Goal: Information Seeking & Learning: Learn about a topic

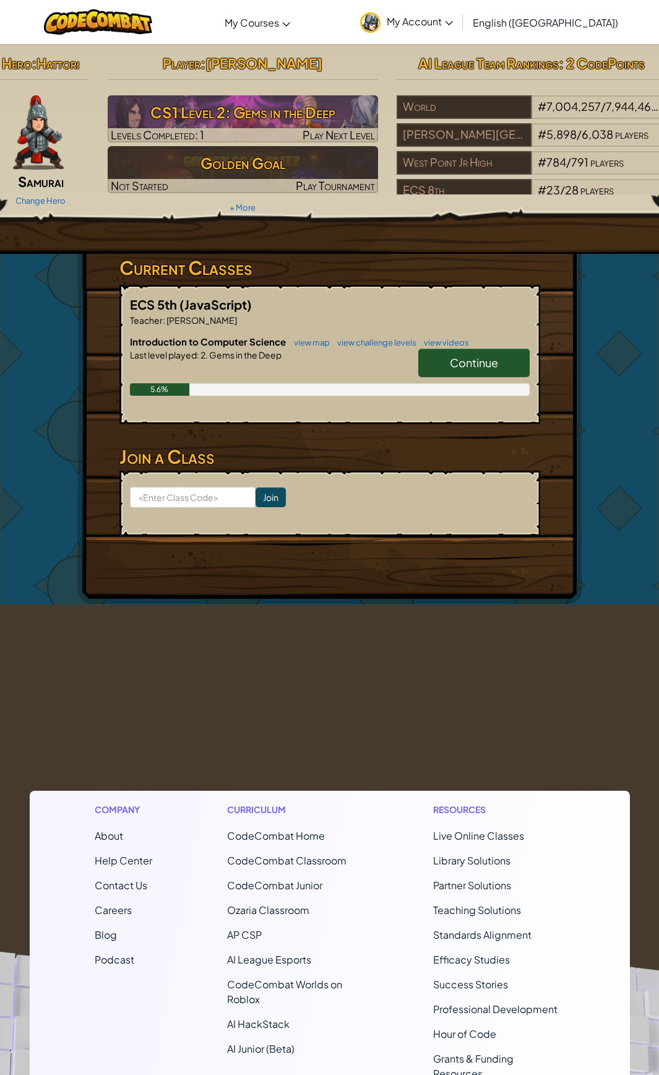
click at [461, 353] on link "Continue" at bounding box center [474, 363] width 111 height 28
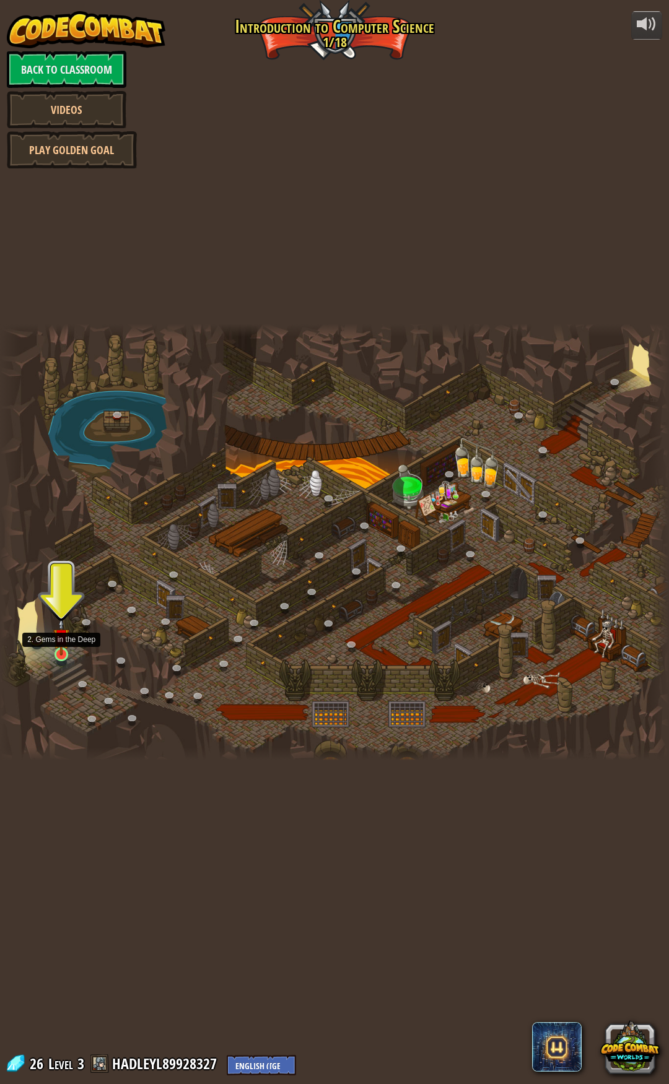
click at [61, 656] on img at bounding box center [61, 637] width 17 height 38
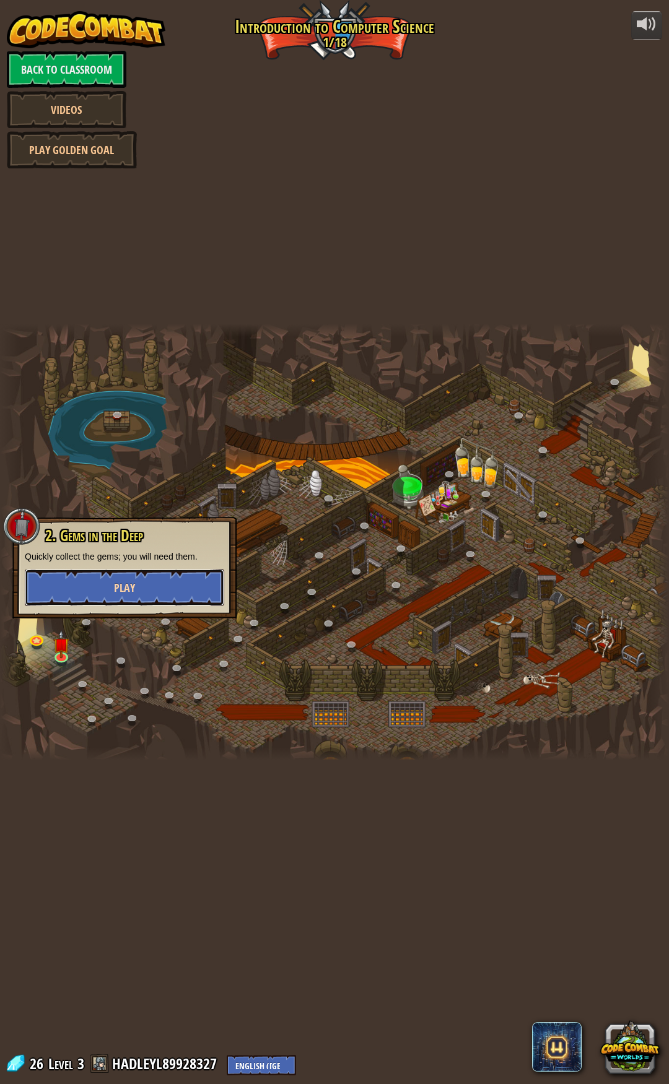
click at [80, 592] on button "Play" at bounding box center [124, 587] width 199 height 37
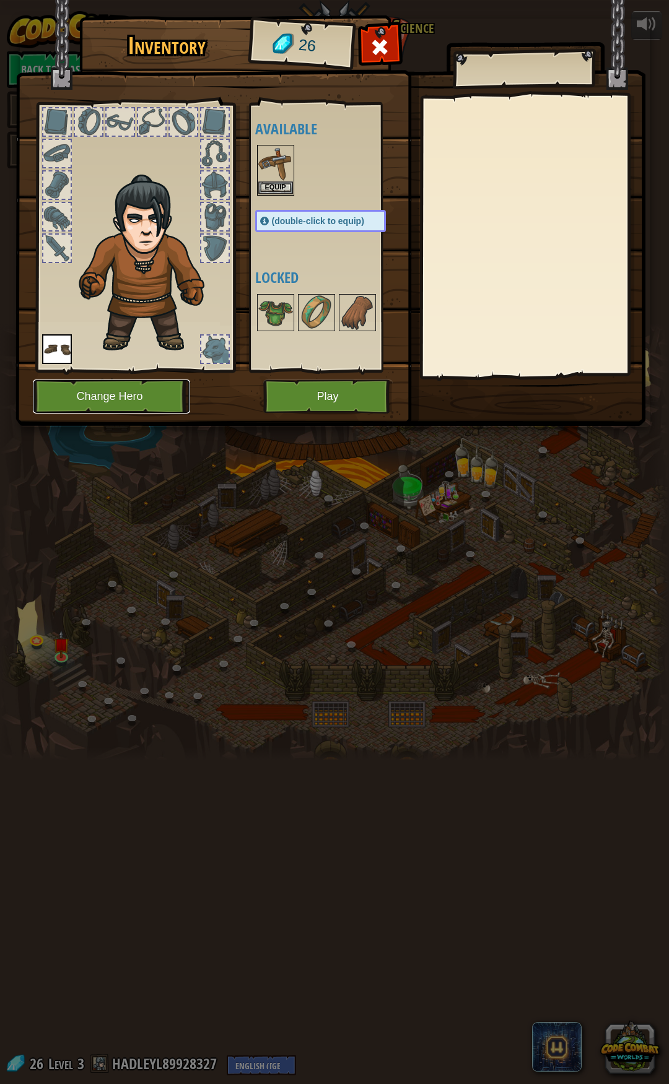
click at [77, 394] on button "Change Hero" at bounding box center [111, 397] width 157 height 34
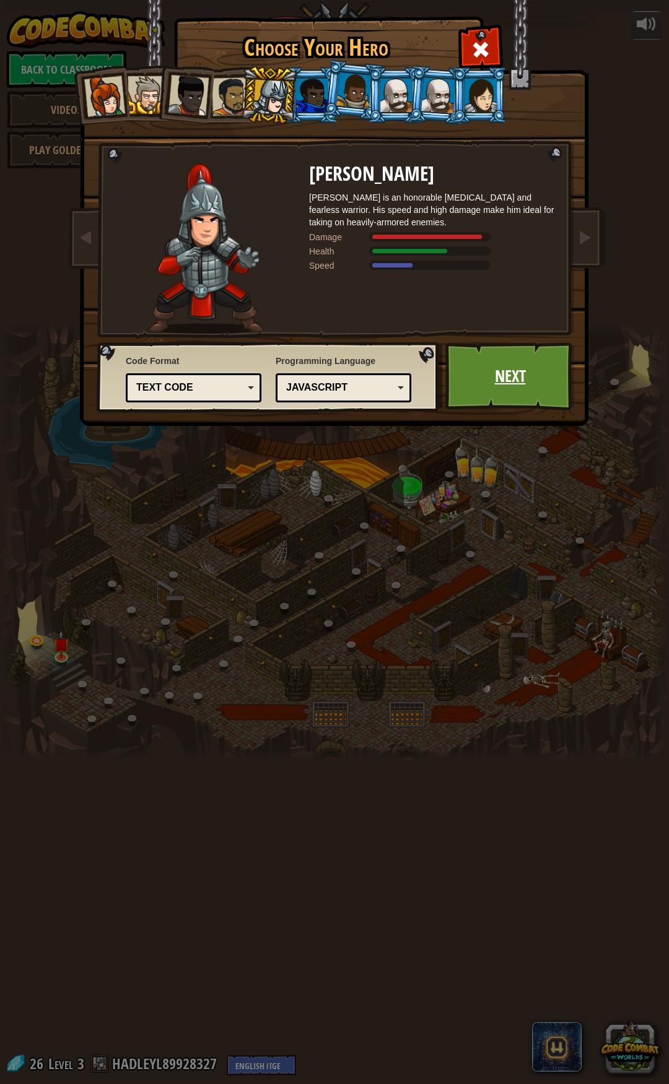
click at [493, 372] on link "Next" at bounding box center [509, 376] width 129 height 68
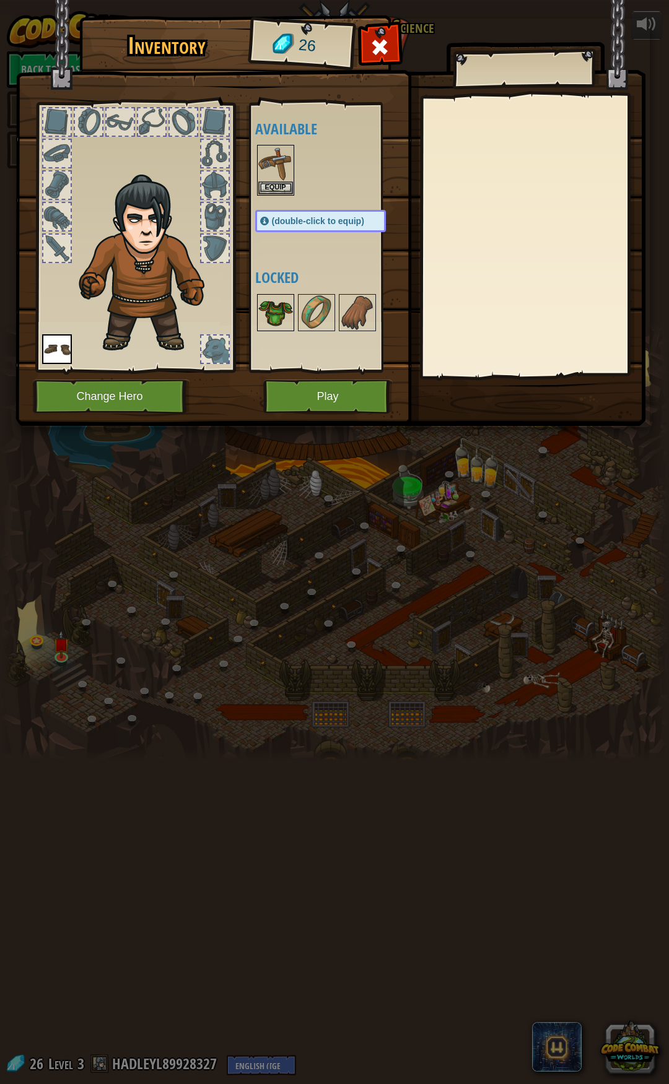
click at [271, 309] on img at bounding box center [275, 312] width 35 height 35
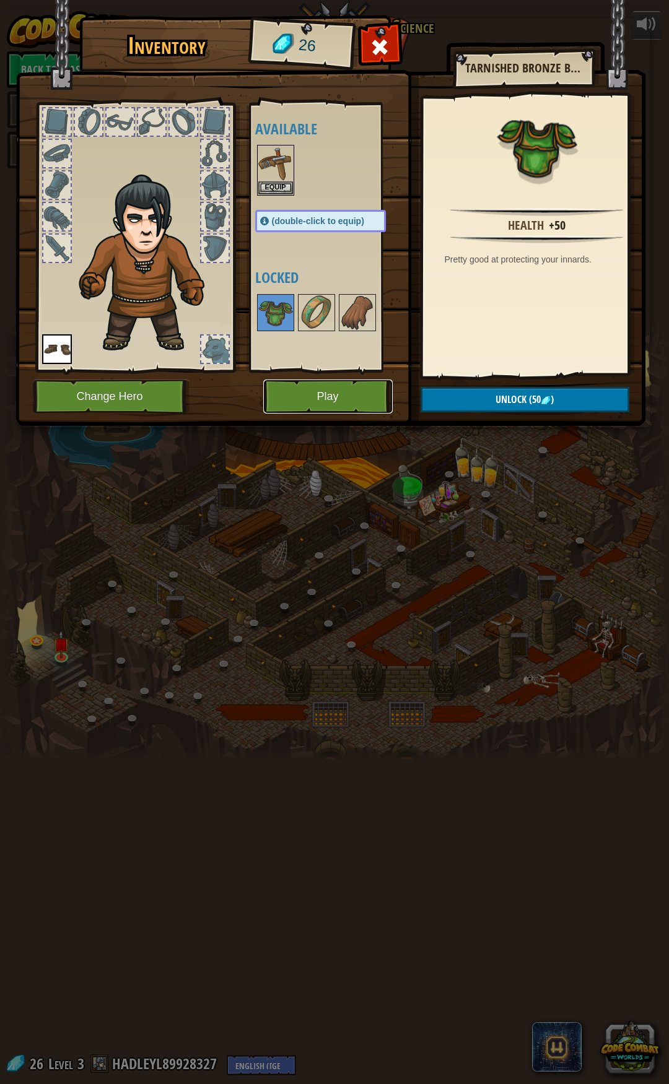
click at [340, 386] on button "Play" at bounding box center [327, 397] width 129 height 34
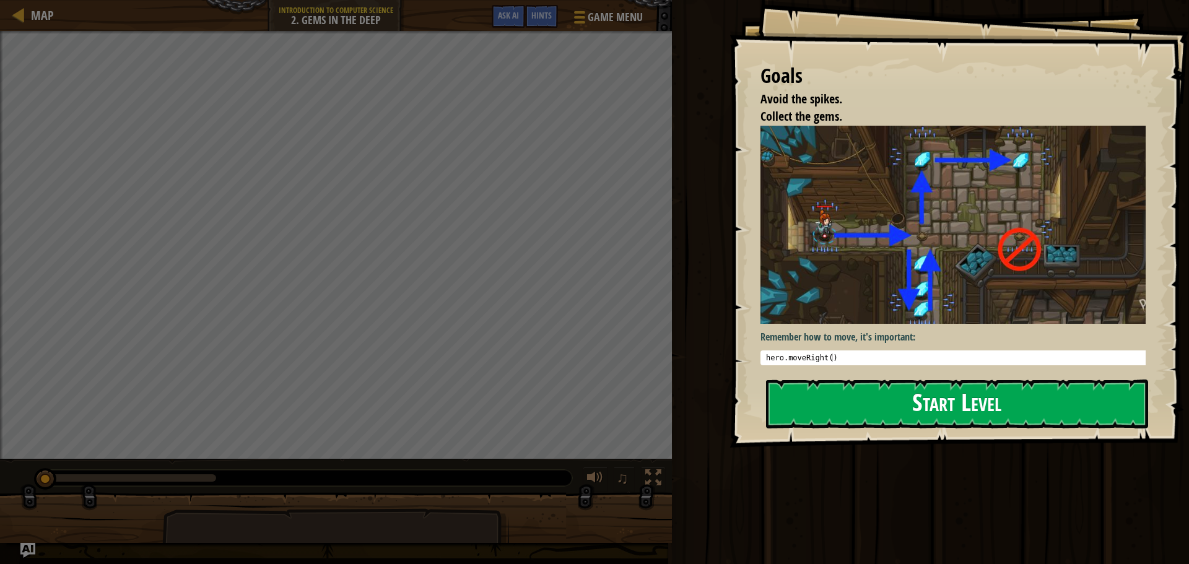
click at [668, 405] on button "Start Level" at bounding box center [957, 404] width 382 height 49
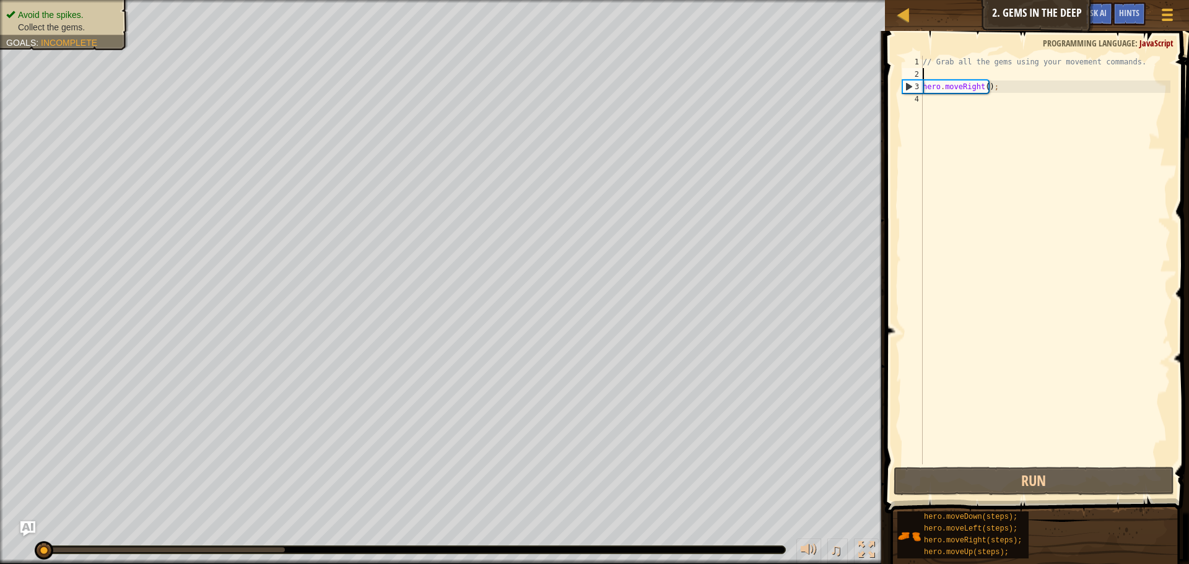
click at [668, 73] on div "// Grab all the gems using your movement commands. hero . moveRight ( ) ;" at bounding box center [1045, 272] width 250 height 433
click at [668, 68] on div "// Grab all the gems using your movement commands. hero . moveRight ( ) ;" at bounding box center [1045, 272] width 250 height 433
click at [668, 46] on span at bounding box center [1038, 254] width 314 height 519
click at [668, 99] on div "// Grab all the gems using your movement commands. hero . moveRight ( ) ;" at bounding box center [1045, 272] width 250 height 433
click at [668, 69] on div "// Grab all the gems using your movement commands. hero . moveRight ( ) ;" at bounding box center [1045, 272] width 250 height 433
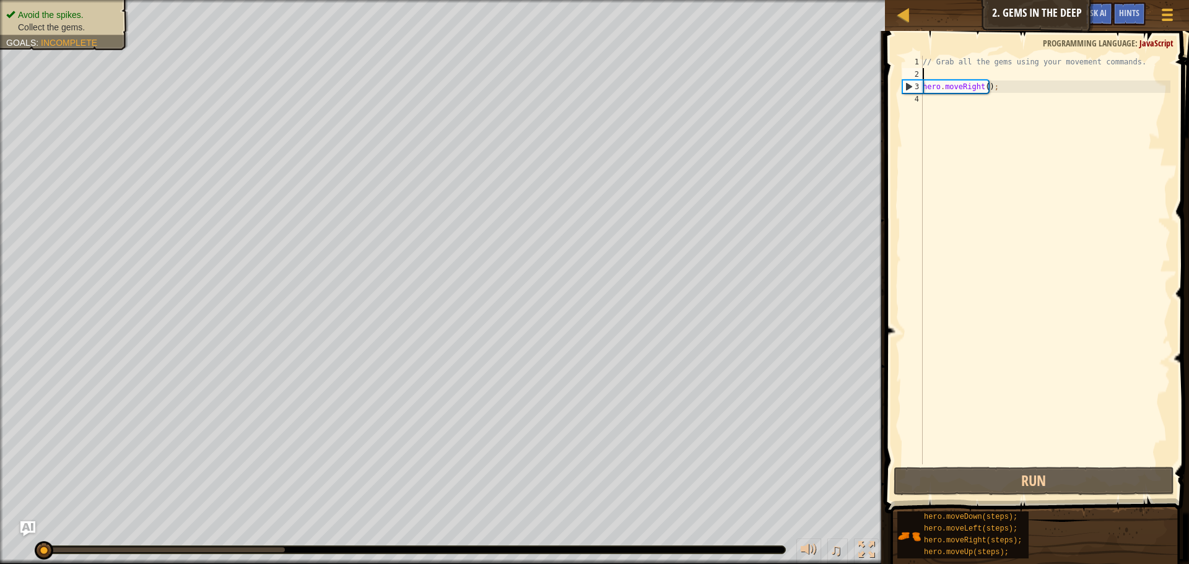
type textarea "h"
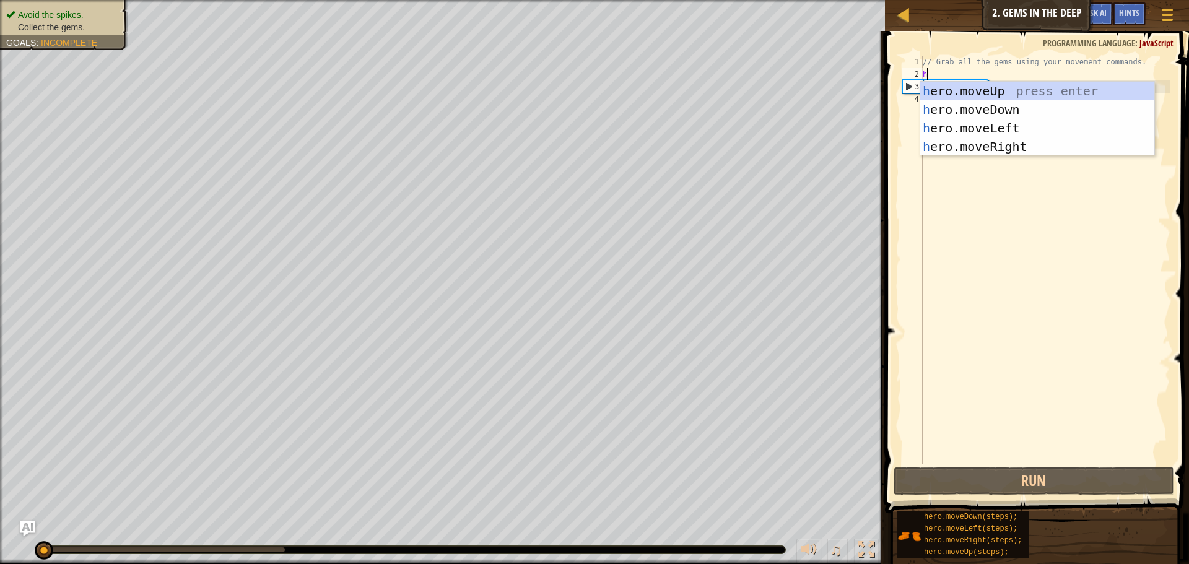
scroll to position [6, 0]
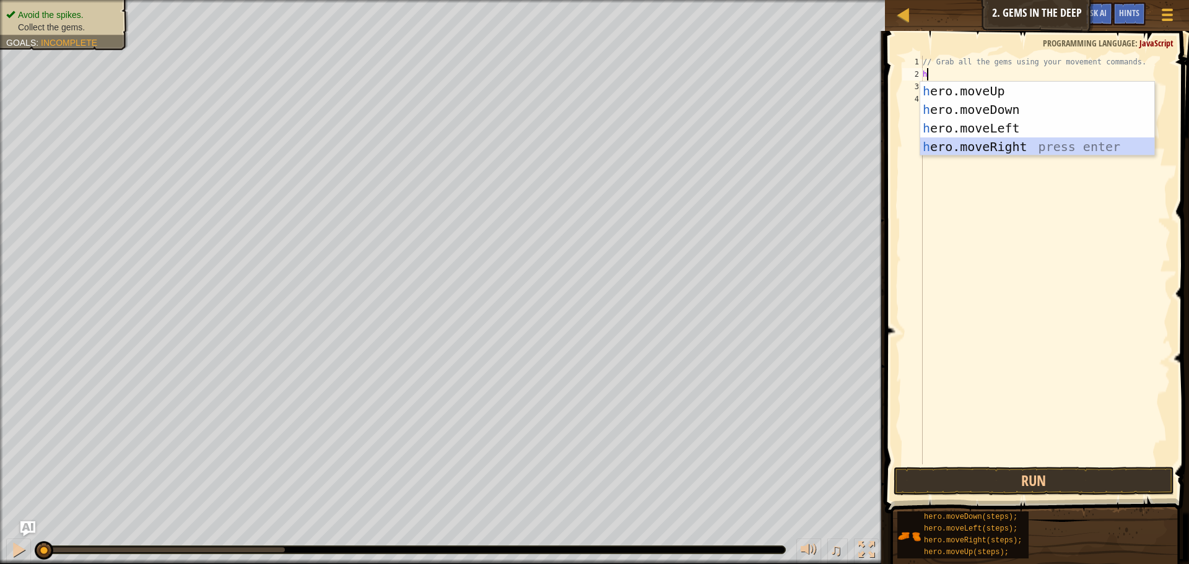
click at [668, 150] on div "h ero.moveUp press enter h ero.moveDown press enter h ero.moveLeft press enter …" at bounding box center [1037, 137] width 234 height 111
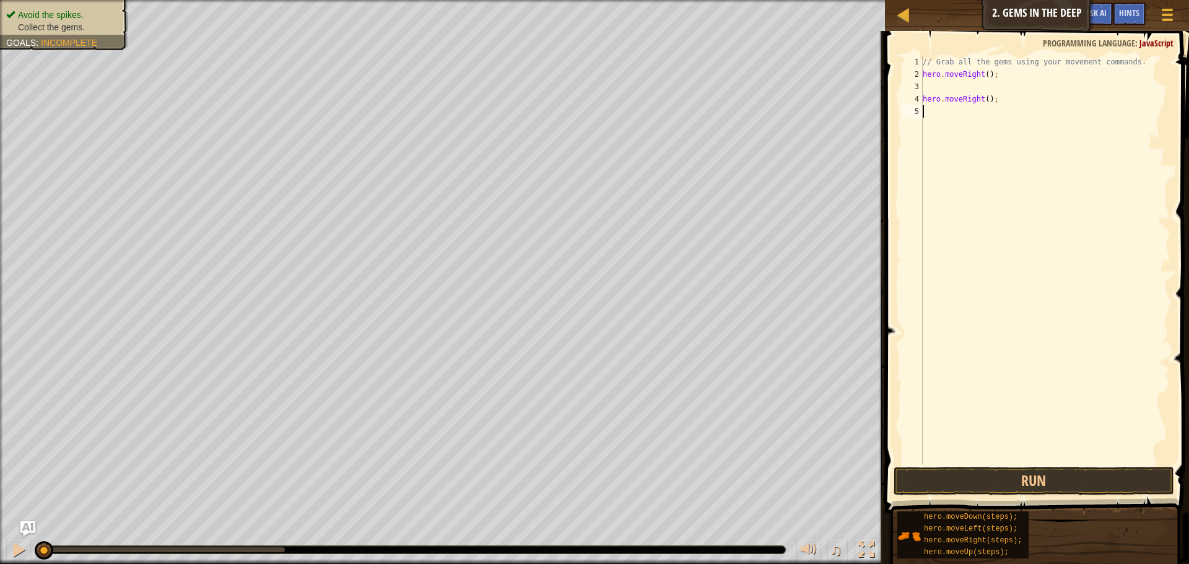
click at [668, 162] on div "// Grab all the gems using your movement commands. hero . moveRight ( ) ; hero …" at bounding box center [1045, 272] width 250 height 433
click at [668, 92] on div "// Grab all the gems using your movement commands. hero . moveRight ( ) ; hero …" at bounding box center [1045, 272] width 250 height 433
click at [668, 475] on button "Run" at bounding box center [1033, 481] width 280 height 28
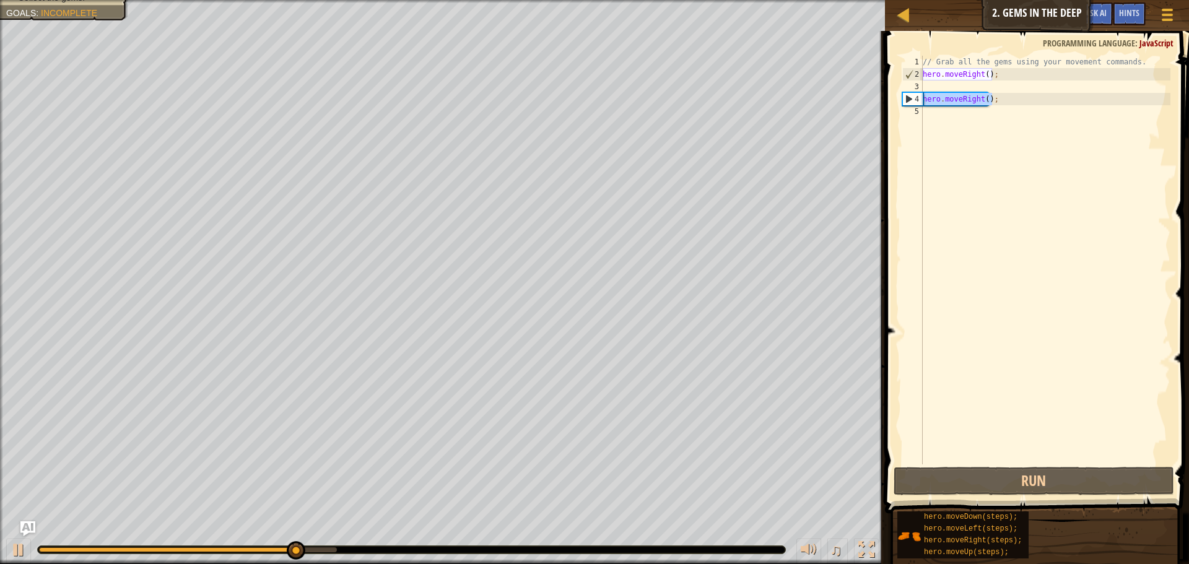
drag, startPoint x: 993, startPoint y: 100, endPoint x: 911, endPoint y: 97, distance: 82.4
click at [668, 97] on div "1 2 3 4 5 // Grab all the gems using your movement commands. hero . moveRight (…" at bounding box center [1035, 260] width 271 height 409
type textarea "hero.moveRight();"
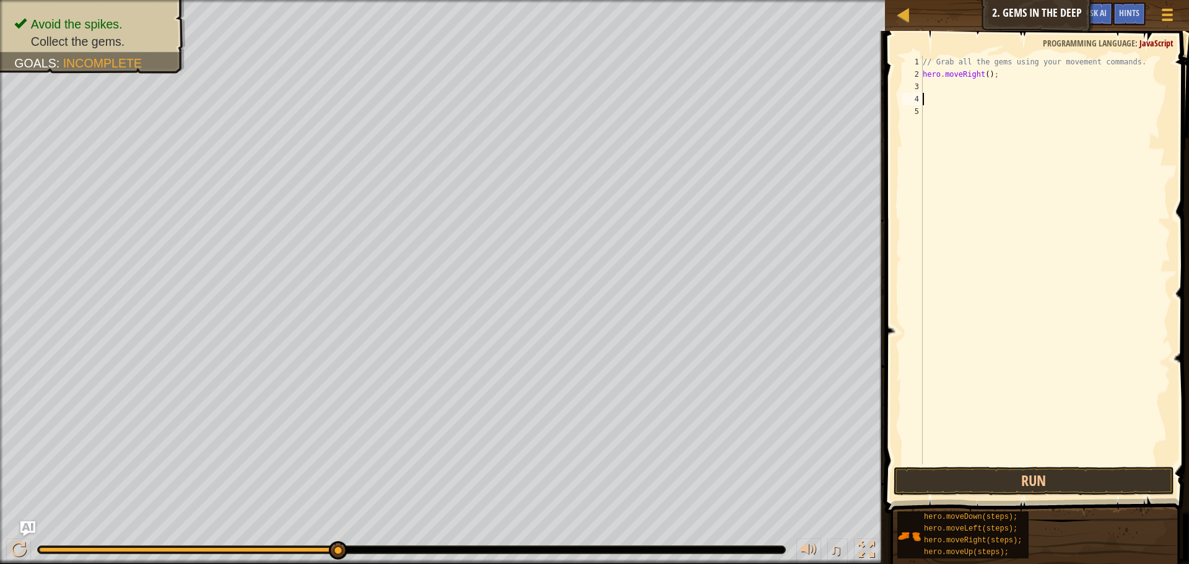
click at [668, 89] on div "// Grab all the gems using your movement commands. hero . moveRight ( ) ;" at bounding box center [1045, 272] width 250 height 433
type textarea "h"
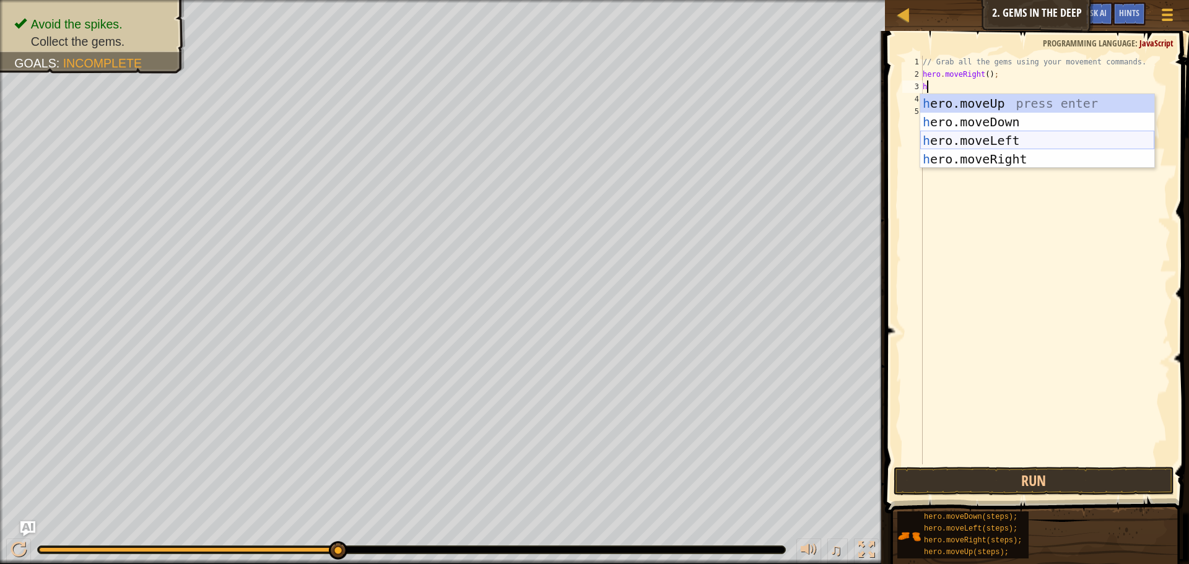
click at [668, 136] on div "h ero.moveUp press enter h ero.moveDown press enter h ero.moveLeft press enter …" at bounding box center [1037, 149] width 234 height 111
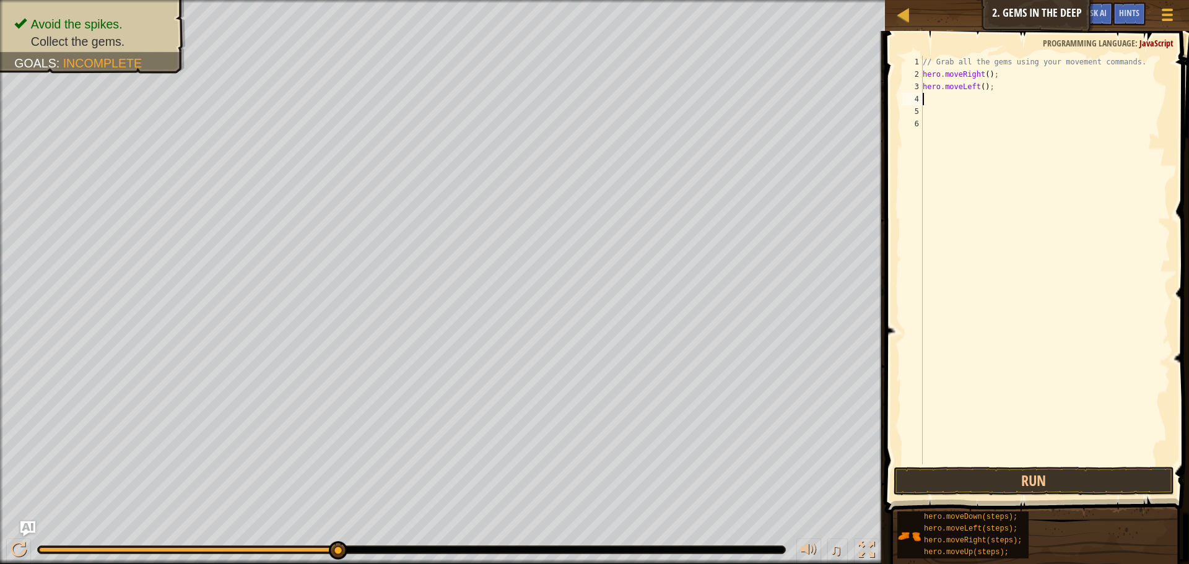
type textarea "h"
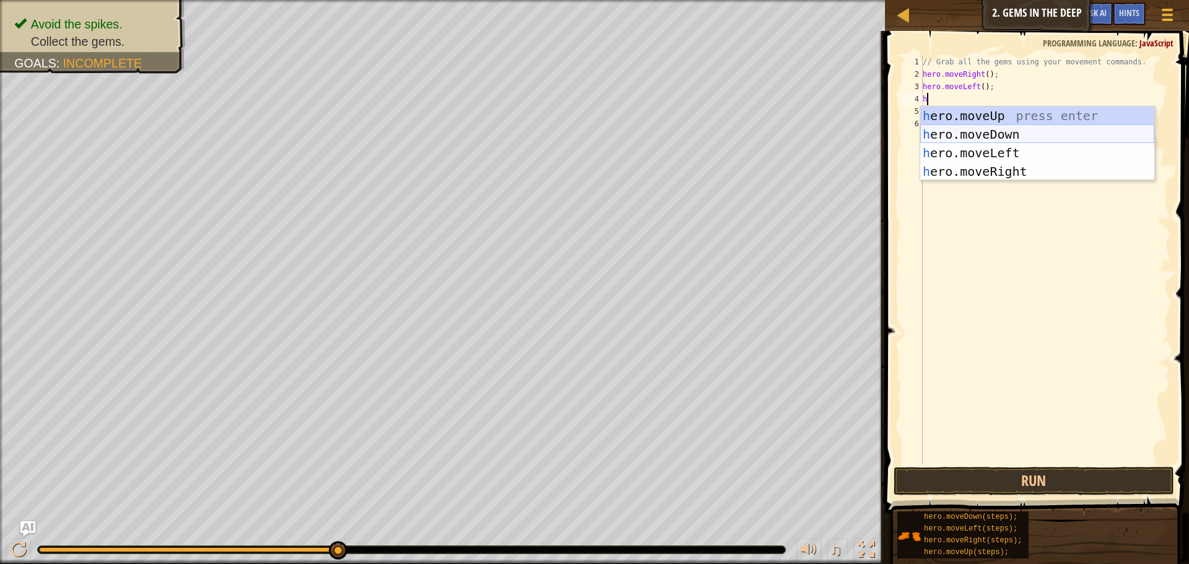
click at [668, 134] on div "h ero.moveUp press enter h ero.moveDown press enter h ero.moveLeft press enter …" at bounding box center [1037, 161] width 234 height 111
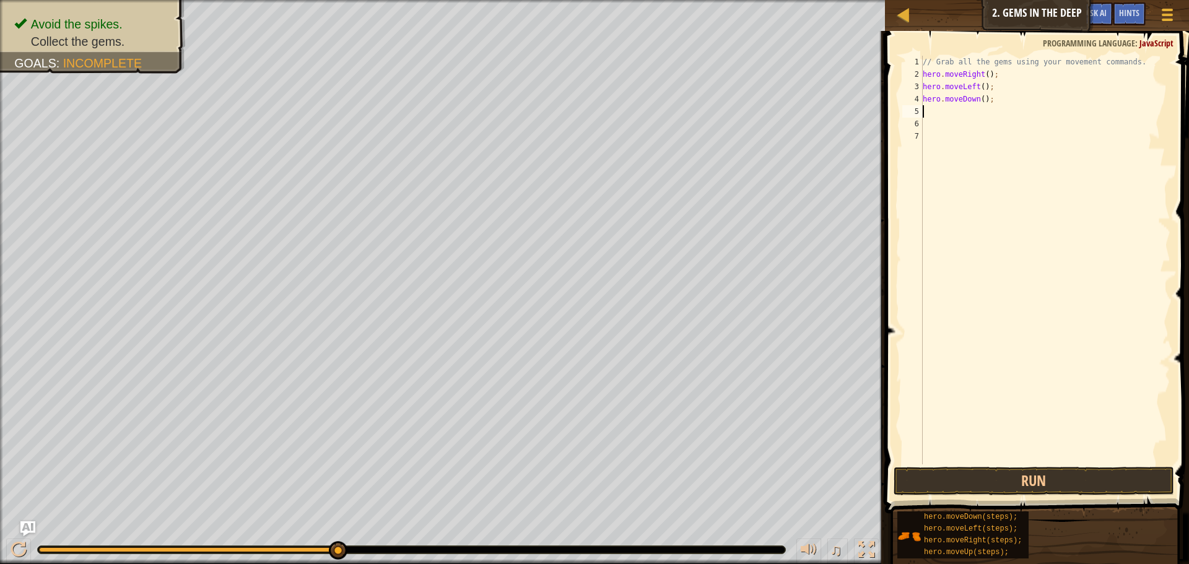
click at [668, 116] on div "// Grab all the gems using your movement commands. hero . moveRight ( ) ; hero …" at bounding box center [1045, 272] width 250 height 433
type textarea "h"
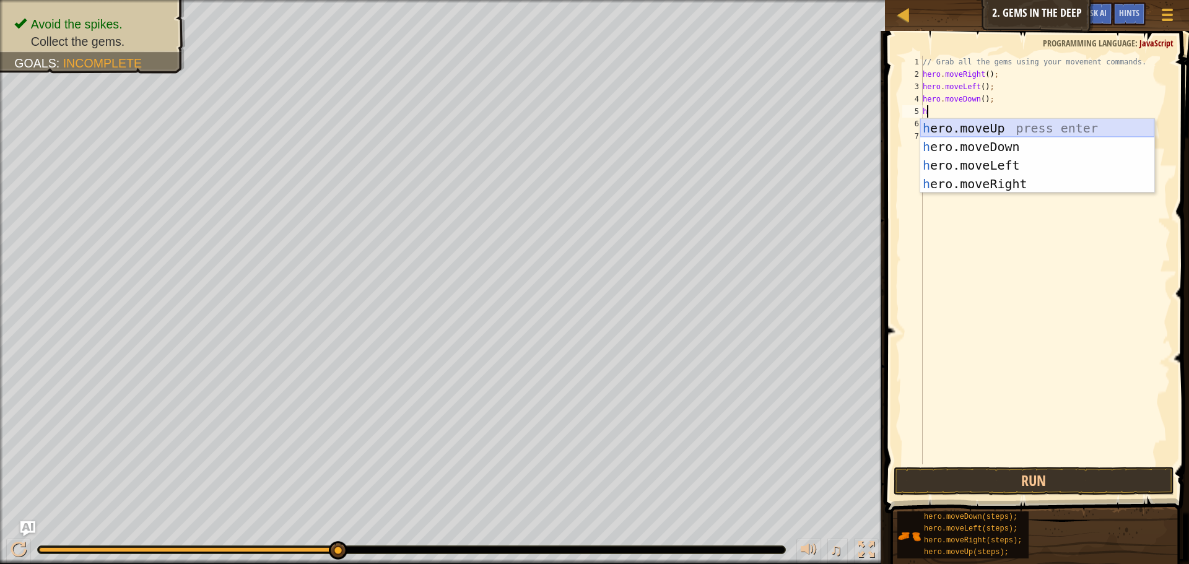
click at [668, 125] on div "h ero.moveUp press enter h ero.moveDown press enter h ero.moveLeft press enter …" at bounding box center [1037, 174] width 234 height 111
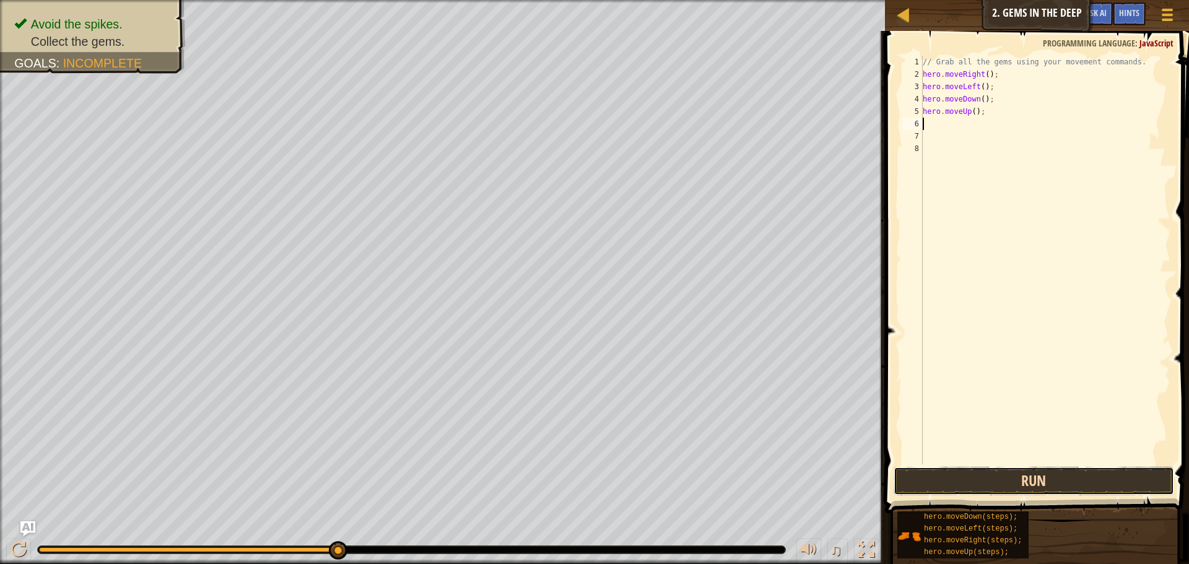
click at [668, 472] on button "Run" at bounding box center [1033, 481] width 280 height 28
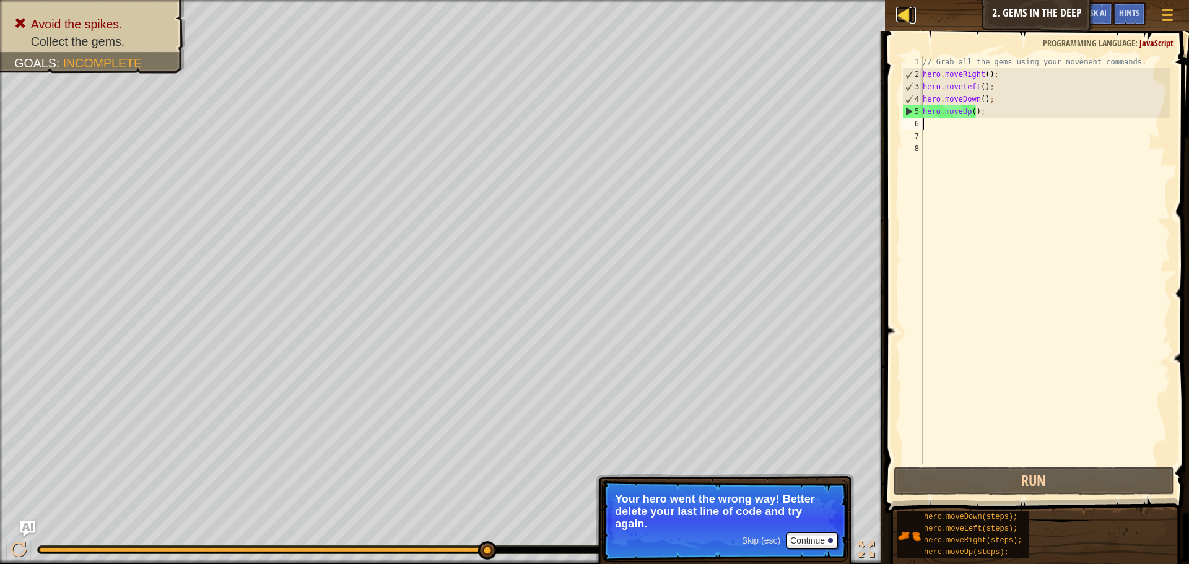
click at [668, 17] on div at bounding box center [903, 14] width 15 height 15
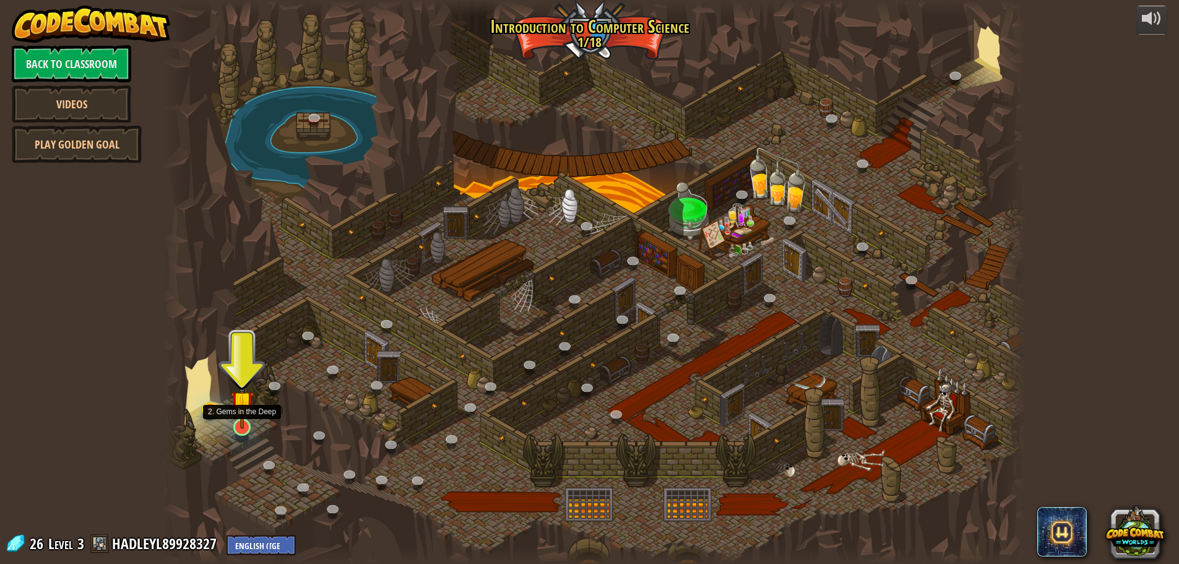
click at [243, 427] on img at bounding box center [242, 402] width 23 height 53
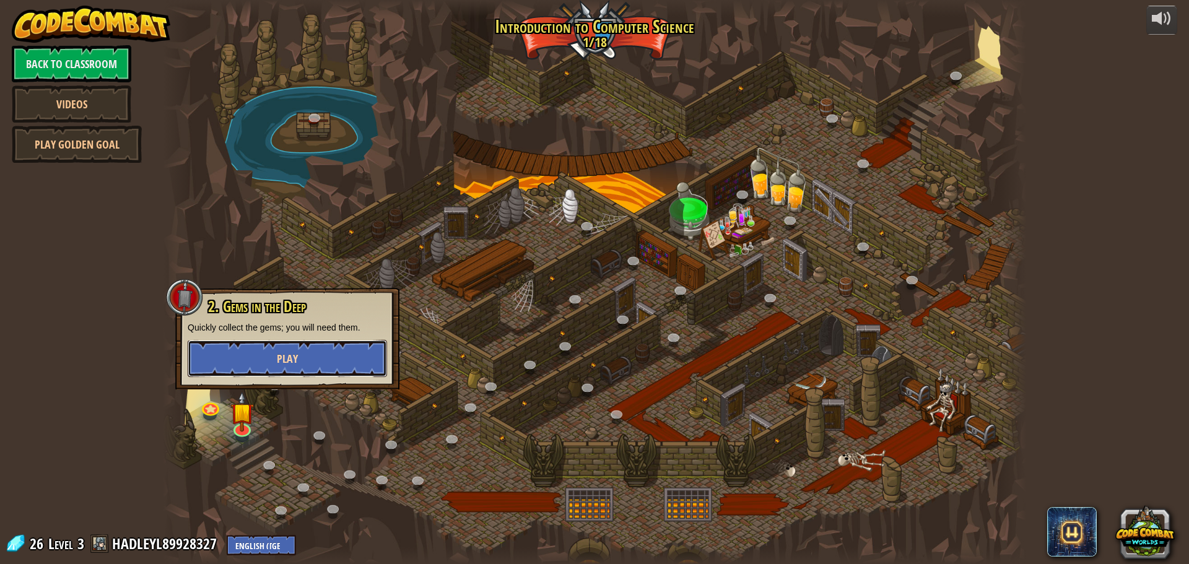
click at [287, 349] on button "Play" at bounding box center [287, 358] width 199 height 37
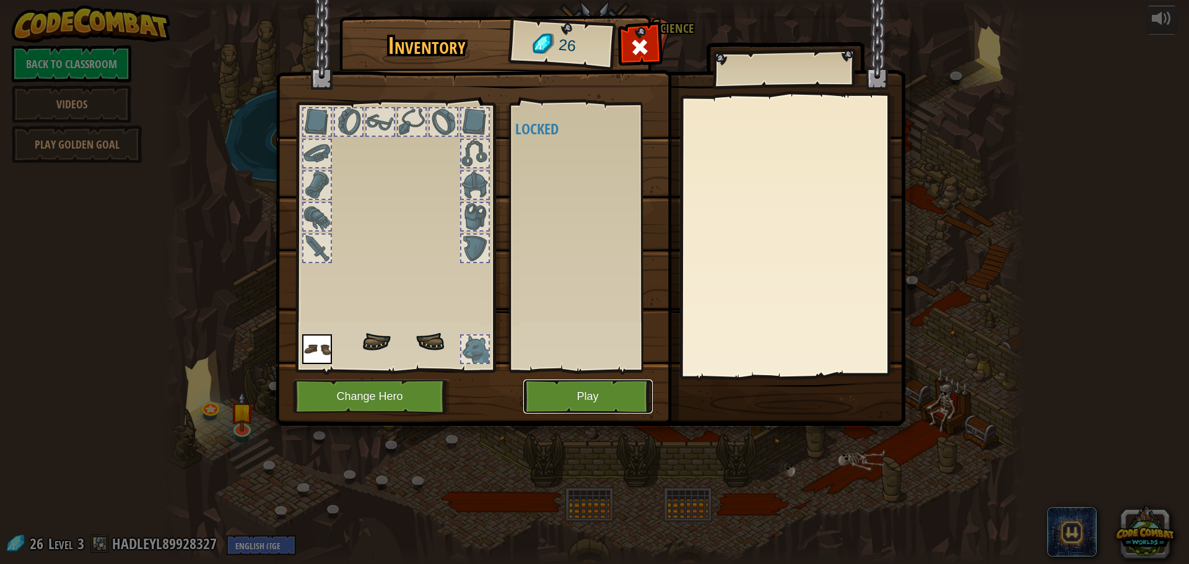
click at [591, 409] on button "Play" at bounding box center [587, 397] width 129 height 34
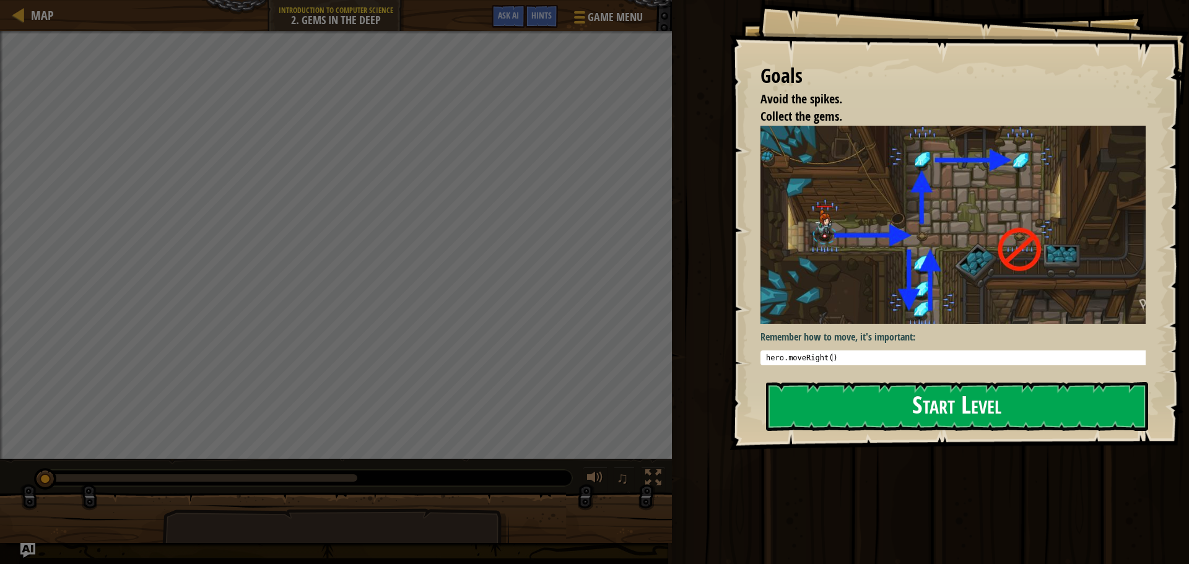
click at [668, 394] on button "Start Level" at bounding box center [957, 406] width 382 height 49
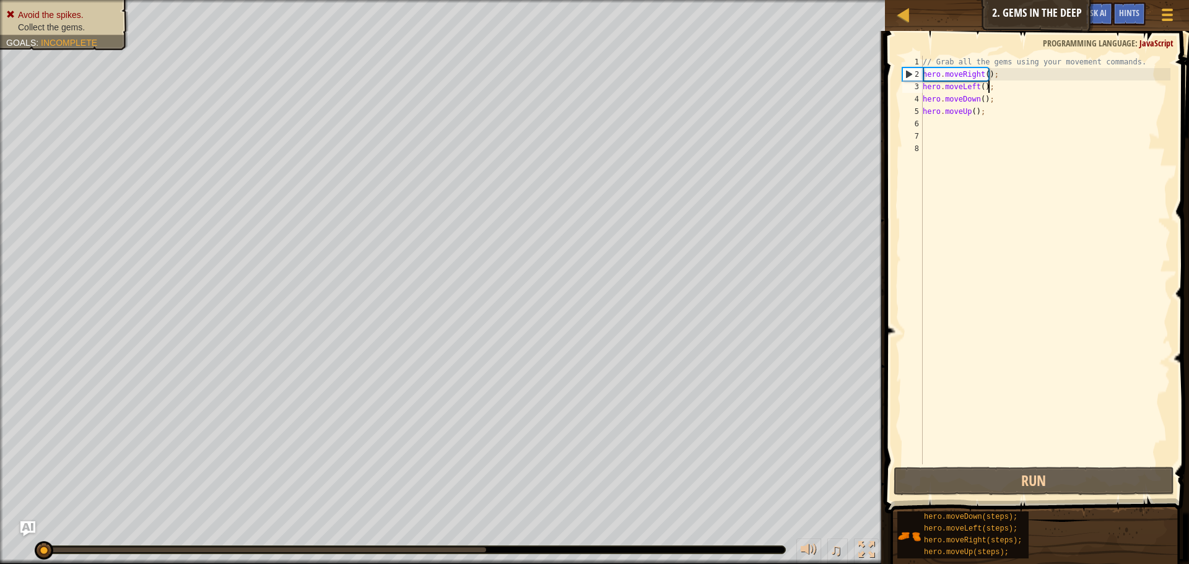
click at [668, 89] on div "// Grab all the gems using your movement commands. hero . moveRight ( ) ; hero …" at bounding box center [1045, 272] width 250 height 433
type textarea "hero.moveLeft();"
drag, startPoint x: 991, startPoint y: 89, endPoint x: 913, endPoint y: 83, distance: 78.2
click at [668, 83] on div "hero.moveLeft(); 1 2 3 4 5 6 7 8 // Grab all the gems using your movement comma…" at bounding box center [1035, 260] width 271 height 409
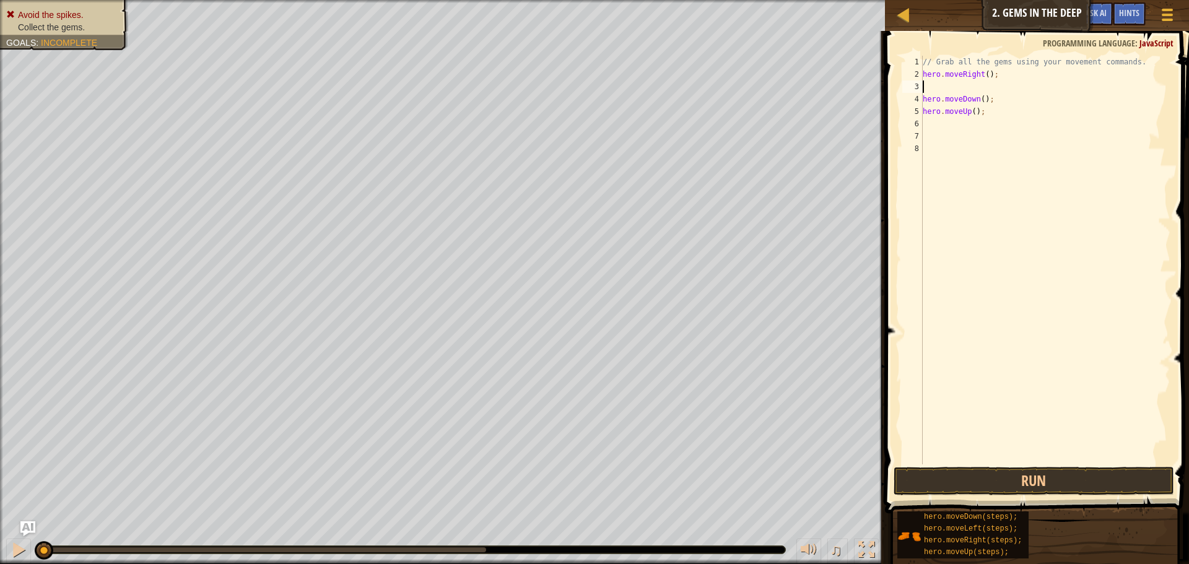
click at [668, 99] on div "// Grab all the gems using your movement commands. hero . moveRight ( ) ; hero …" at bounding box center [1045, 272] width 250 height 433
type textarea "hero.moveDown();"
click at [668, 482] on button "Run" at bounding box center [1033, 481] width 280 height 28
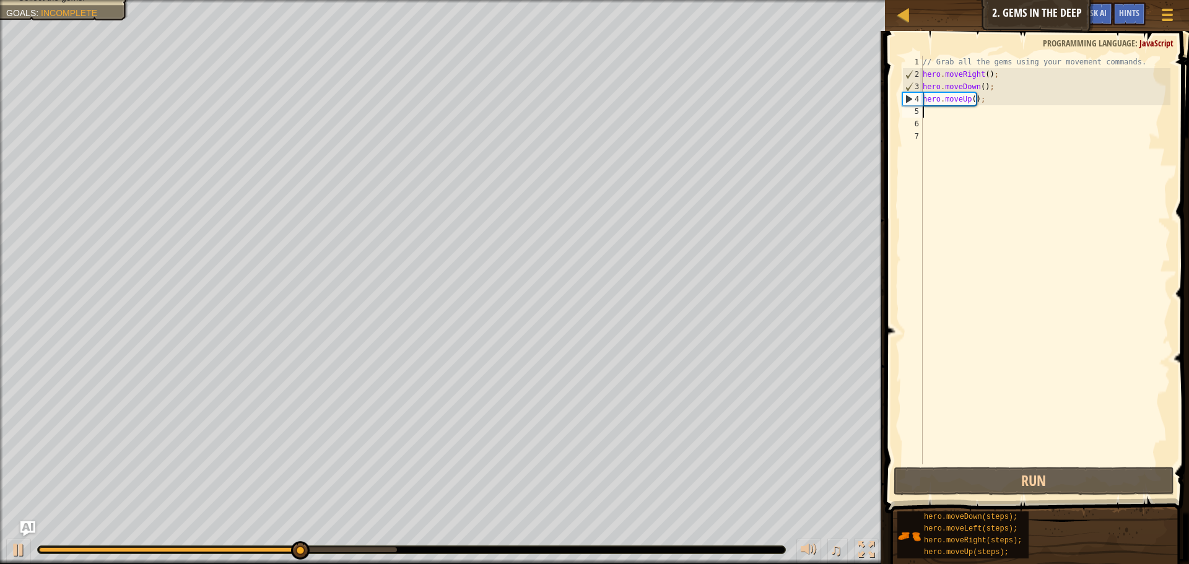
click at [668, 112] on div "// Grab all the gems using your movement commands. hero . moveRight ( ) ; hero …" at bounding box center [1045, 272] width 250 height 433
type textarea "h"
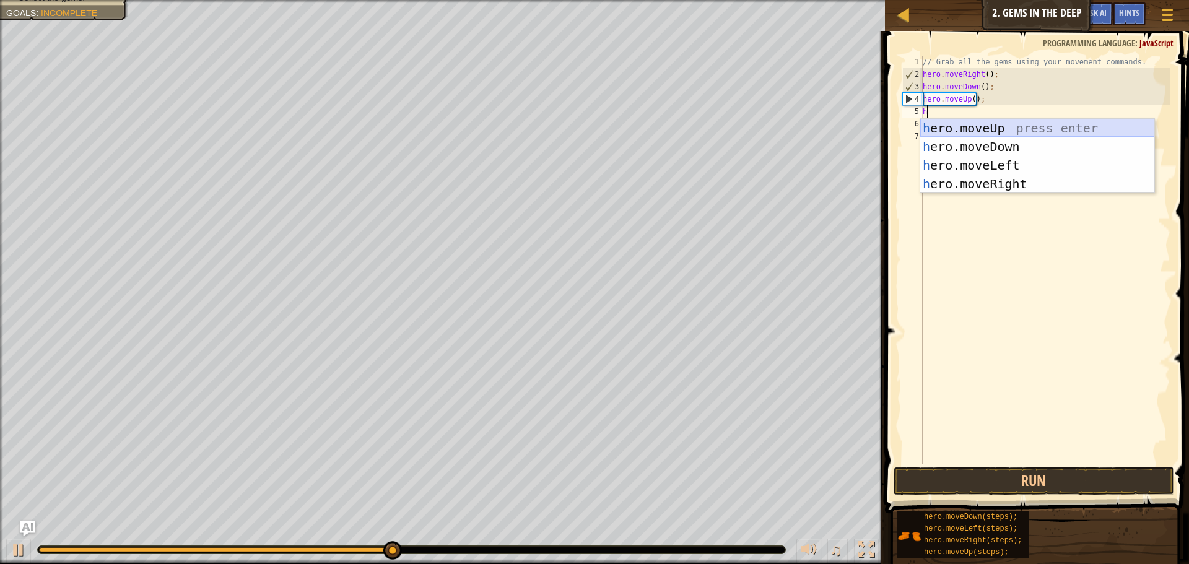
click at [668, 125] on div "h ero.moveUp press enter h ero.moveDown press enter h ero.moveLeft press enter …" at bounding box center [1037, 174] width 234 height 111
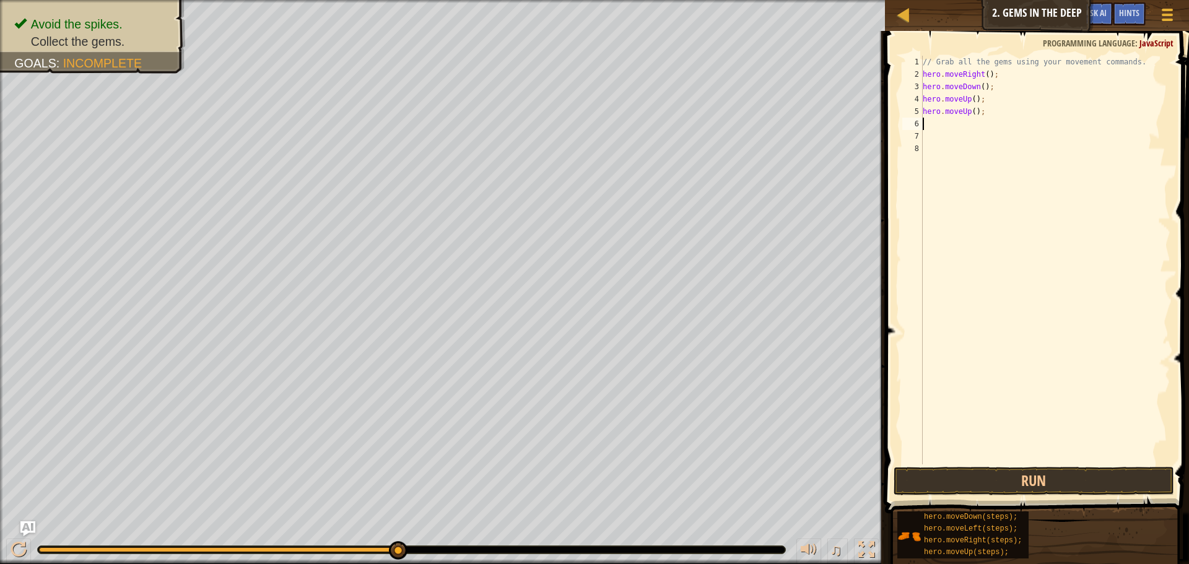
click at [668, 125] on div "// Grab all the gems using your movement commands. hero . moveRight ( ) ; hero …" at bounding box center [1045, 272] width 250 height 433
type textarea "h"
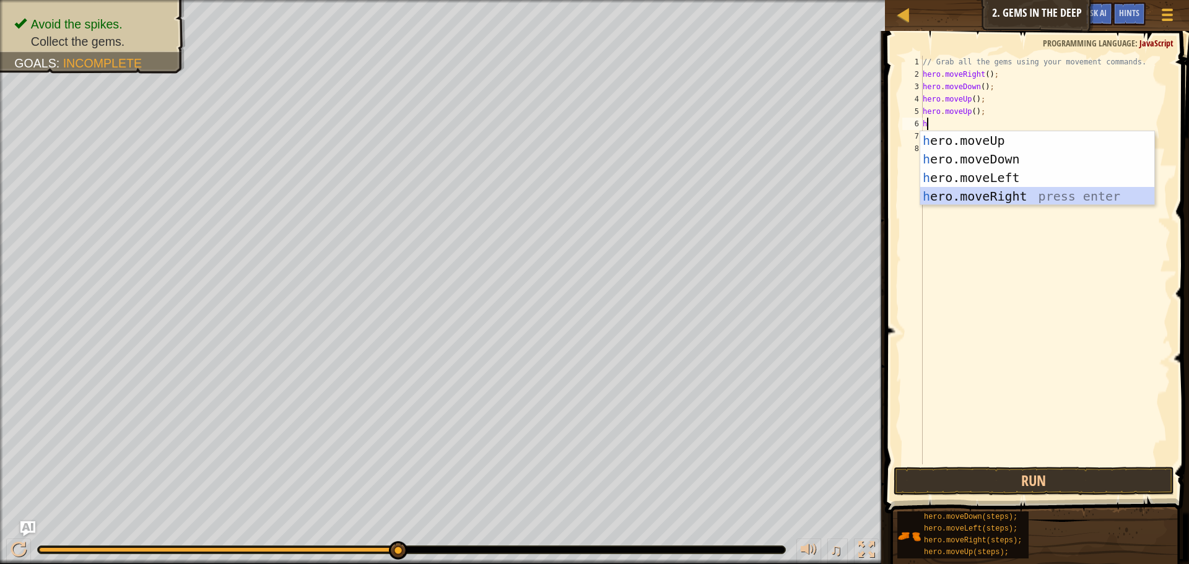
click at [668, 199] on div "h ero.moveUp press enter h ero.moveDown press enter h ero.moveLeft press enter …" at bounding box center [1037, 186] width 234 height 111
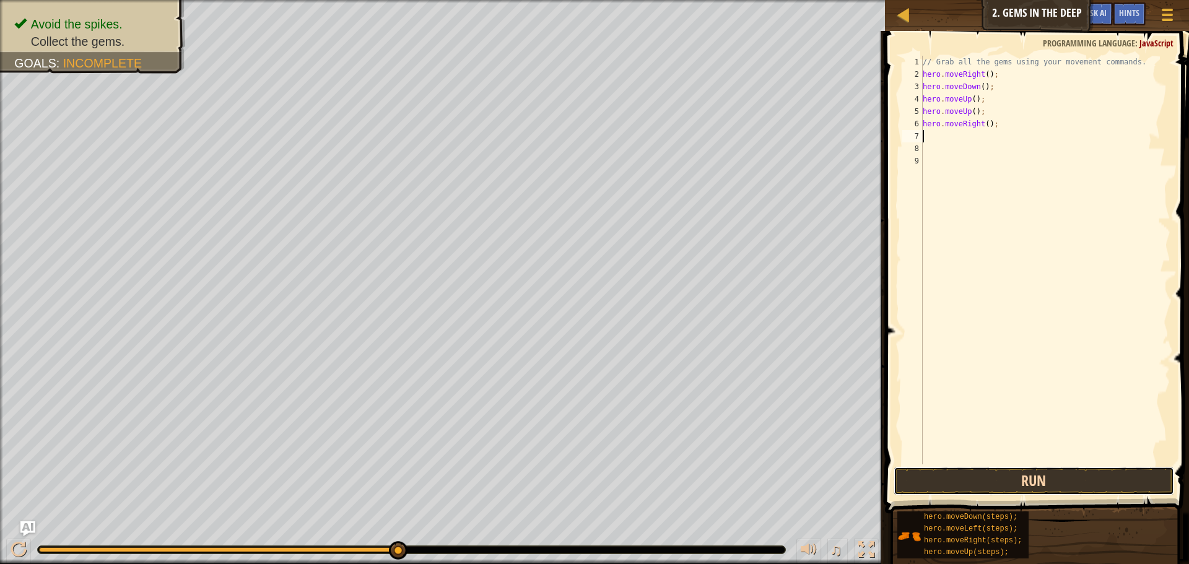
click at [668, 479] on button "Run" at bounding box center [1033, 481] width 280 height 28
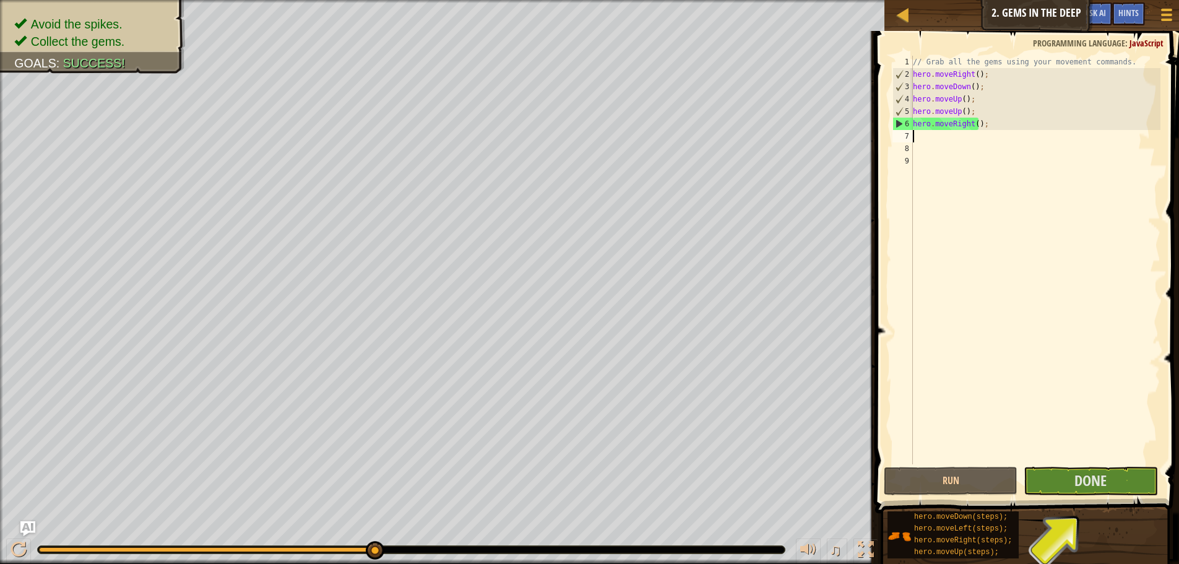
type textarea "h"
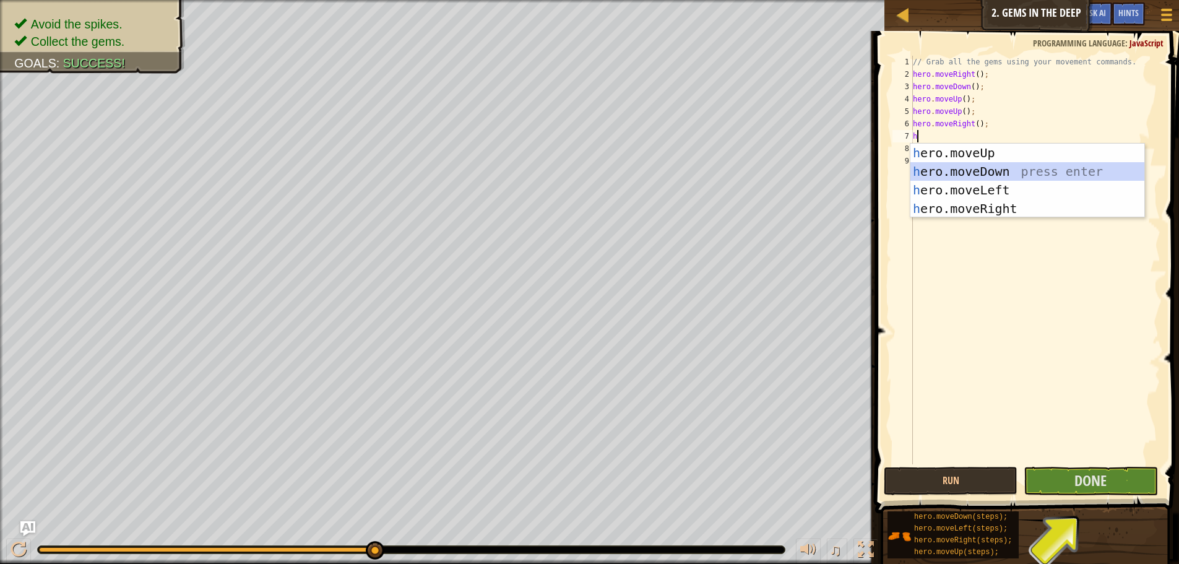
click at [668, 169] on div "h ero.moveUp press enter h ero.moveDown press enter h ero.moveLeft press enter …" at bounding box center [1028, 199] width 234 height 111
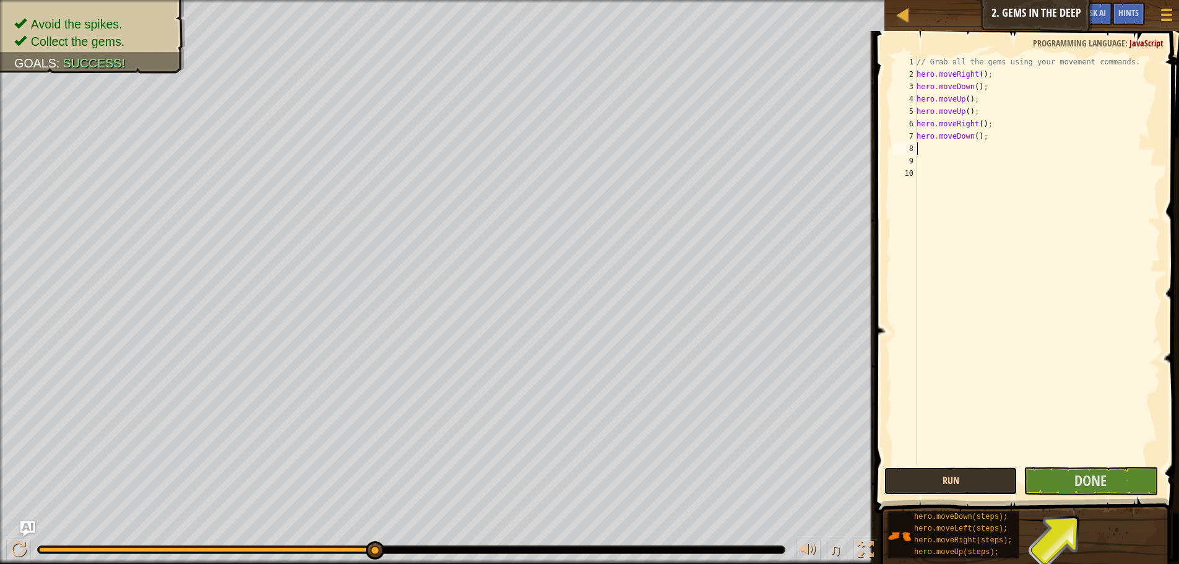
click at [668, 473] on button "Run" at bounding box center [951, 481] width 134 height 28
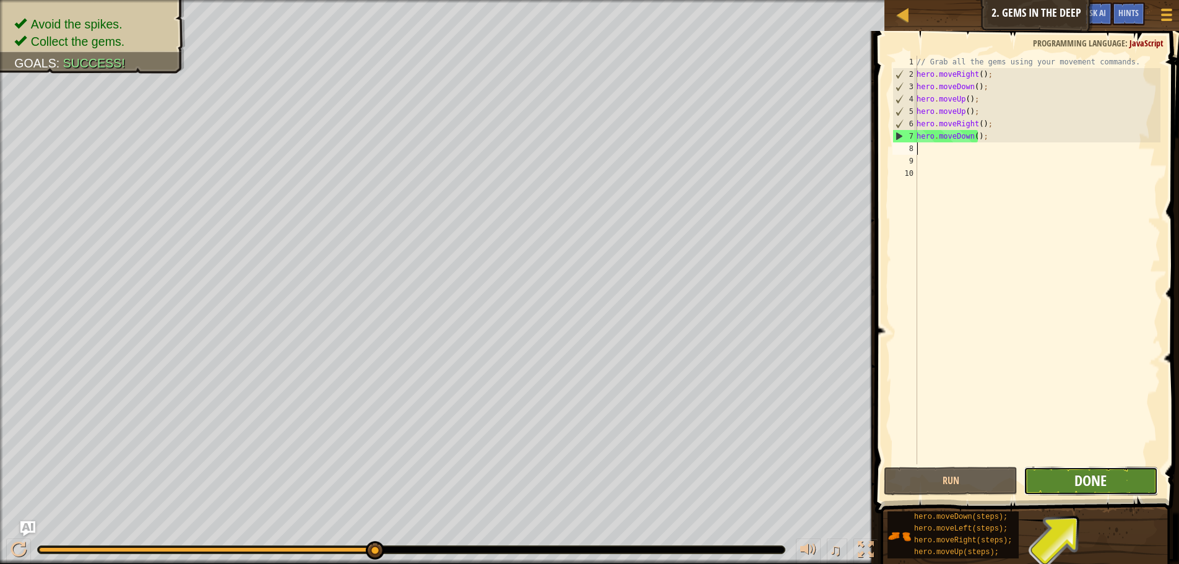
click at [668, 487] on span "Done" at bounding box center [1091, 481] width 32 height 20
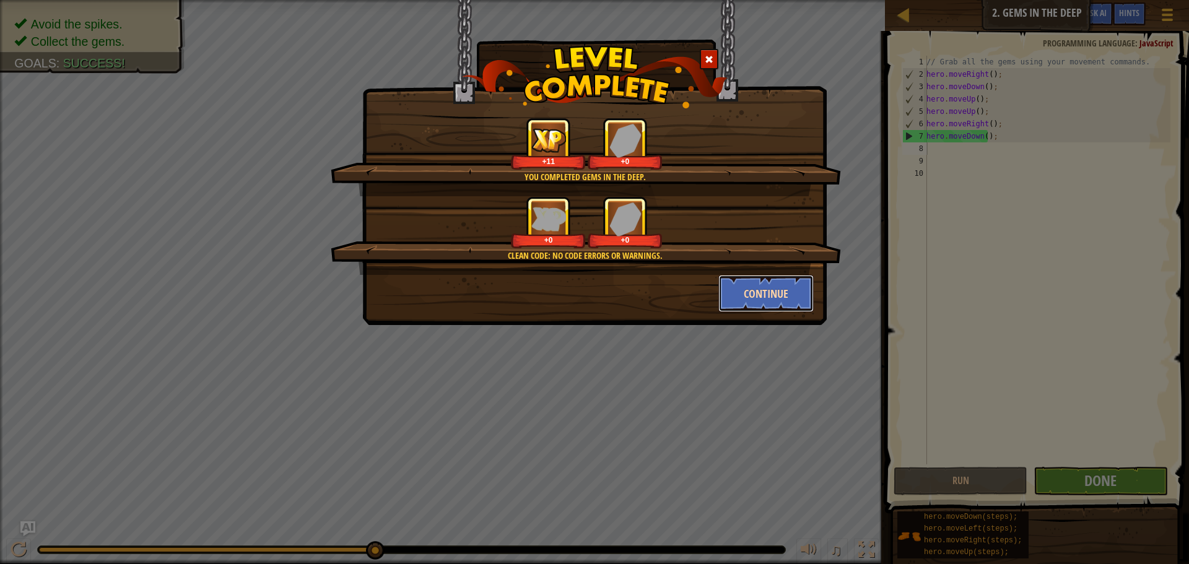
click at [668, 283] on button "Continue" at bounding box center [766, 293] width 96 height 37
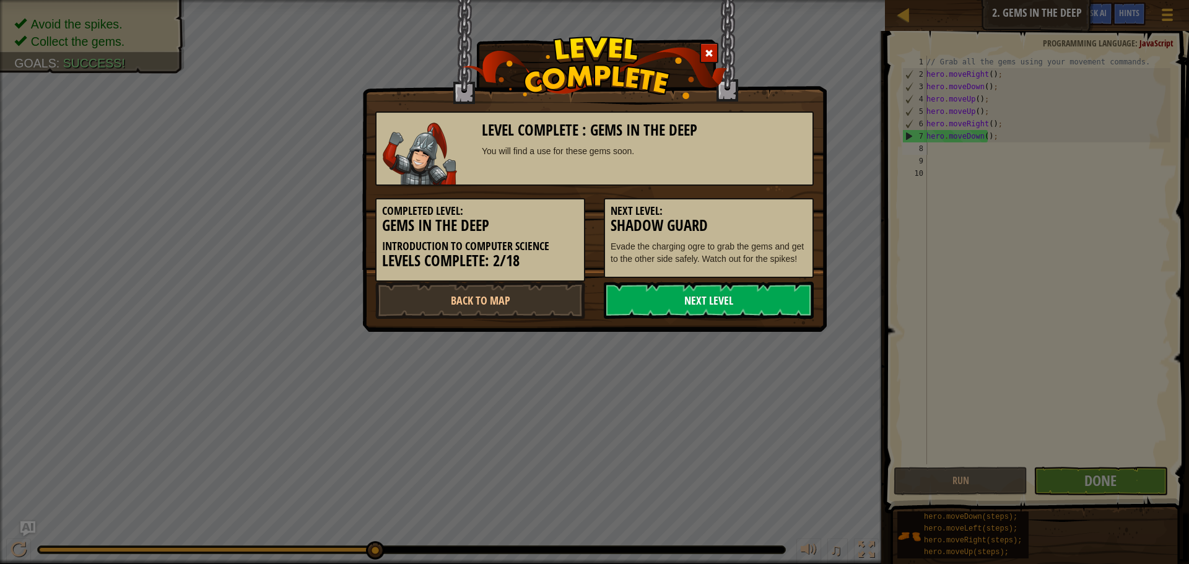
click at [668, 301] on link "Next Level" at bounding box center [709, 300] width 210 height 37
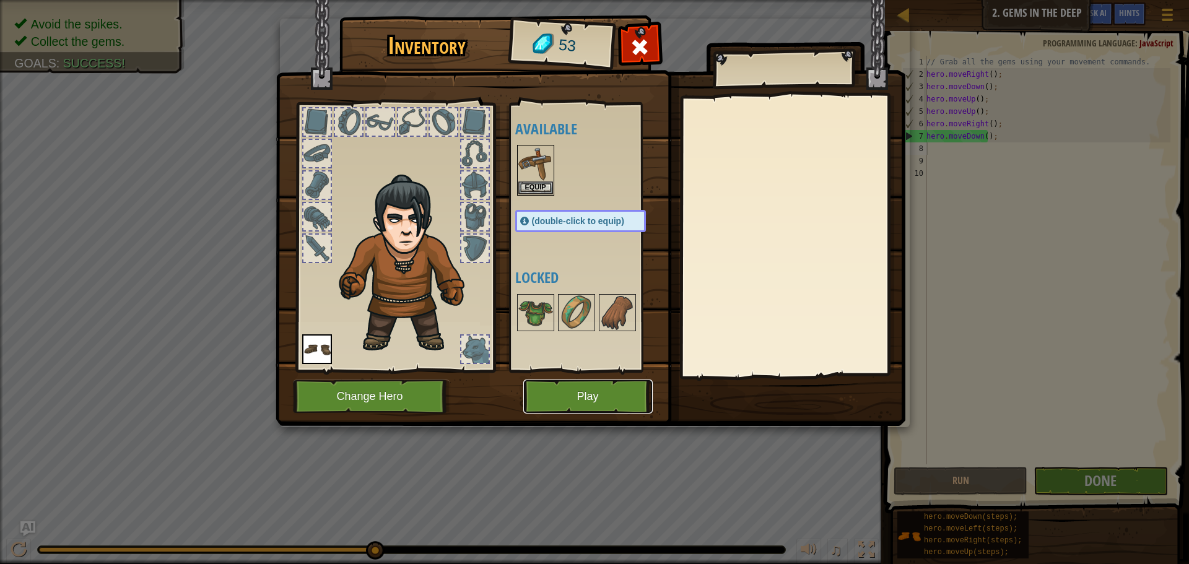
click at [556, 388] on button "Play" at bounding box center [587, 397] width 129 height 34
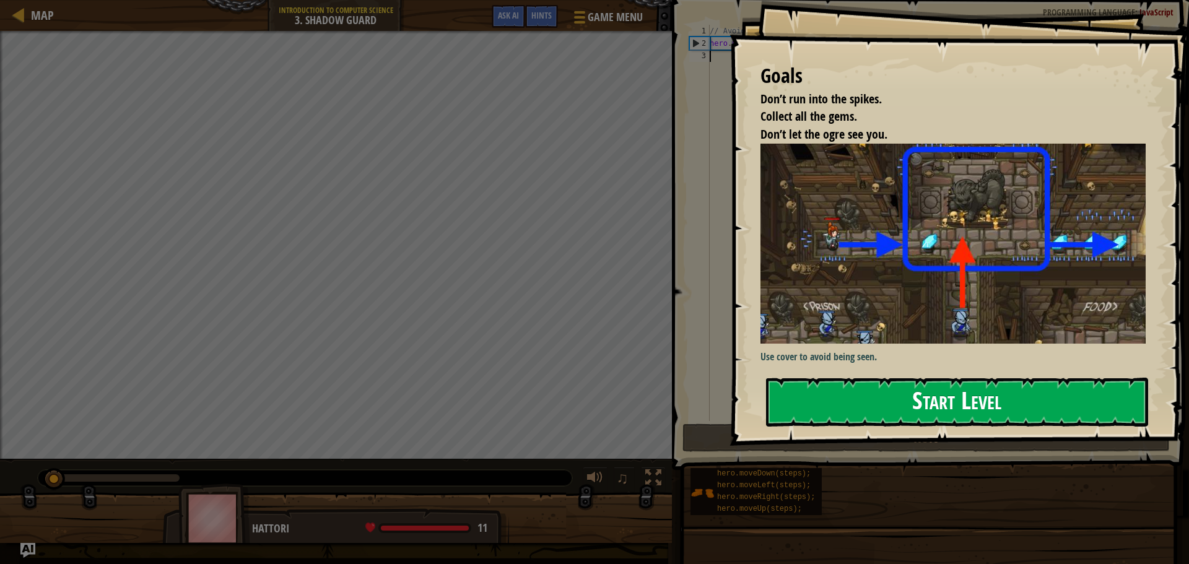
click at [668, 391] on button "Start Level" at bounding box center [957, 402] width 382 height 49
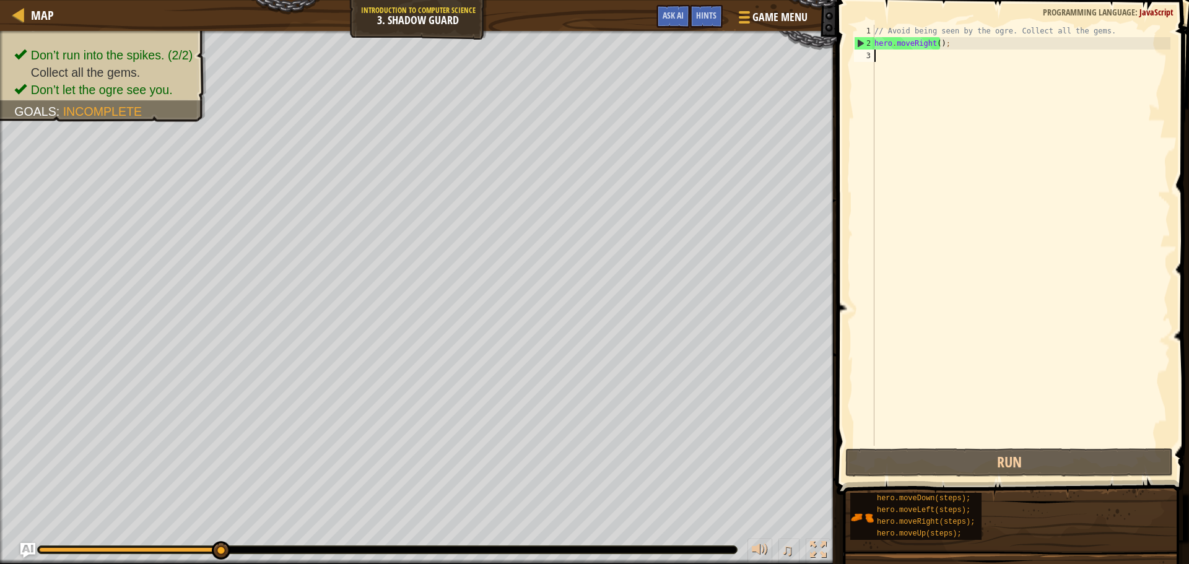
type textarea "h"
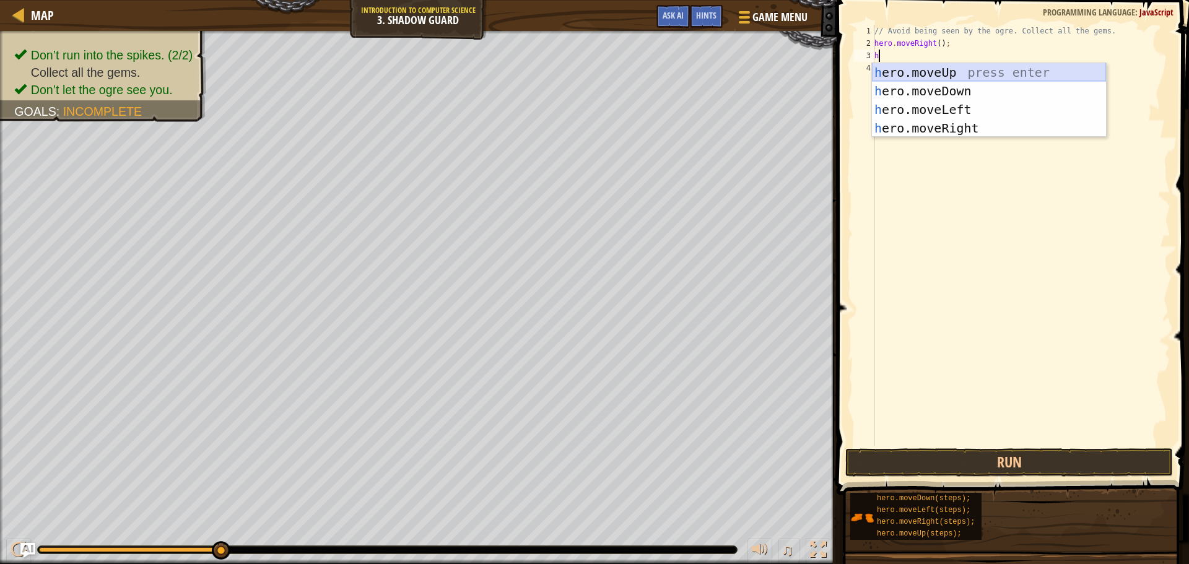
click at [668, 67] on div "h ero.moveUp press enter h ero.moveDown press enter h ero.moveLeft press enter …" at bounding box center [989, 118] width 234 height 111
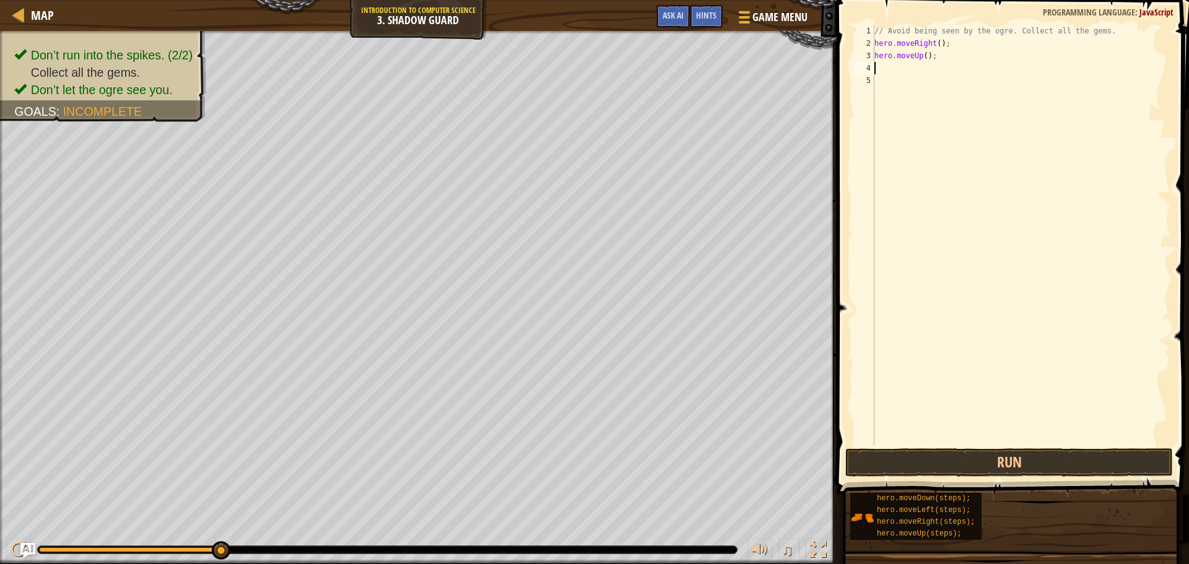
type textarea "h"
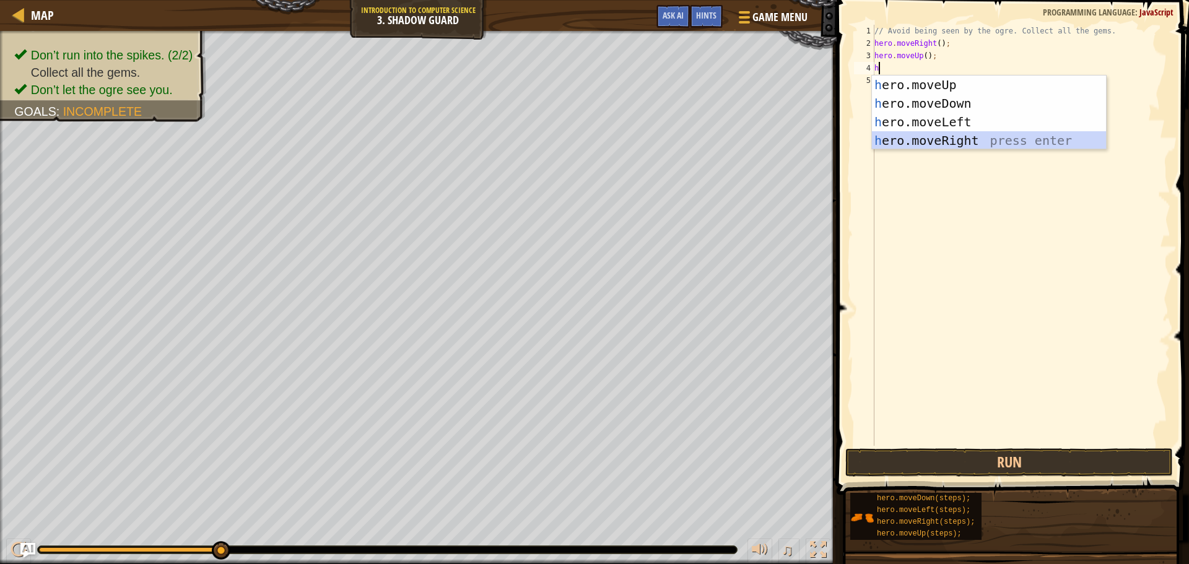
click at [668, 142] on div "h ero.moveUp press enter h ero.moveDown press enter h ero.moveLeft press enter …" at bounding box center [989, 131] width 234 height 111
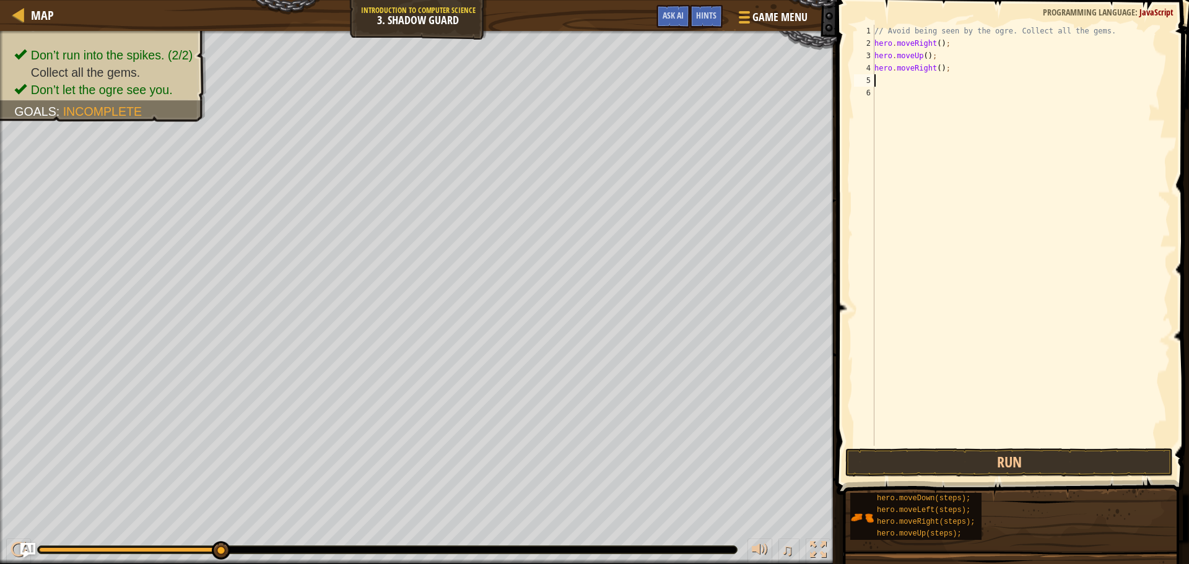
type textarea "h"
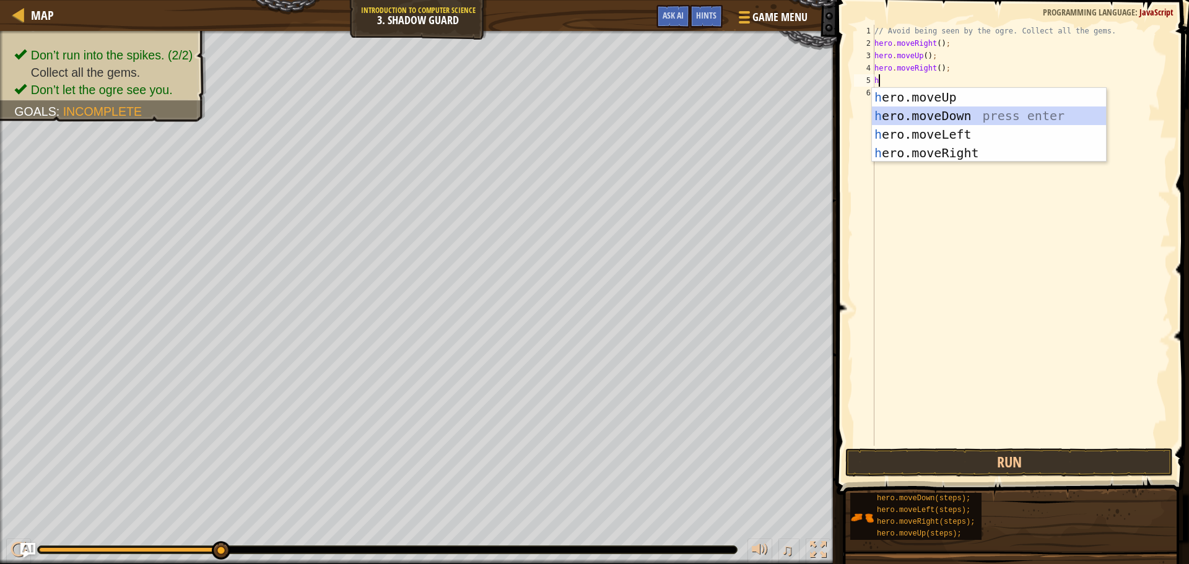
click at [668, 112] on div "h ero.moveUp press enter h ero.moveDown press enter h ero.moveLeft press enter …" at bounding box center [989, 143] width 234 height 111
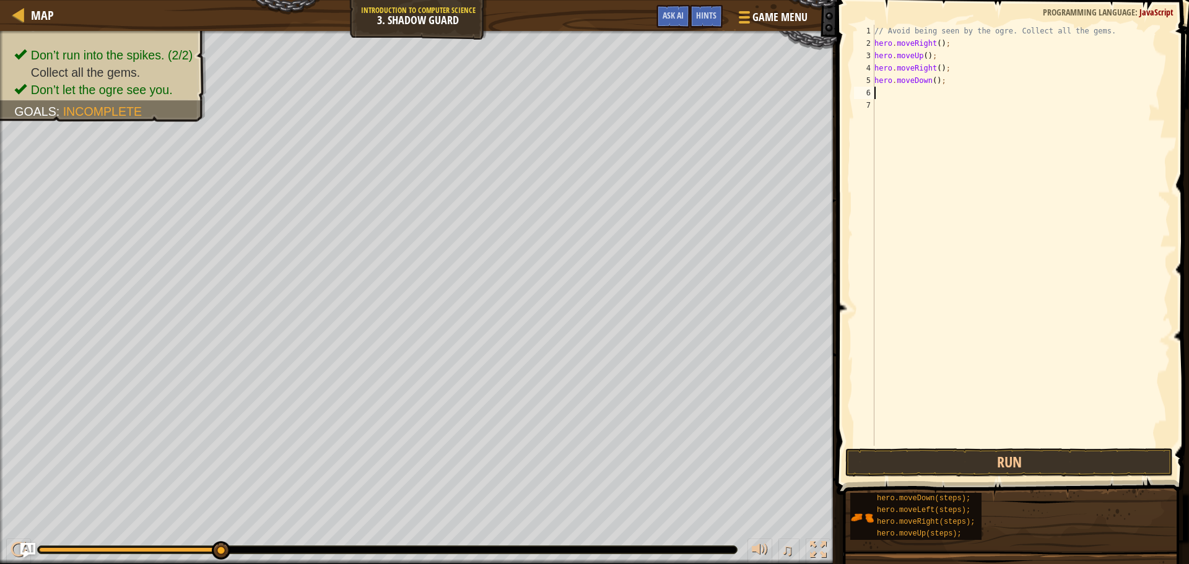
click at [668, 97] on div "// Avoid being seen by the ogre. Collect all the gems. hero . moveRight ( ) ; h…" at bounding box center [1021, 248] width 298 height 446
type textarea "h"
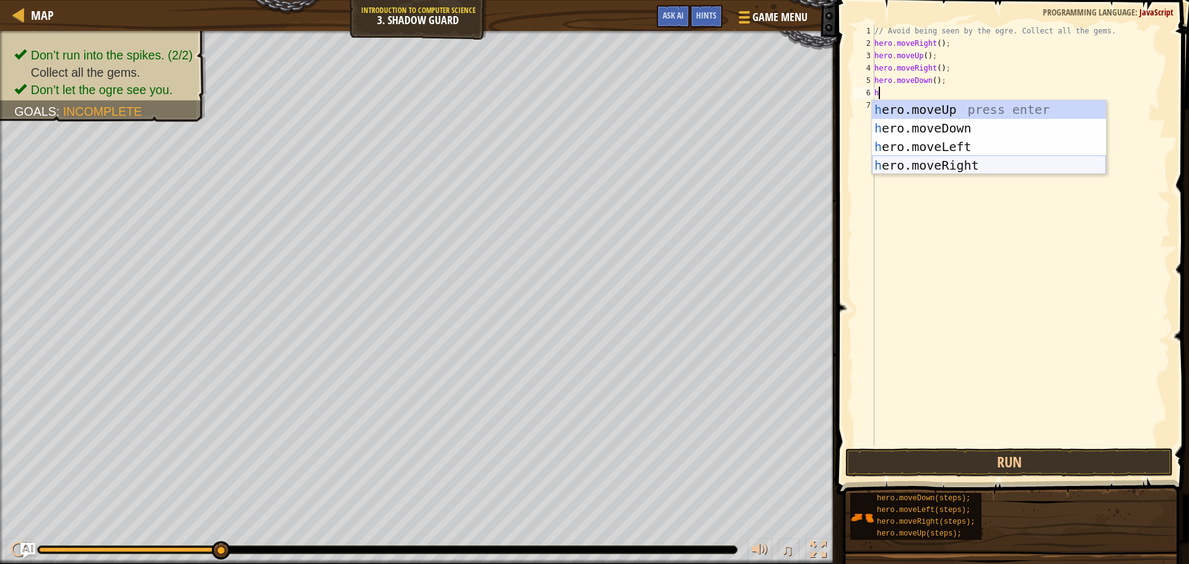
click at [668, 164] on div "h ero.moveUp press enter h ero.moveDown press enter h ero.moveLeft press enter …" at bounding box center [989, 155] width 234 height 111
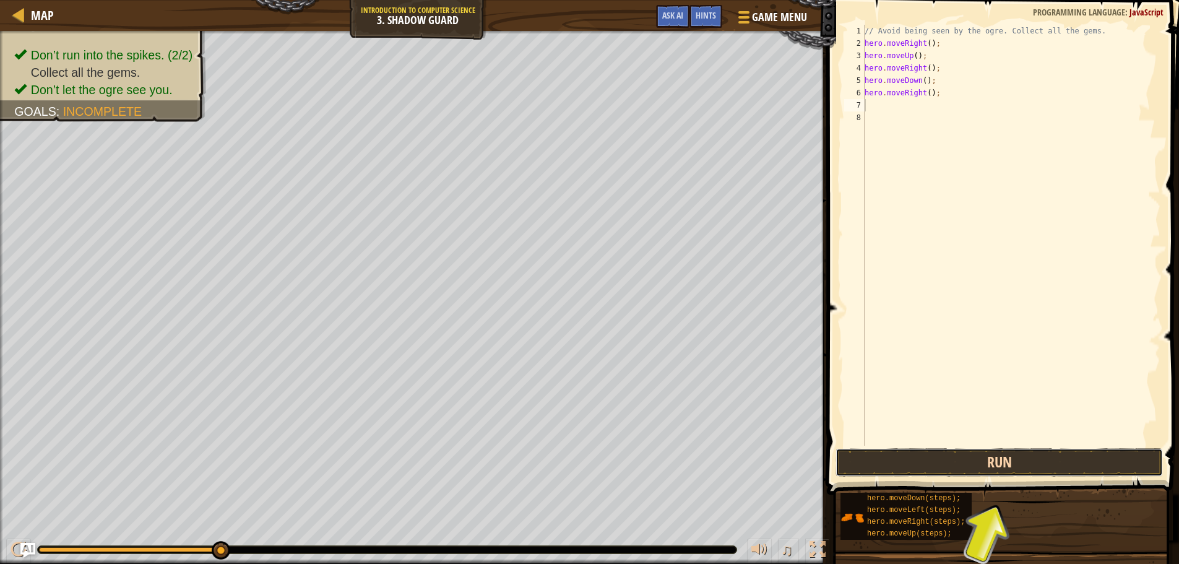
click at [668, 458] on button "Run" at bounding box center [1000, 462] width 328 height 28
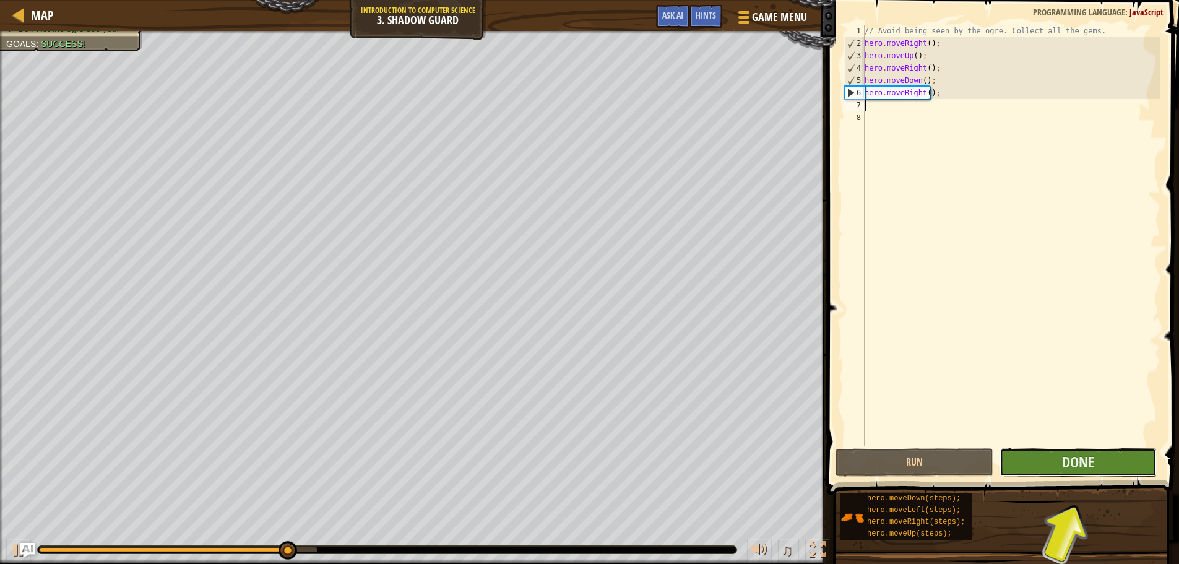
click at [668, 452] on button "Done" at bounding box center [1078, 462] width 157 height 28
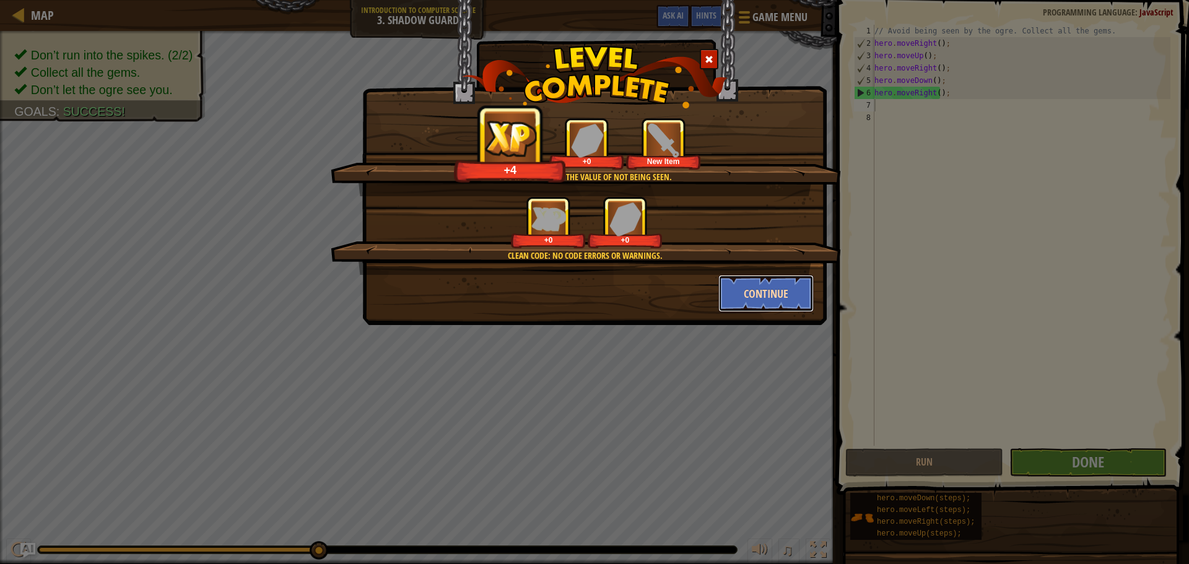
click at [668, 293] on button "Continue" at bounding box center [766, 293] width 96 height 37
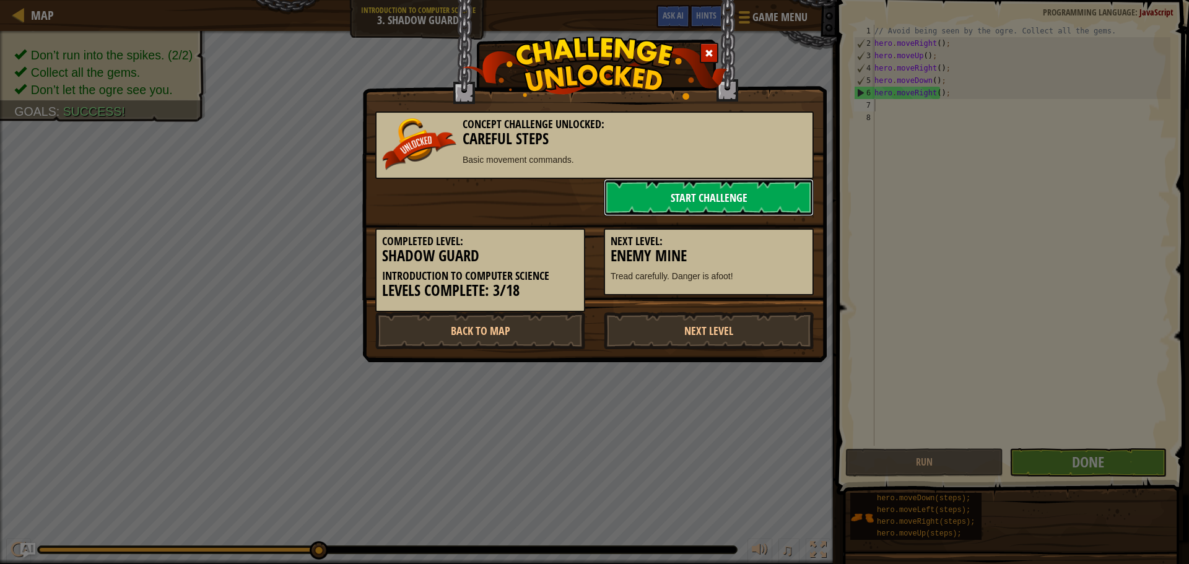
click at [668, 201] on link "Start Challenge" at bounding box center [709, 197] width 210 height 37
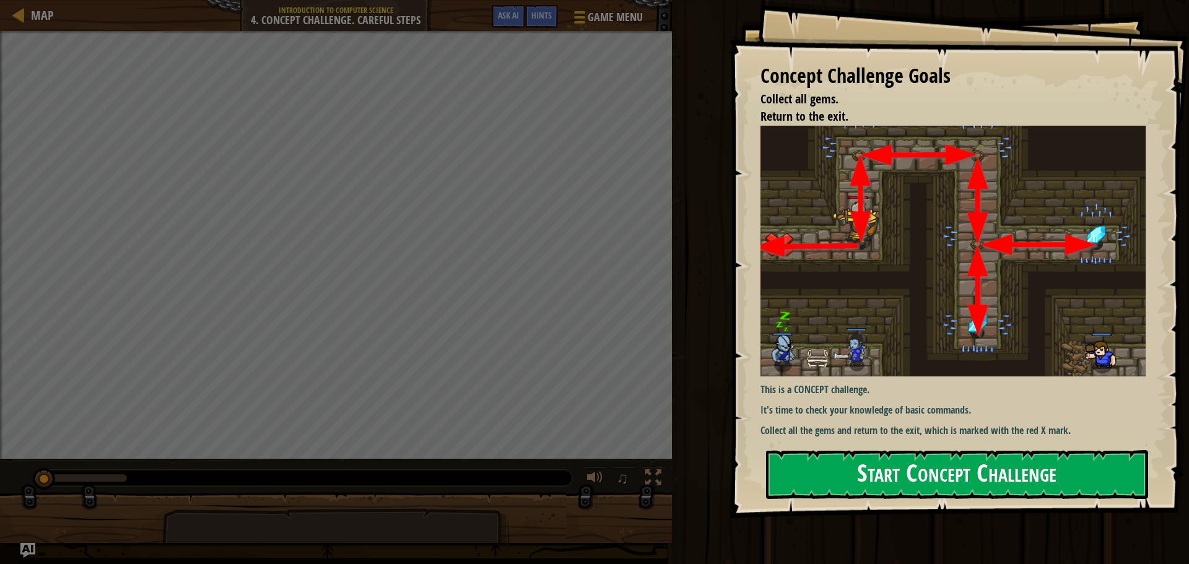
click at [668, 471] on button "Start Concept Challenge" at bounding box center [957, 474] width 382 height 49
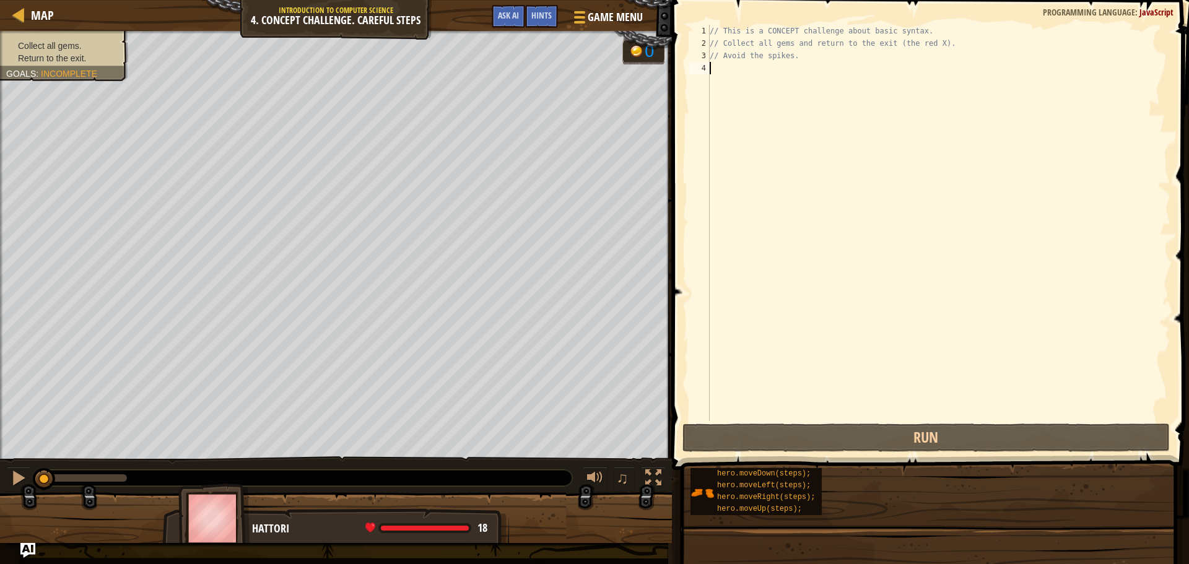
click at [668, 71] on div "// This is a CONCEPT challenge about basic syntax. // Collect all gems and retu…" at bounding box center [938, 235] width 463 height 421
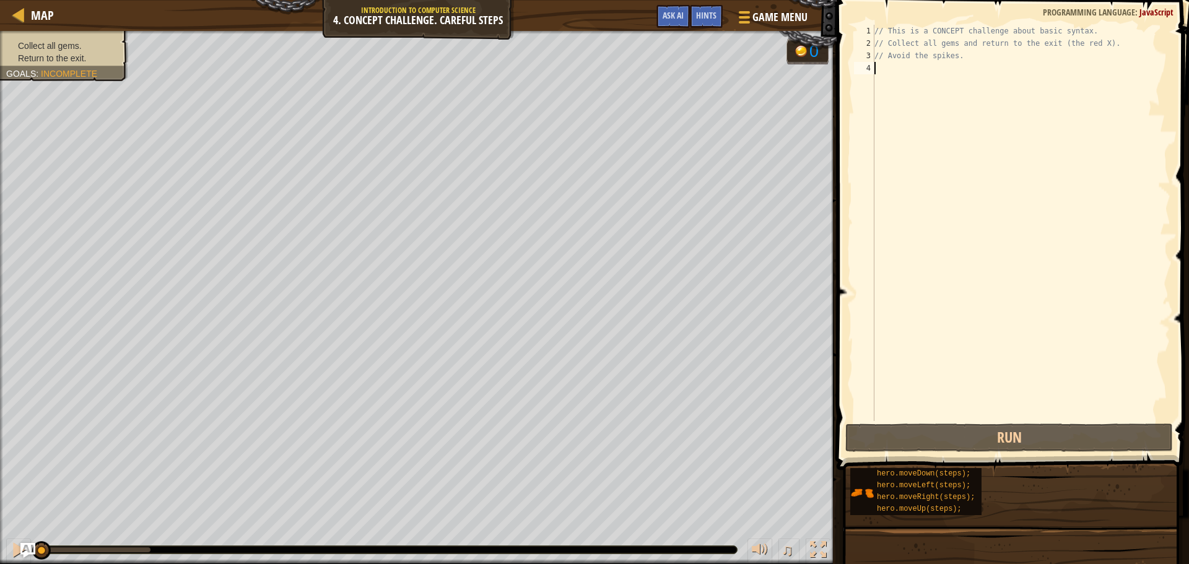
type textarea "h"
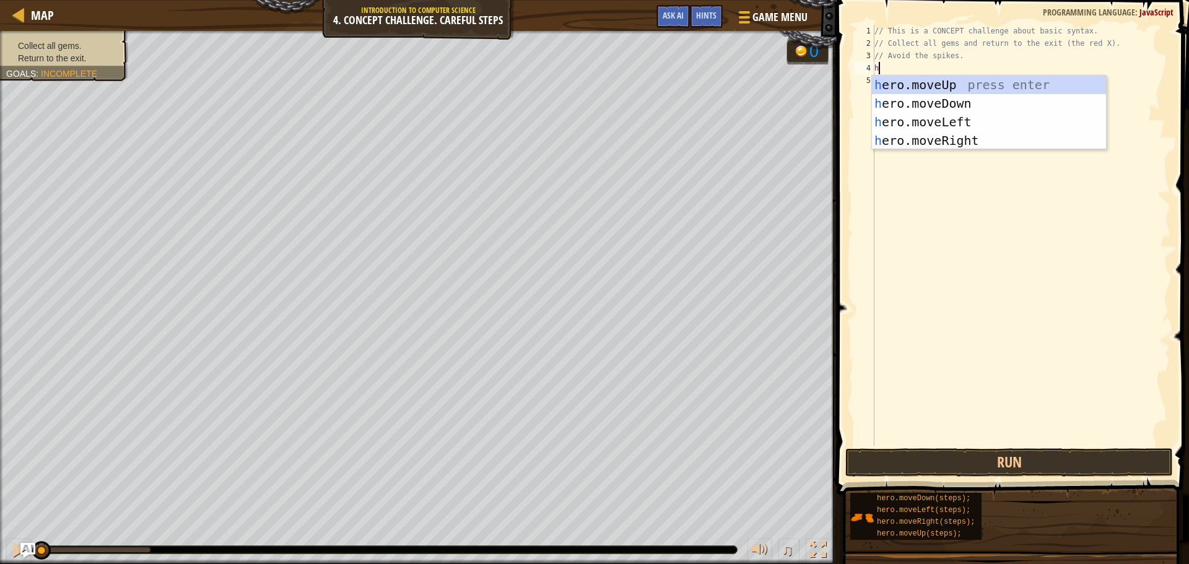
scroll to position [6, 0]
click at [668, 82] on div "h ero.moveUp press enter h ero.moveDown press enter h ero.moveLeft press enter …" at bounding box center [989, 131] width 234 height 111
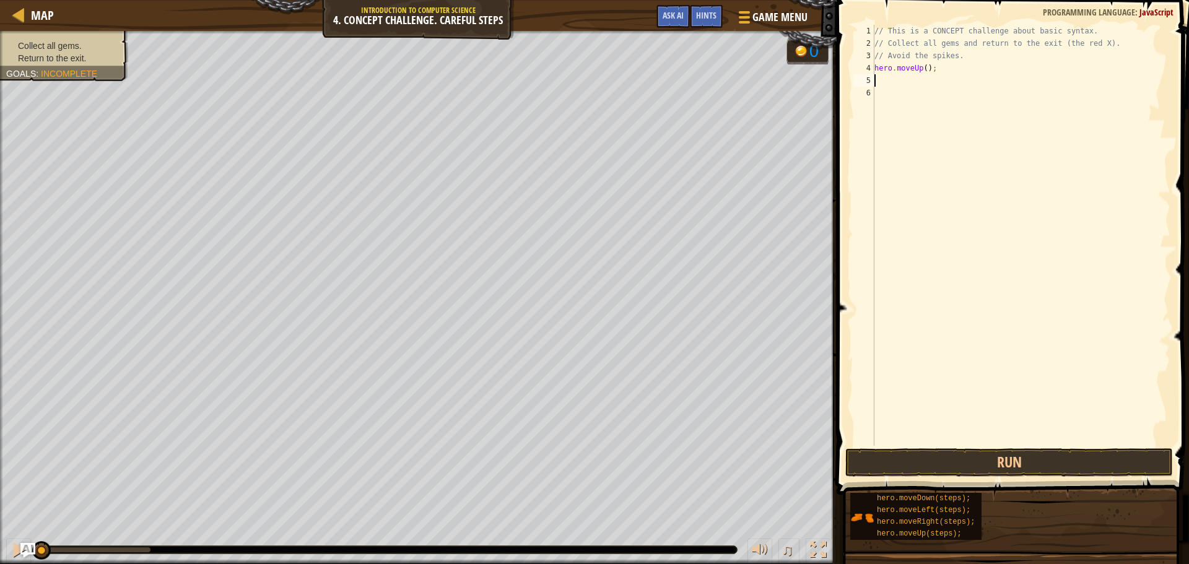
type textarea "h"
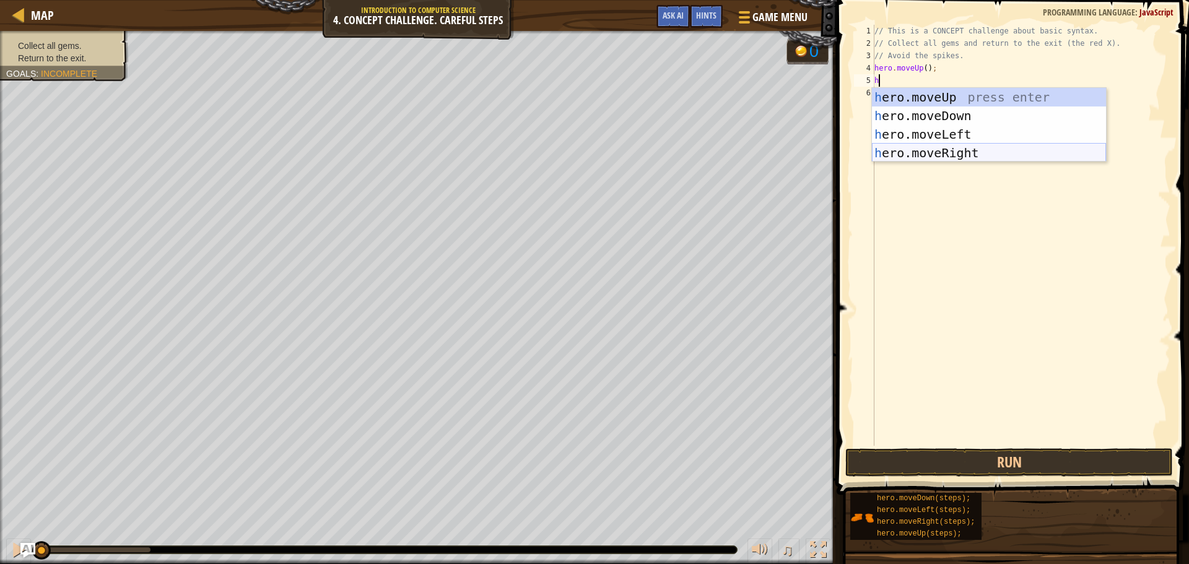
click at [668, 149] on div "h ero.moveUp press enter h ero.moveDown press enter h ero.moveLeft press enter …" at bounding box center [989, 143] width 234 height 111
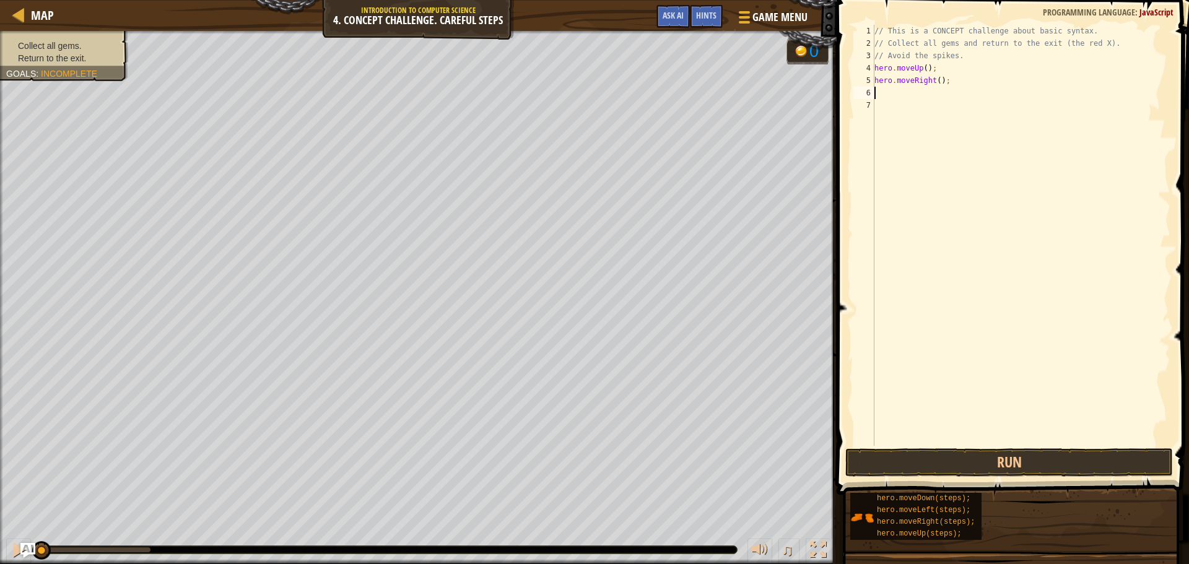
click at [668, 98] on div "// This is a CONCEPT challenge about basic syntax. // Collect all gems and retu…" at bounding box center [1021, 248] width 298 height 446
type textarea "h"
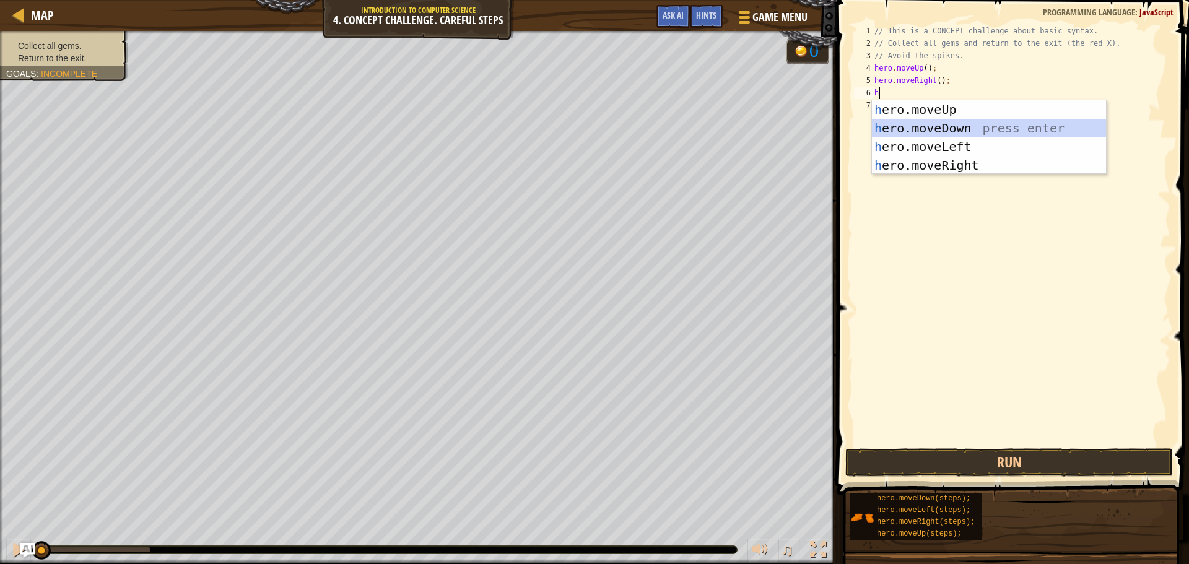
click at [668, 127] on div "h ero.moveUp press enter h ero.moveDown press enter h ero.moveLeft press enter …" at bounding box center [989, 155] width 234 height 111
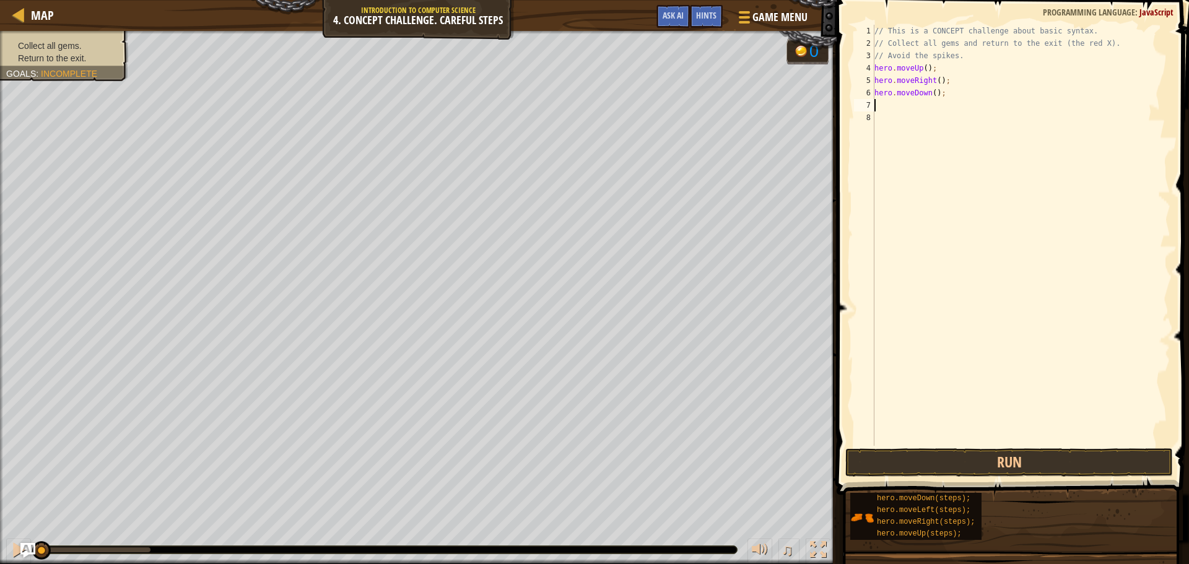
click at [668, 108] on div "// This is a CONCEPT challenge about basic syntax. // Collect all gems and retu…" at bounding box center [1021, 248] width 298 height 446
type textarea "h"
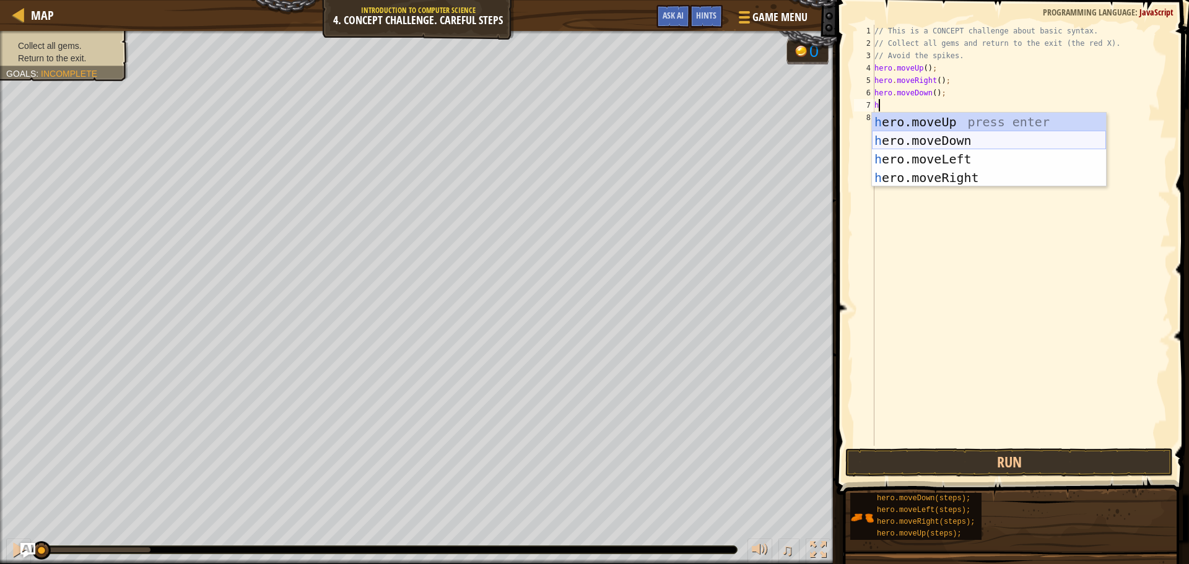
click at [668, 141] on div "h ero.moveUp press enter h ero.moveDown press enter h ero.moveLeft press enter …" at bounding box center [989, 168] width 234 height 111
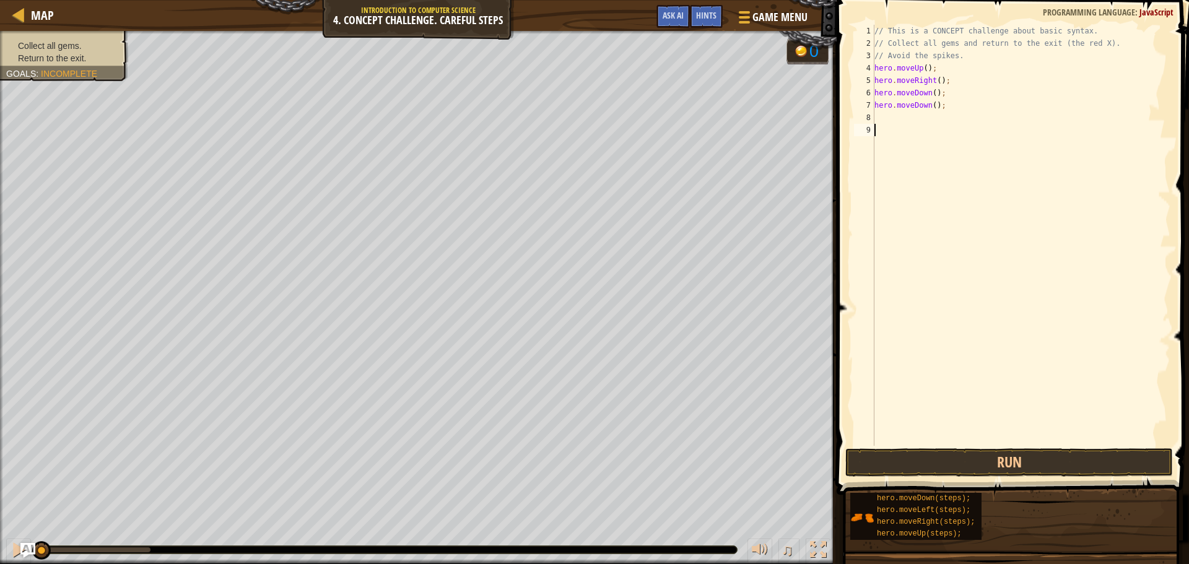
click at [668, 124] on div "// This is a CONCEPT challenge about basic syntax. // Collect all gems and retu…" at bounding box center [1021, 248] width 298 height 446
click at [668, 119] on div "// This is a CONCEPT challenge about basic syntax. // Collect all gems and retu…" at bounding box center [1021, 248] width 298 height 446
type textarea "h"
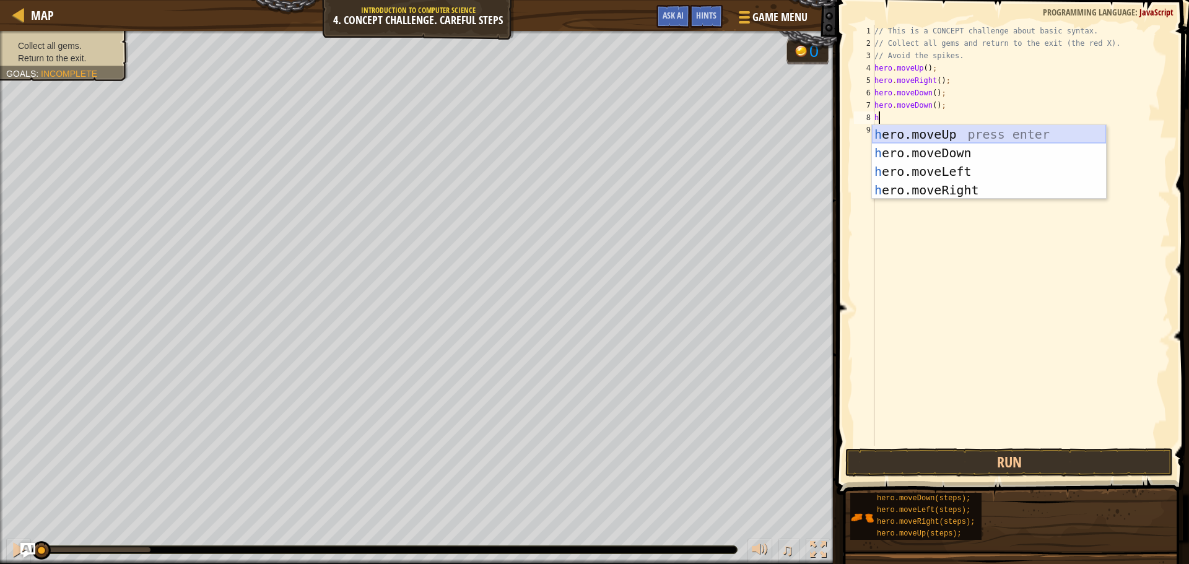
click at [668, 131] on div "h ero.moveUp press enter h ero.moveDown press enter h ero.moveLeft press enter …" at bounding box center [989, 180] width 234 height 111
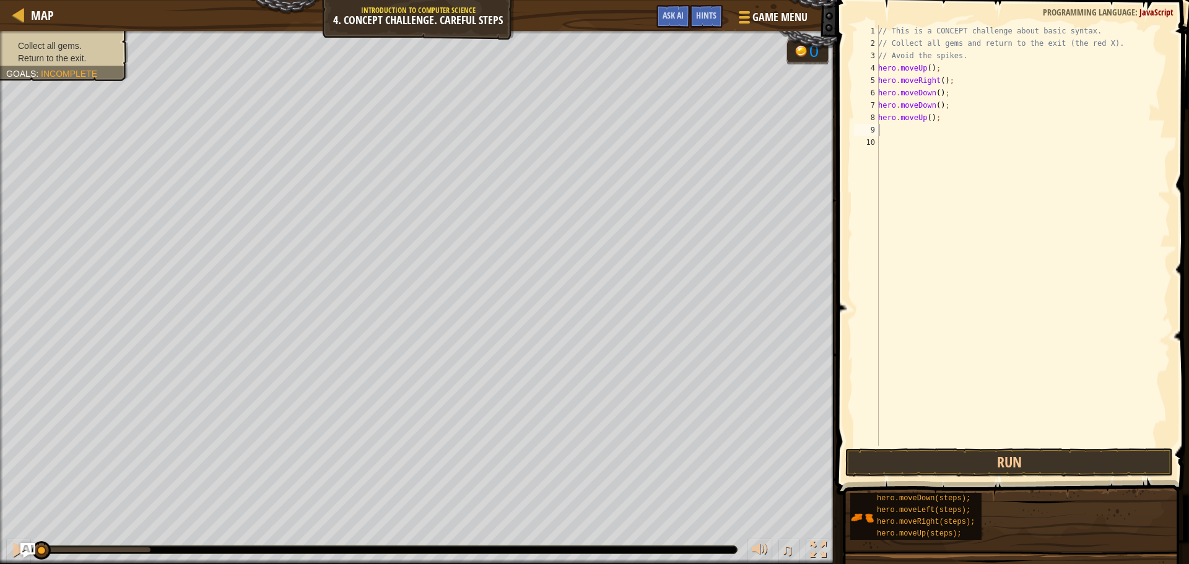
click at [668, 128] on div "// This is a CONCEPT challenge about basic syntax. // Collect all gems and retu…" at bounding box center [1022, 248] width 295 height 446
type textarea "h"
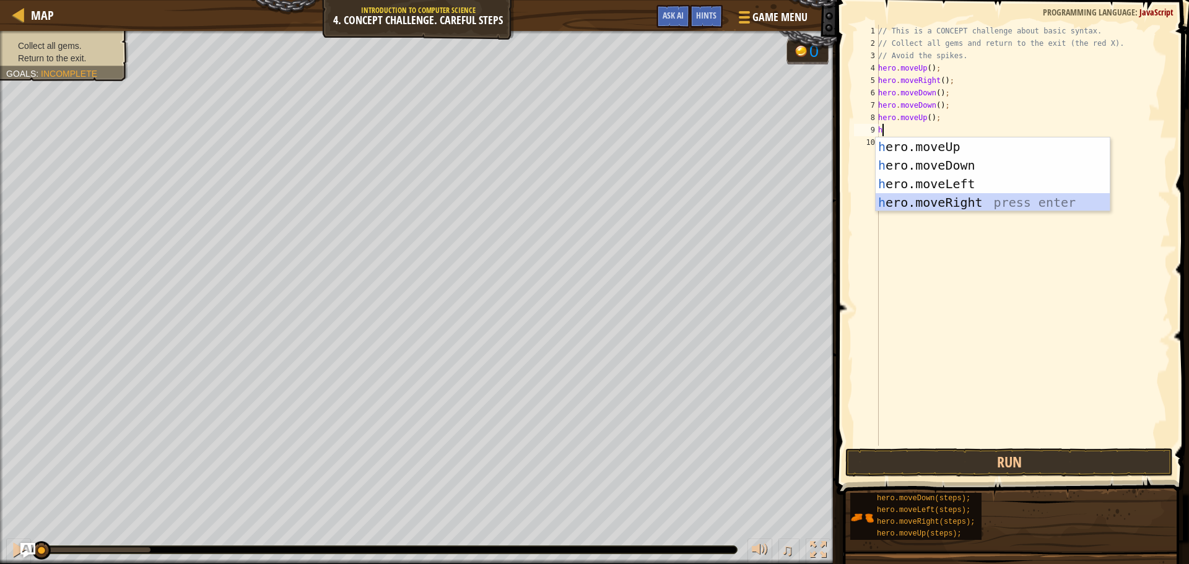
click at [668, 197] on div "h ero.moveUp press enter h ero.moveDown press enter h ero.moveLeft press enter …" at bounding box center [992, 192] width 234 height 111
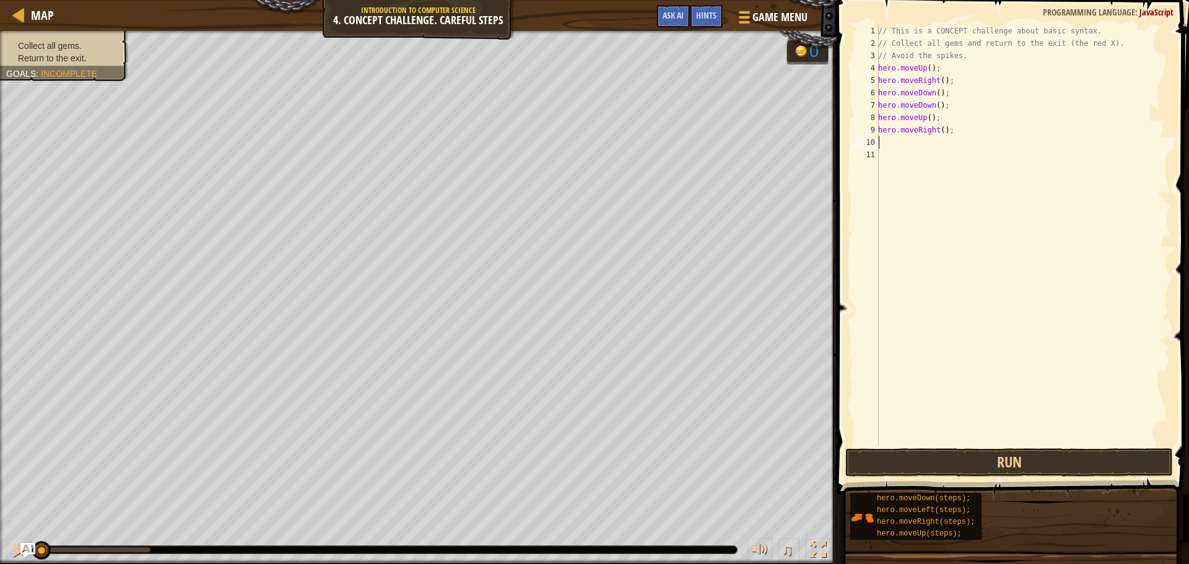
click at [668, 142] on div "// This is a CONCEPT challenge about basic syntax. // Collect all gems and retu…" at bounding box center [1022, 248] width 295 height 446
type textarea "h"
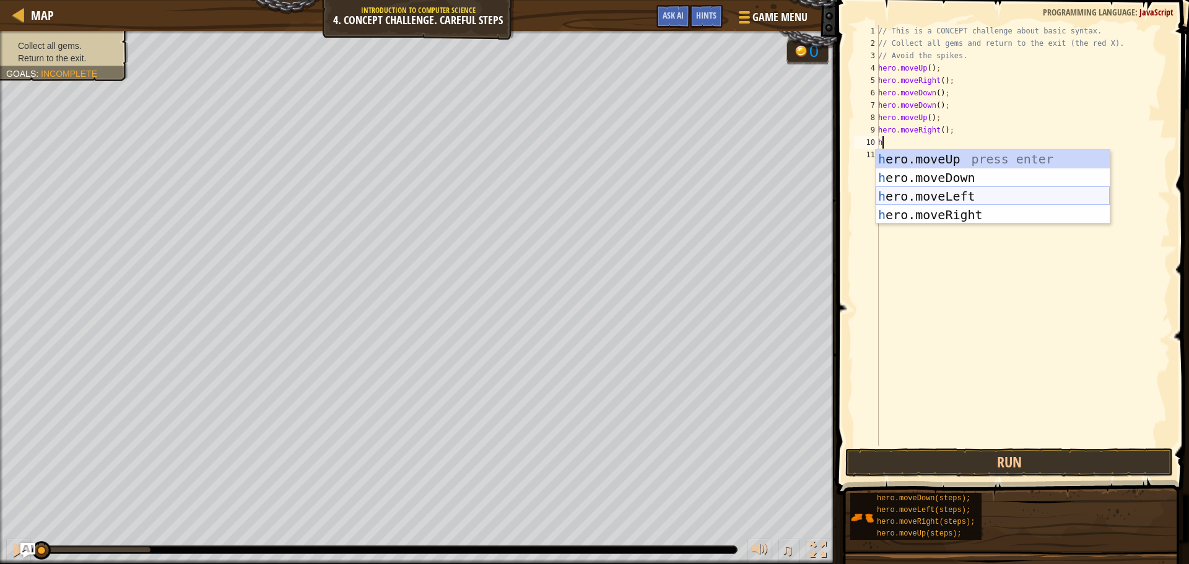
click at [668, 193] on div "h ero.moveUp press enter h ero.moveDown press enter h ero.moveLeft press enter …" at bounding box center [992, 205] width 234 height 111
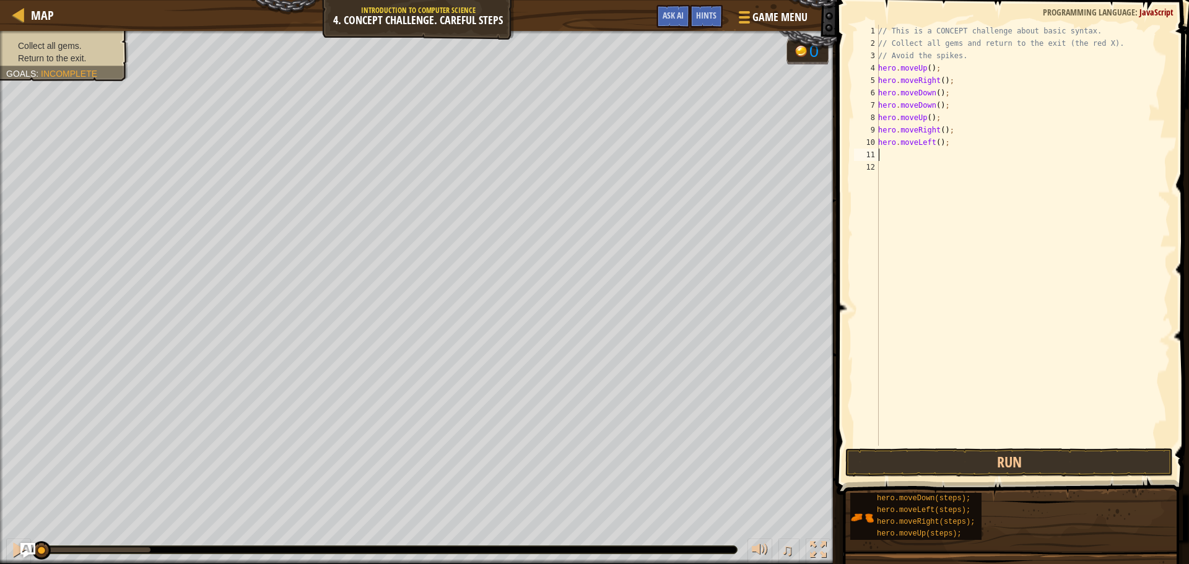
click at [668, 157] on div "// This is a CONCEPT challenge about basic syntax. // Collect all gems and retu…" at bounding box center [1022, 248] width 295 height 446
type textarea "h"
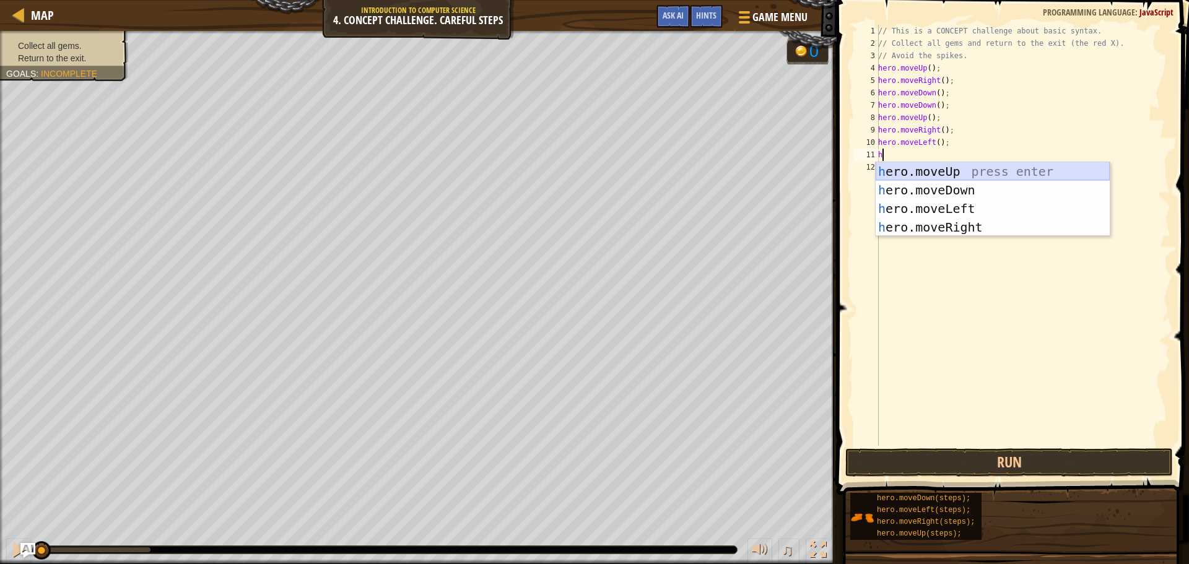
click at [668, 166] on div "h ero.moveUp press enter h ero.moveDown press enter h ero.moveLeft press enter …" at bounding box center [992, 217] width 234 height 111
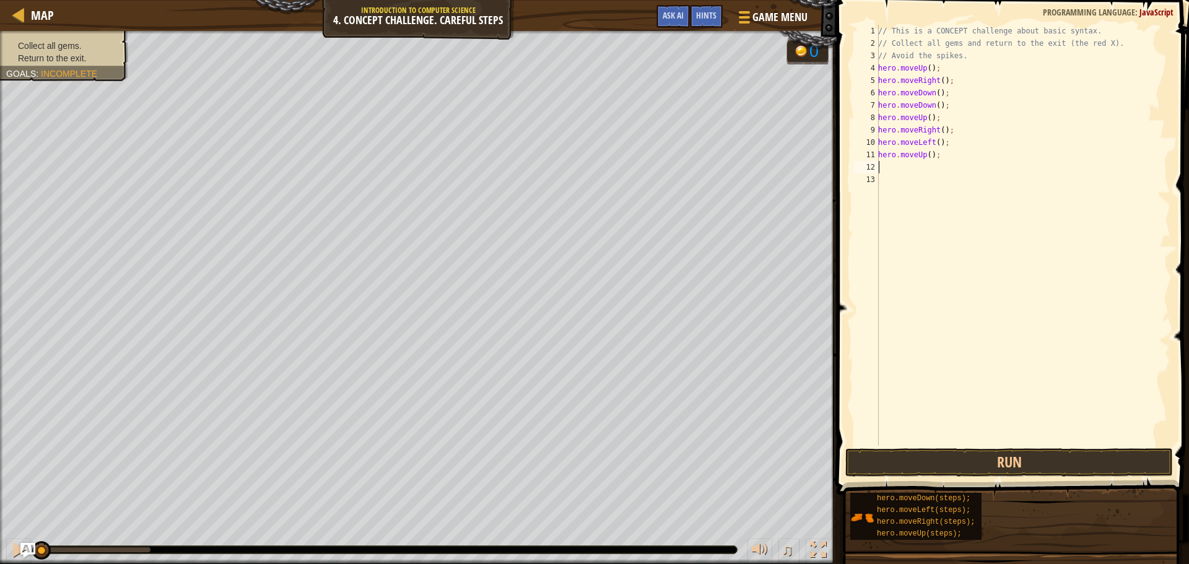
click at [668, 164] on div "// This is a CONCEPT challenge about basic syntax. // Collect all gems and retu…" at bounding box center [1022, 248] width 295 height 446
type textarea "h"
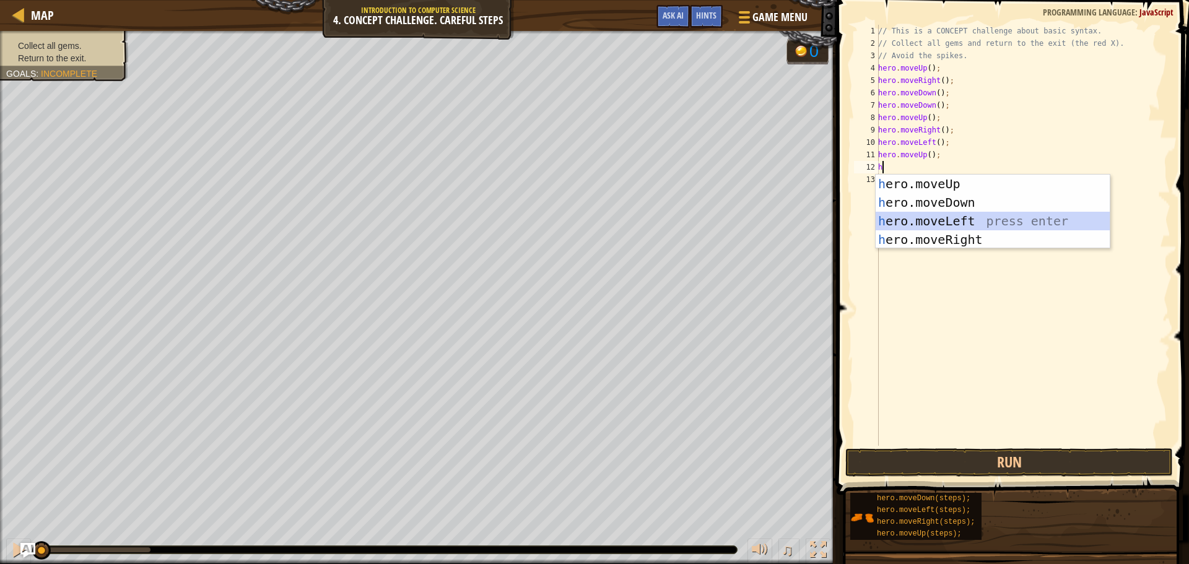
click at [668, 216] on div "h ero.moveUp press enter h ero.moveDown press enter h ero.moveLeft press enter …" at bounding box center [992, 230] width 234 height 111
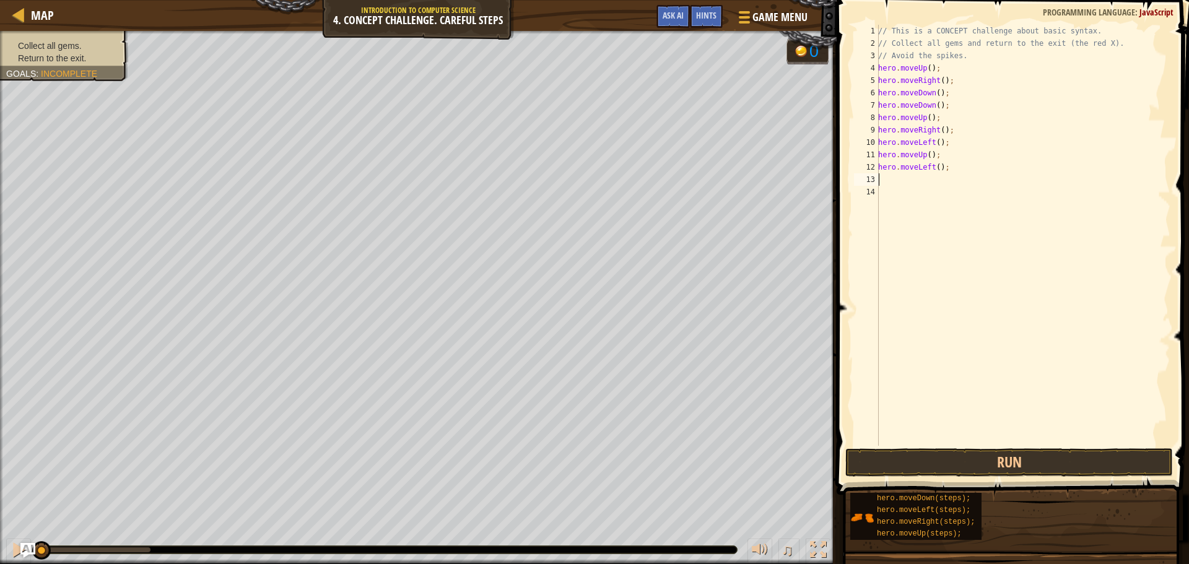
click at [668, 184] on div "// This is a CONCEPT challenge about basic syntax. // Collect all gems and retu…" at bounding box center [1022, 248] width 295 height 446
type textarea "h"
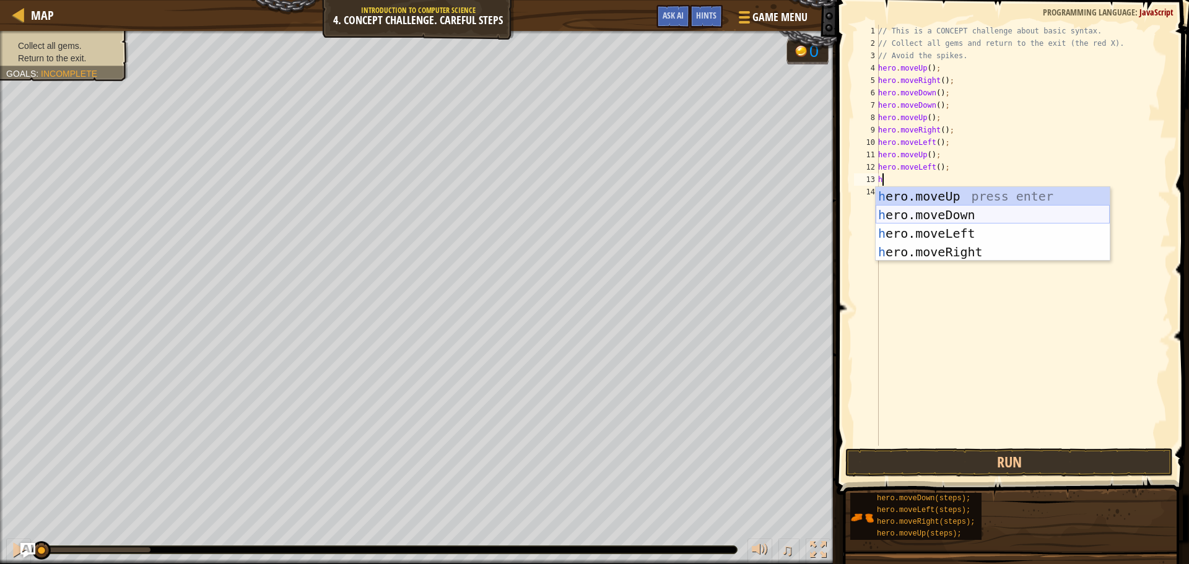
click at [668, 215] on div "h ero.moveUp press enter h ero.moveDown press enter h ero.moveLeft press enter …" at bounding box center [992, 242] width 234 height 111
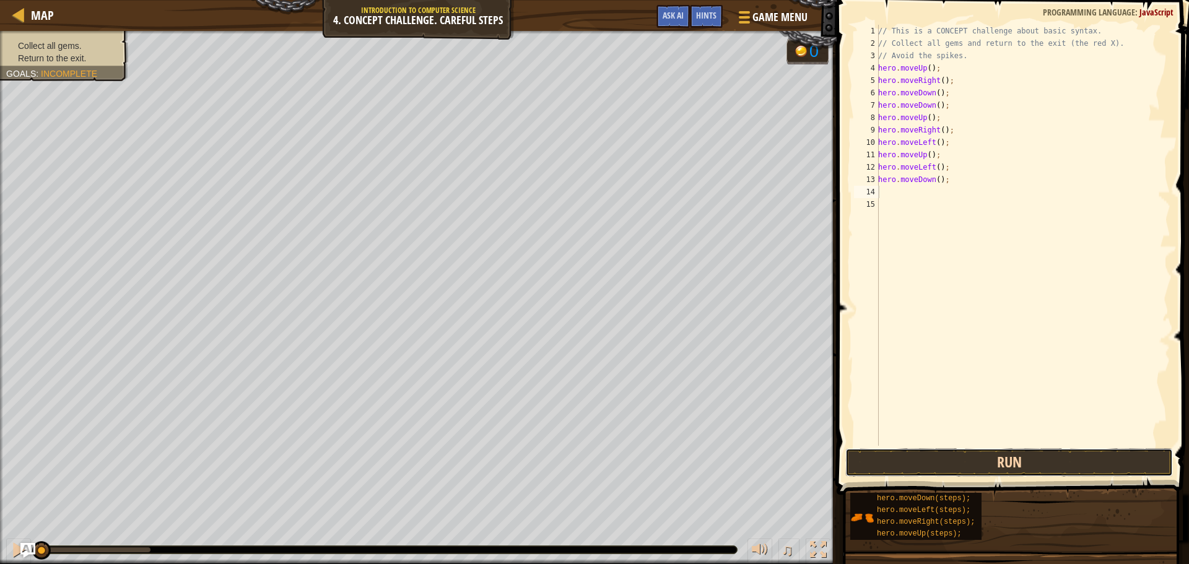
click at [668, 456] on button "Run" at bounding box center [1009, 462] width 328 height 28
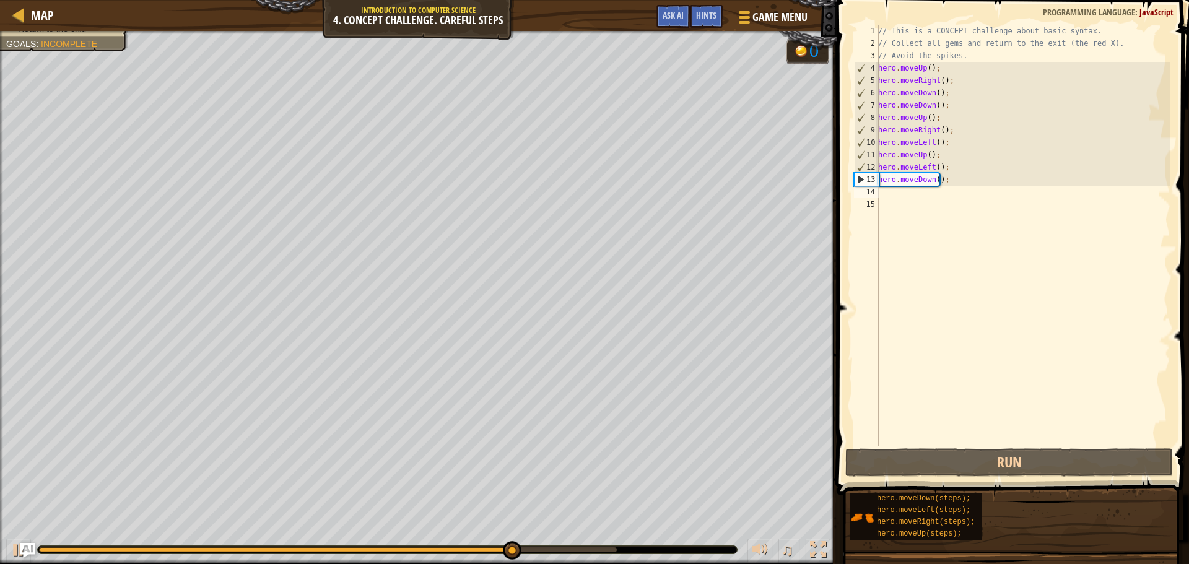
click at [668, 196] on div "// This is a CONCEPT challenge about basic syntax. // Collect all gems and retu…" at bounding box center [1022, 248] width 295 height 446
type textarea "h"
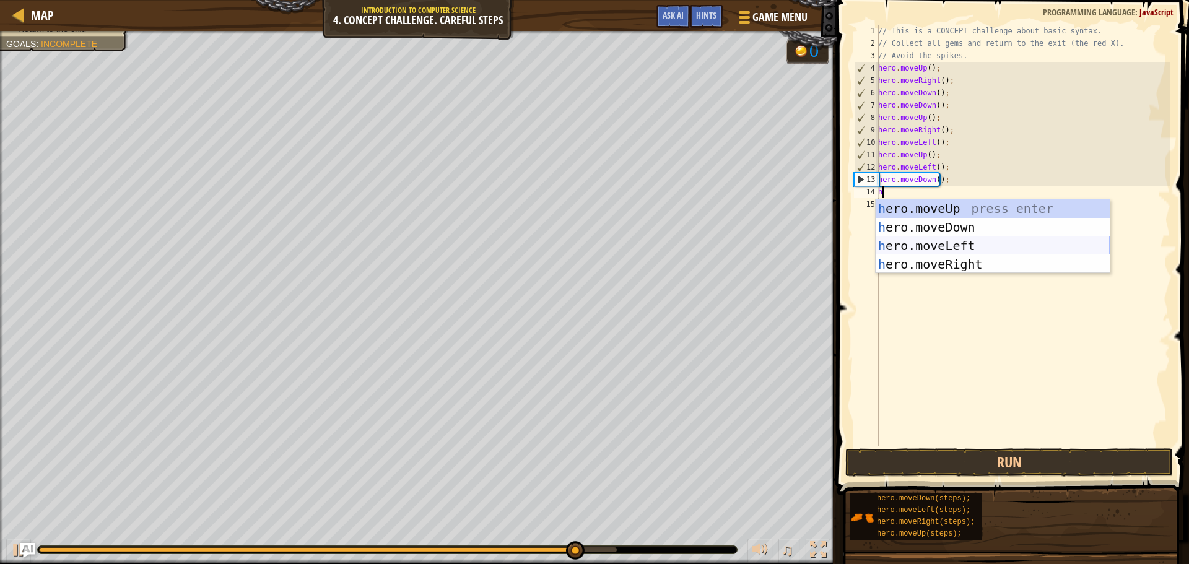
click at [668, 245] on div "h ero.moveUp press enter h ero.moveDown press enter h ero.moveLeft press enter …" at bounding box center [992, 254] width 234 height 111
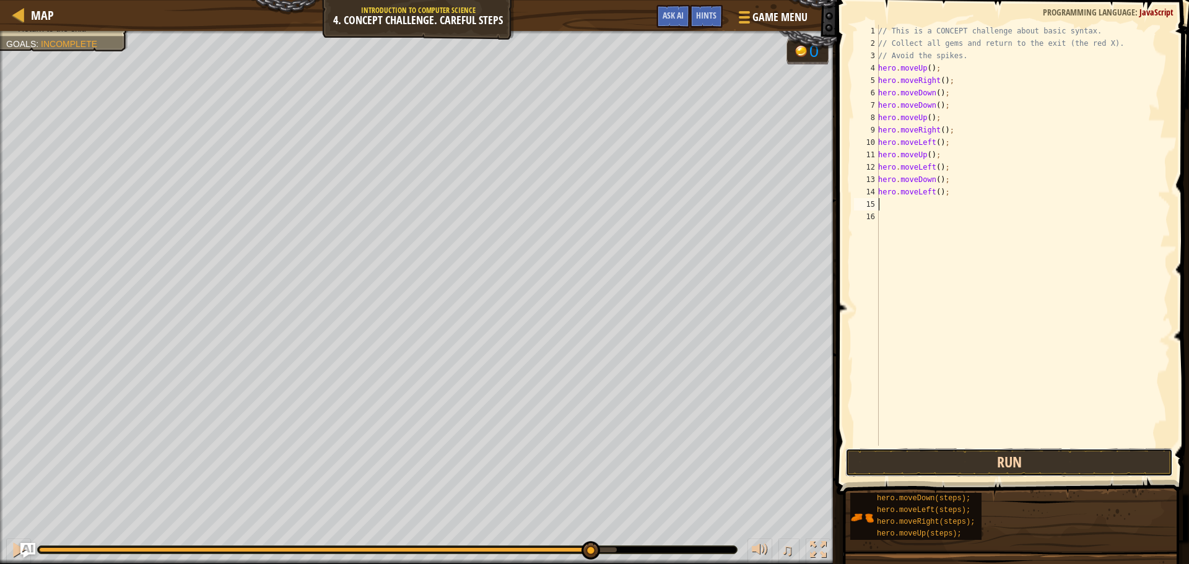
click at [668, 458] on button "Run" at bounding box center [1009, 462] width 328 height 28
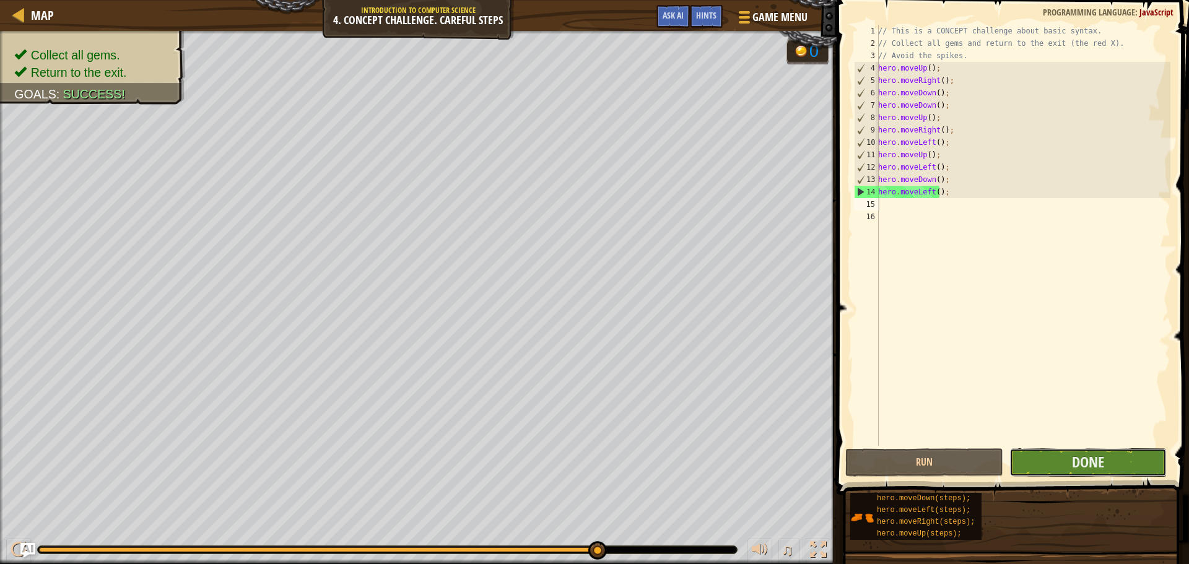
click at [668, 471] on button "Done" at bounding box center [1087, 462] width 157 height 28
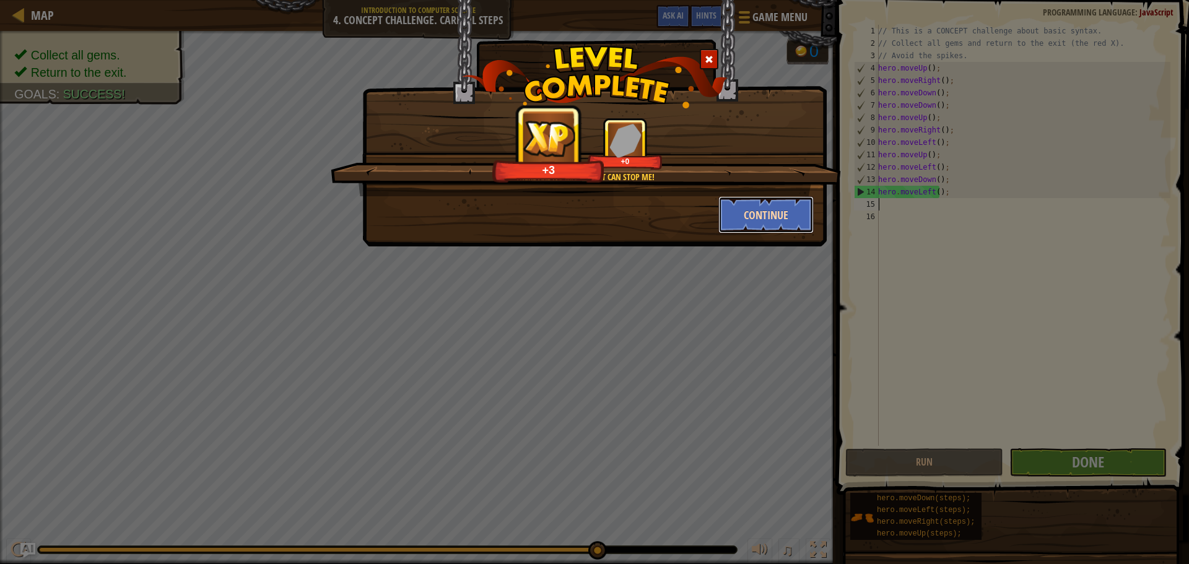
click at [668, 209] on button "Continue" at bounding box center [766, 214] width 96 height 37
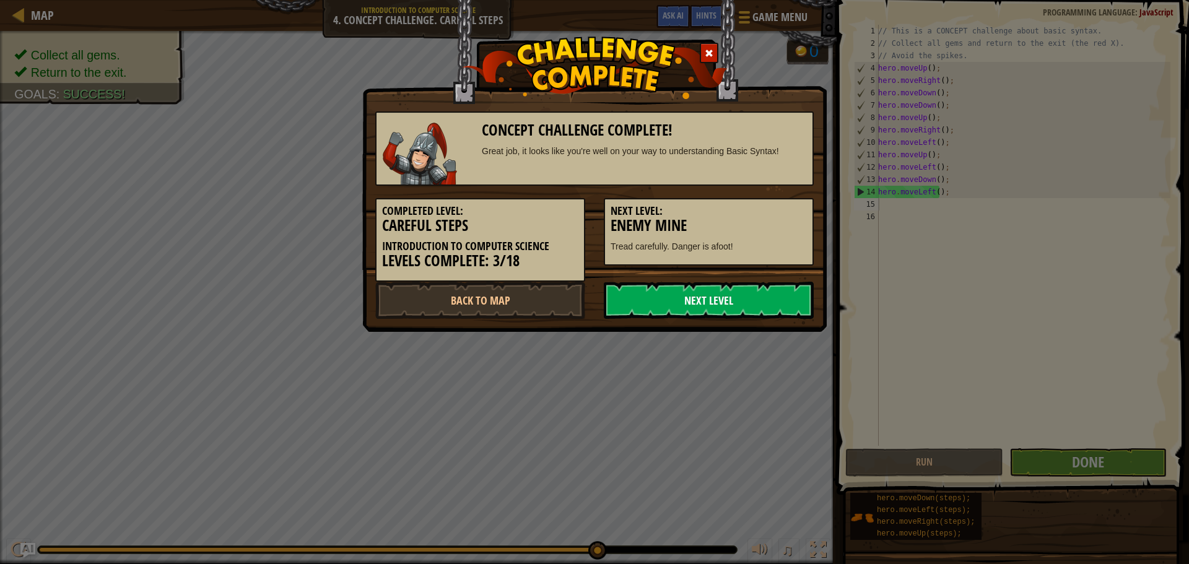
click at [659, 298] on link "Next Level" at bounding box center [709, 300] width 210 height 37
click at [653, 301] on link "Next Level" at bounding box center [709, 300] width 210 height 37
click at [668, 298] on link "Next Level" at bounding box center [709, 300] width 210 height 37
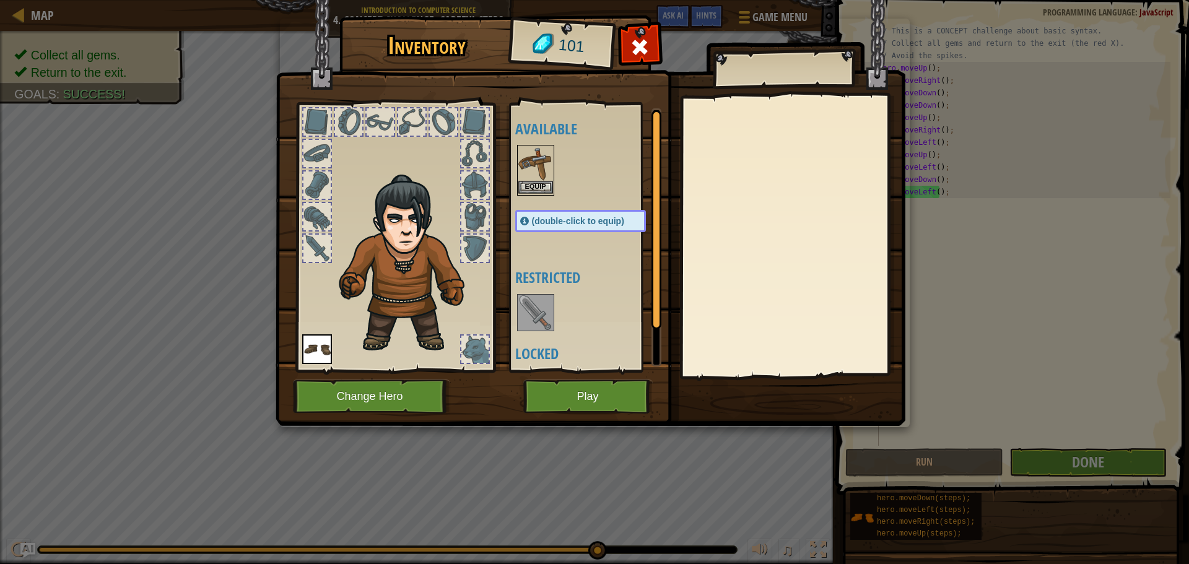
drag, startPoint x: 531, startPoint y: 158, endPoint x: 532, endPoint y: 172, distance: 13.1
click at [531, 163] on img at bounding box center [535, 163] width 35 height 35
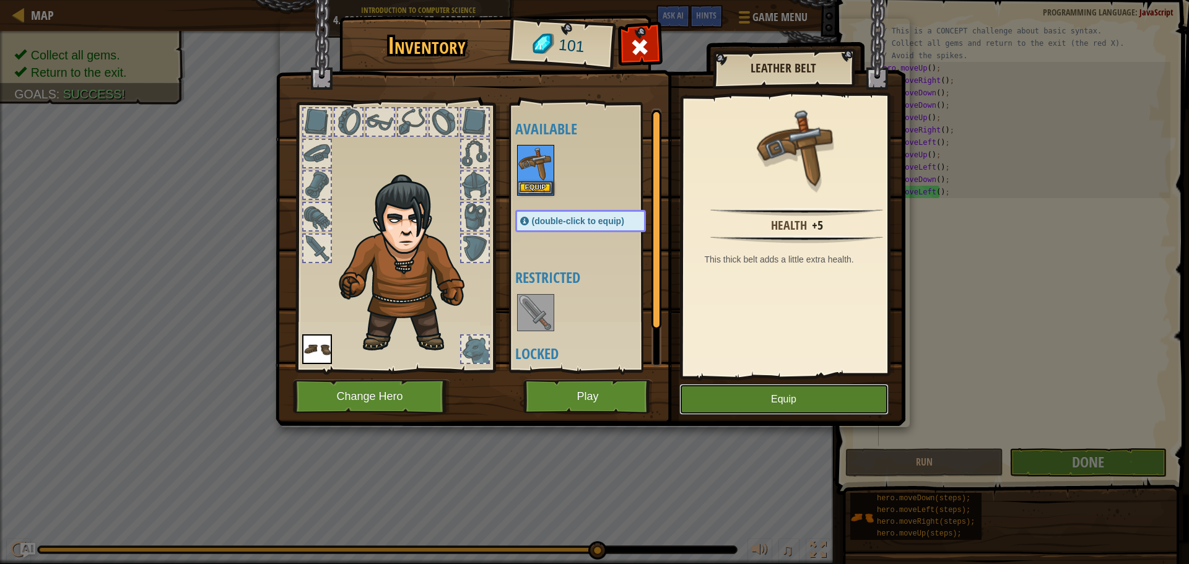
click at [668, 405] on button "Equip" at bounding box center [783, 399] width 209 height 31
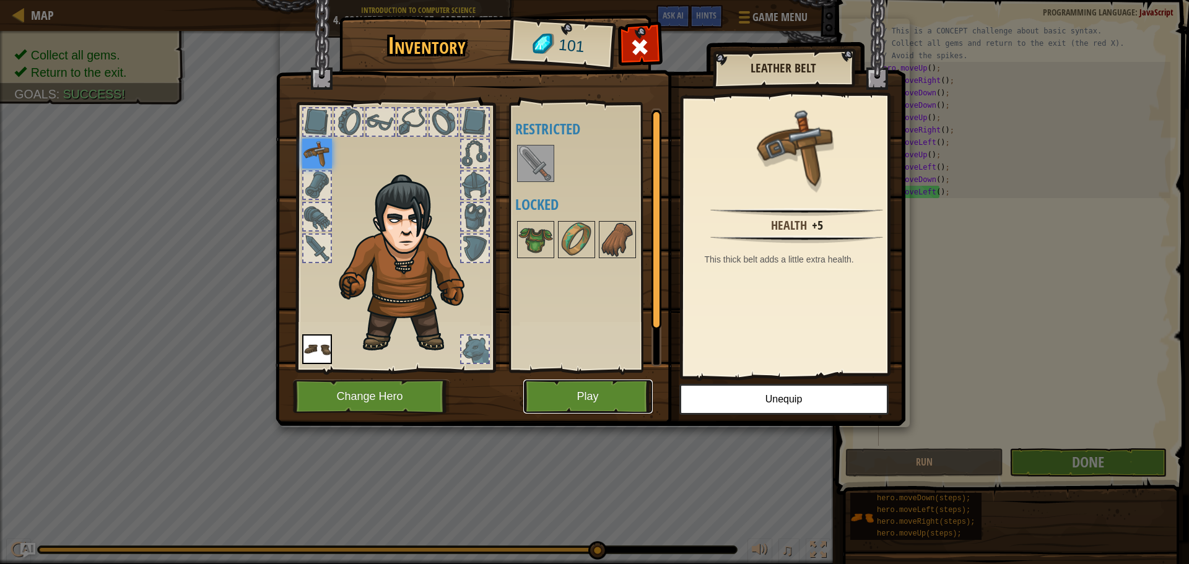
click at [593, 391] on button "Play" at bounding box center [587, 397] width 129 height 34
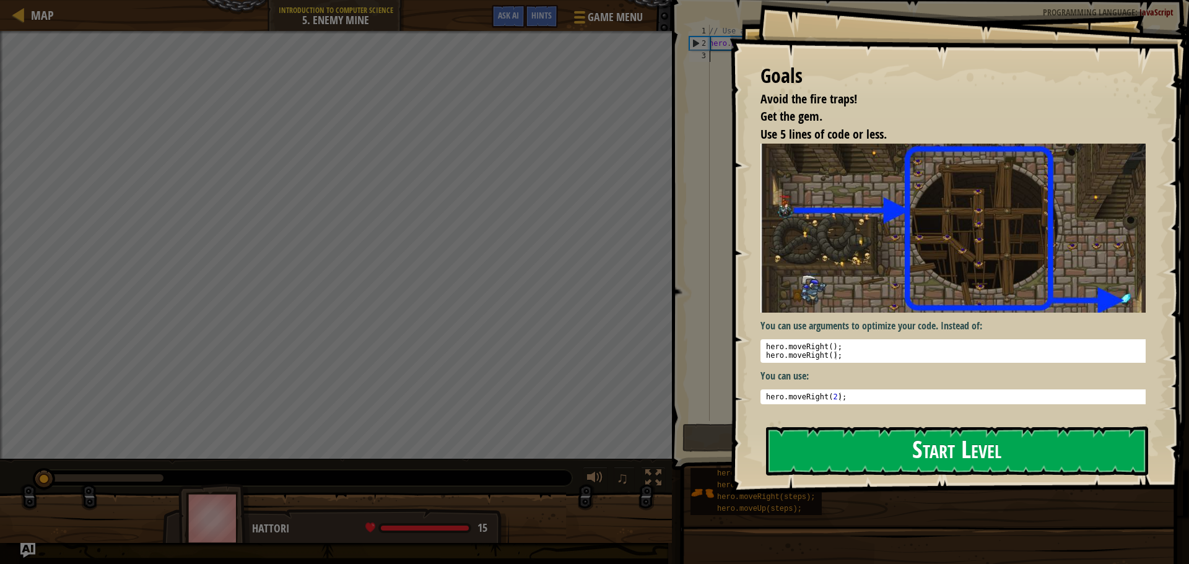
click at [668, 440] on button "Start Level" at bounding box center [957, 451] width 382 height 49
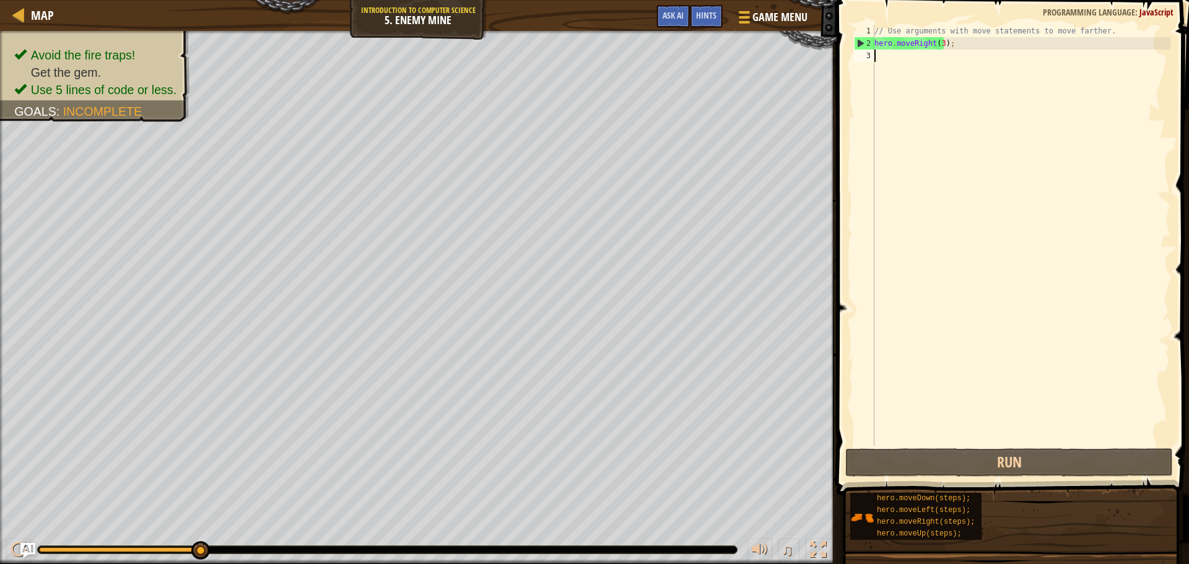
type textarea "h"
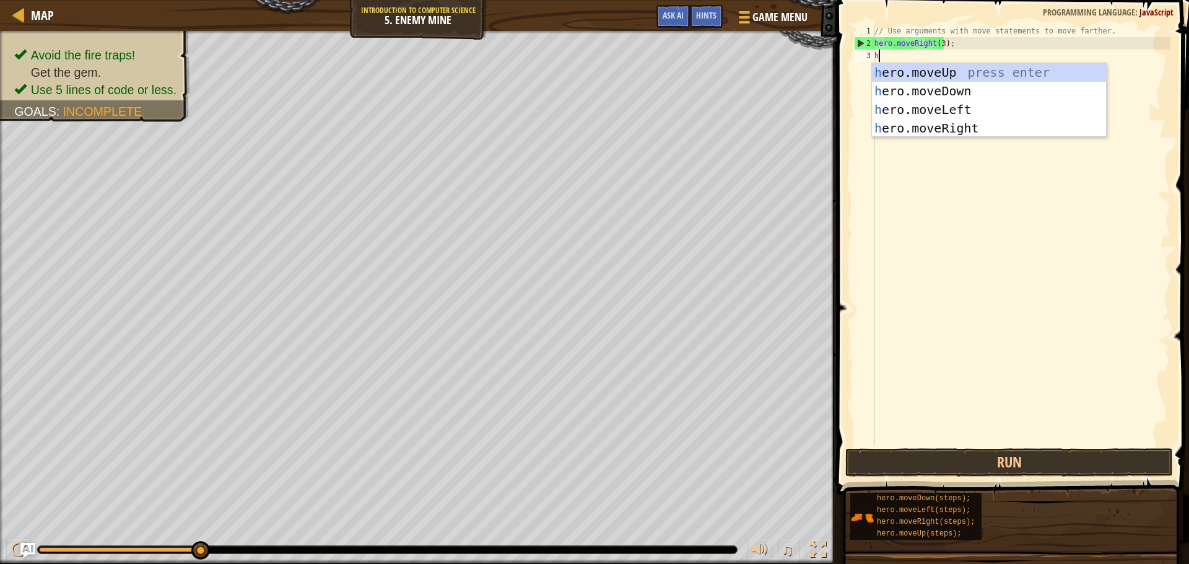
scroll to position [6, 0]
click at [668, 74] on div "h ero.moveUp press enter h ero.moveDown press enter h ero.moveLeft press enter …" at bounding box center [989, 118] width 234 height 111
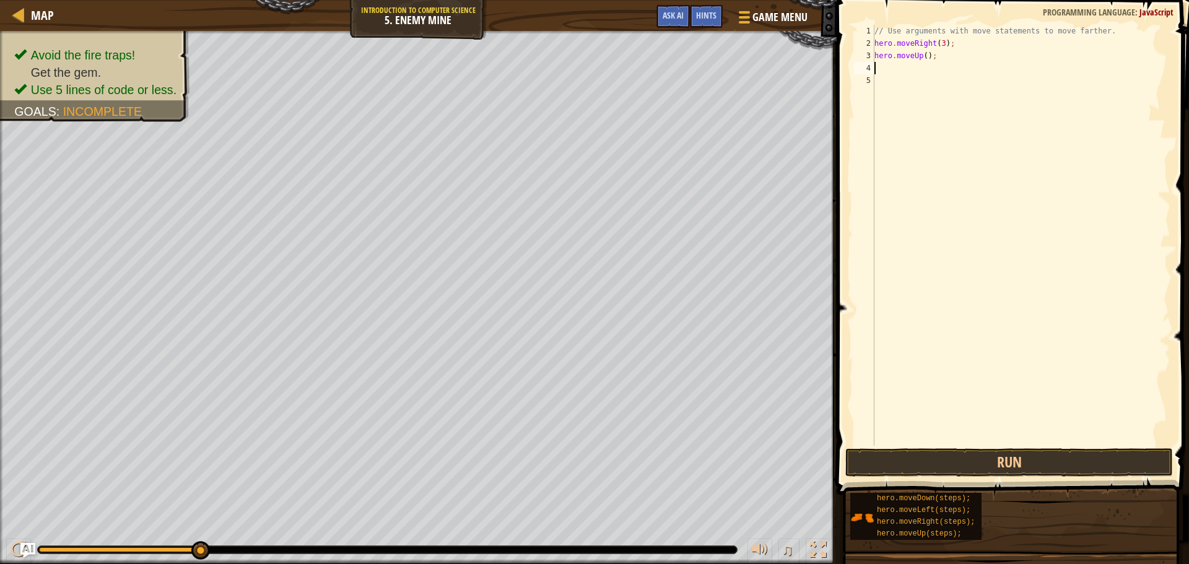
click at [668, 65] on div "// Use arguments with move statements to move farther. hero . moveRight ( 3 ) ;…" at bounding box center [1021, 248] width 298 height 446
type textarea "h"
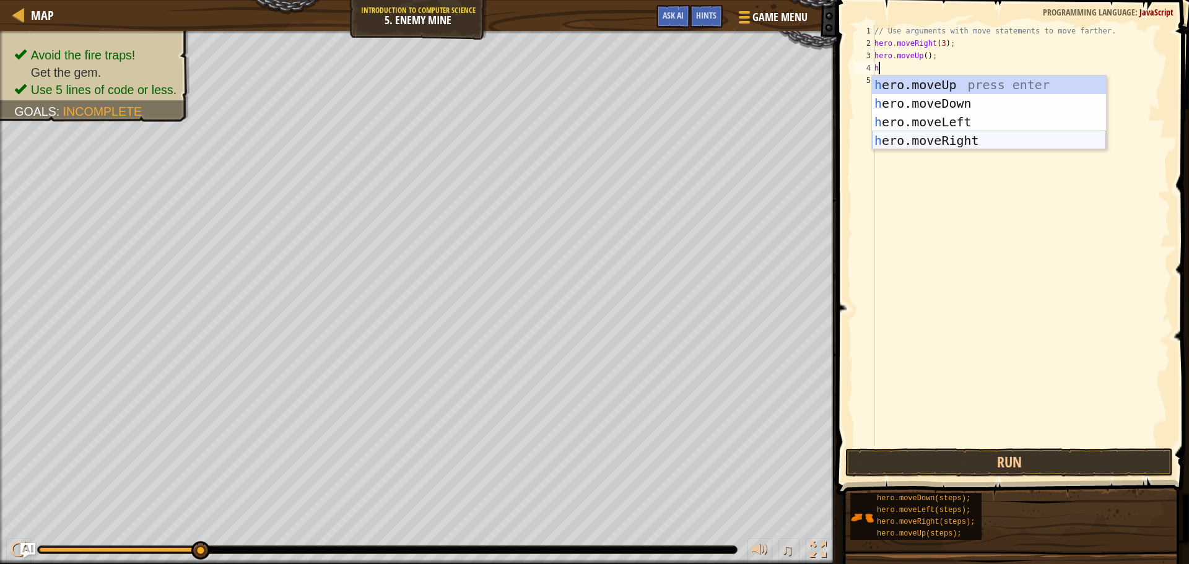
click at [668, 137] on div "h ero.moveUp press enter h ero.moveDown press enter h ero.moveLeft press enter …" at bounding box center [989, 131] width 234 height 111
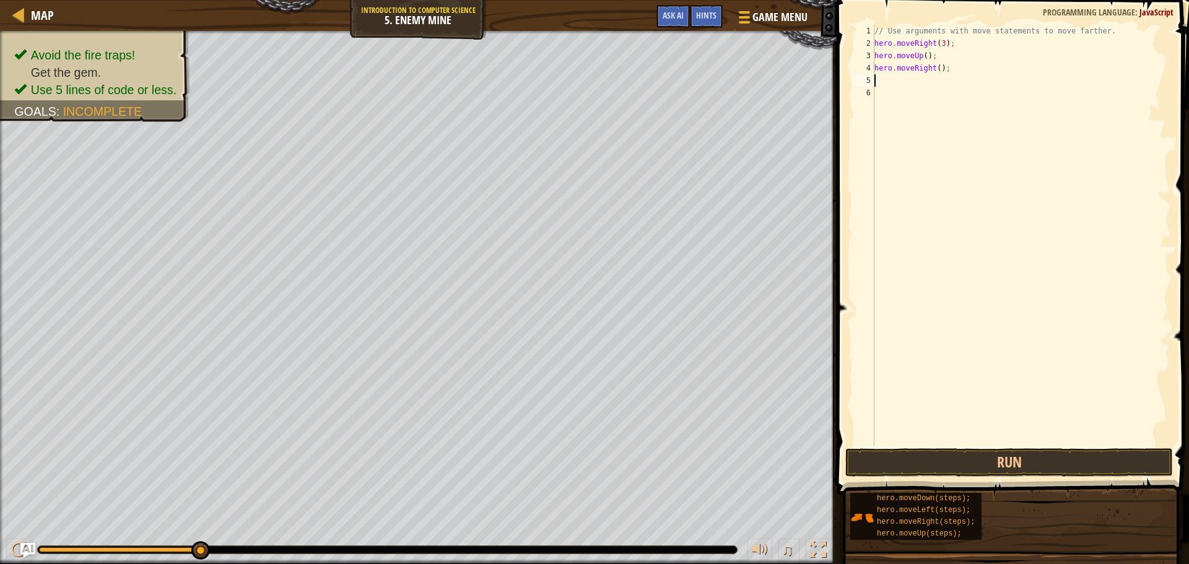
type textarea "h"
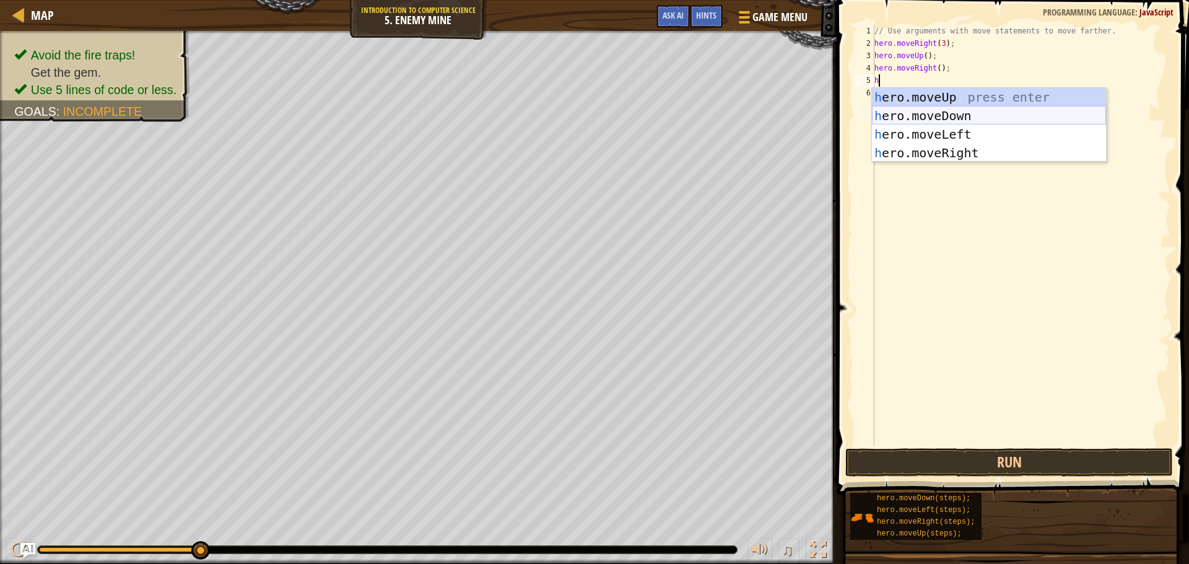
click at [668, 112] on div "h ero.moveUp press enter h ero.moveDown press enter h ero.moveLeft press enter …" at bounding box center [989, 143] width 234 height 111
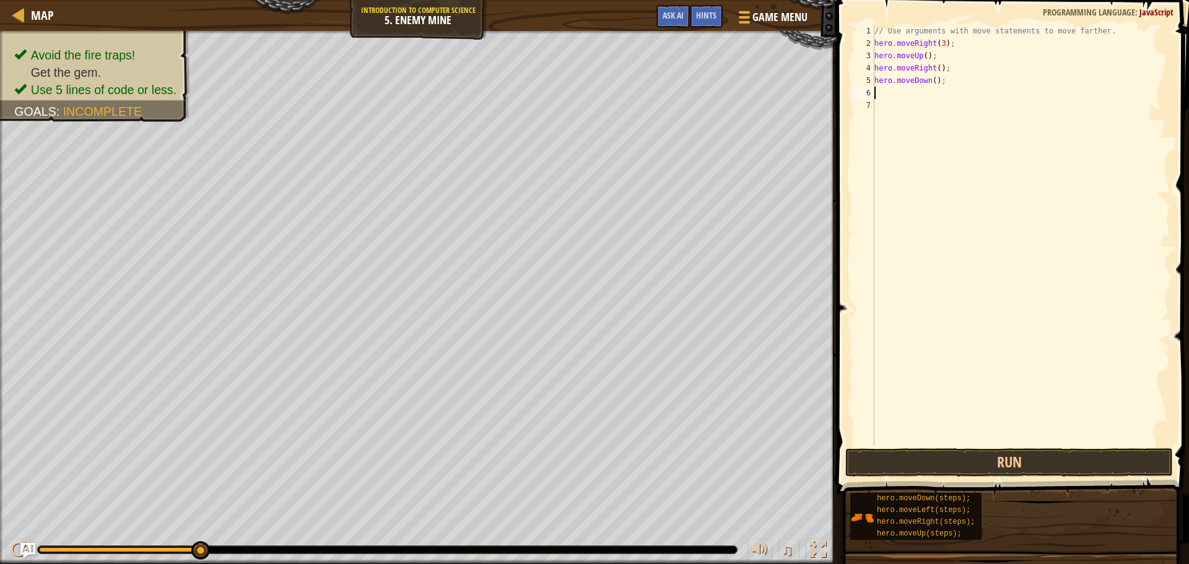
click at [668, 92] on div "// Use arguments with move statements to move farther. hero . moveRight ( 3 ) ;…" at bounding box center [1021, 248] width 298 height 446
click at [668, 458] on button "Run" at bounding box center [1009, 462] width 328 height 28
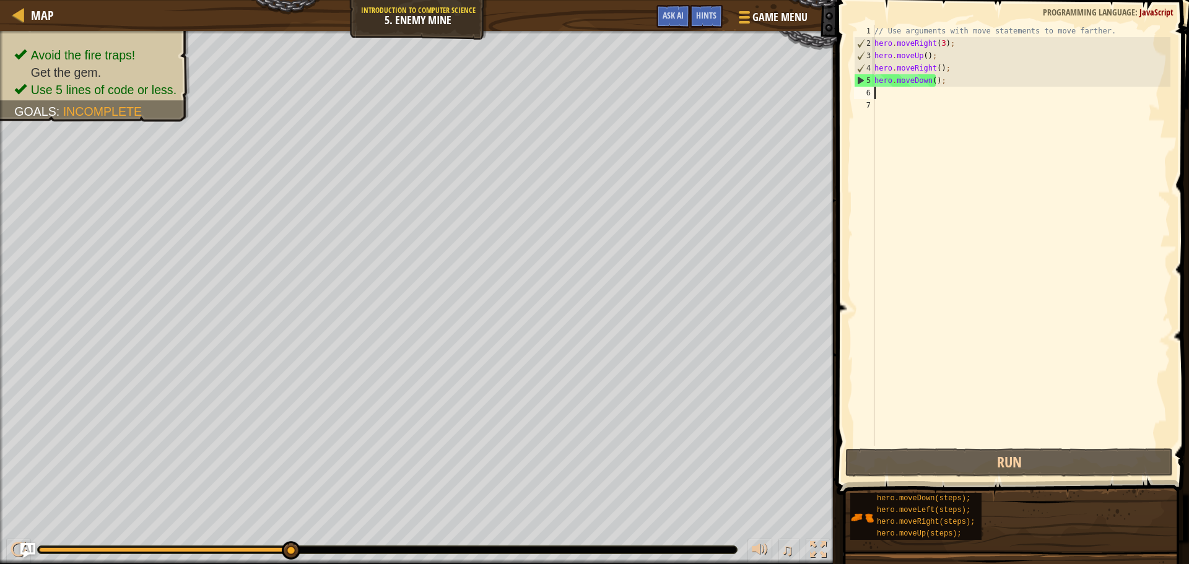
type textarea "h"
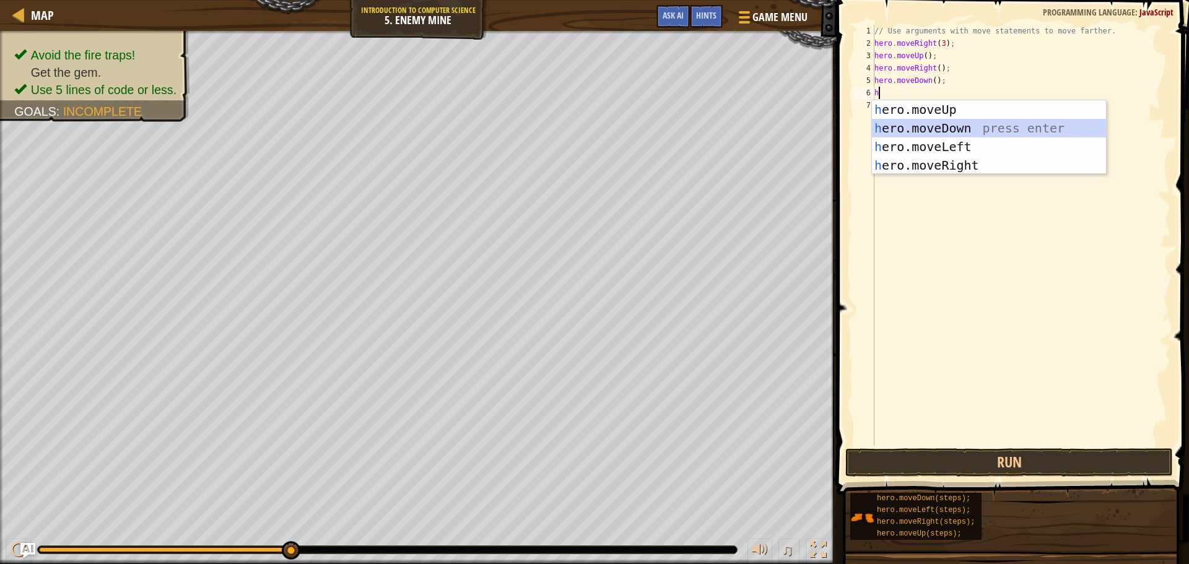
click at [668, 128] on div "h ero.moveUp press enter h ero.moveDown press enter h ero.moveLeft press enter …" at bounding box center [989, 155] width 234 height 111
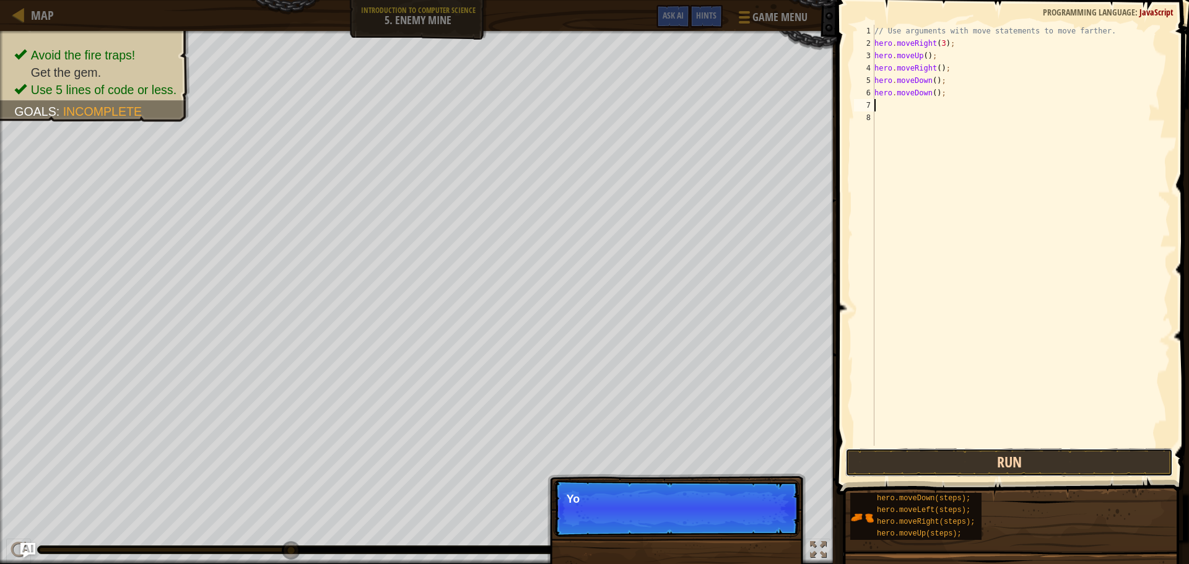
click at [668, 461] on button "Run" at bounding box center [1009, 462] width 328 height 28
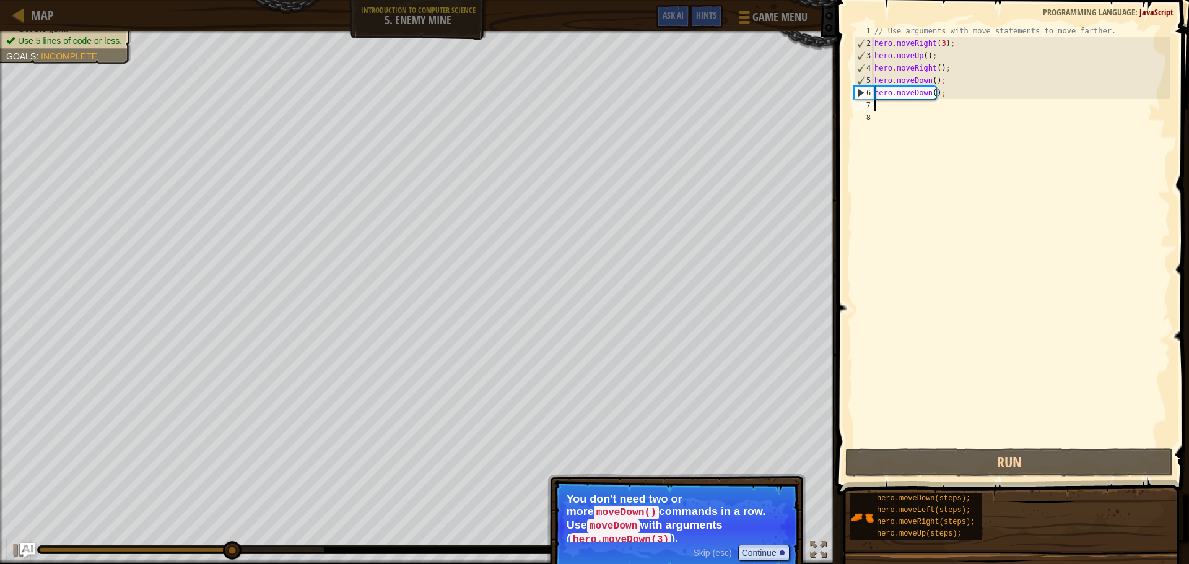
type textarea "h"
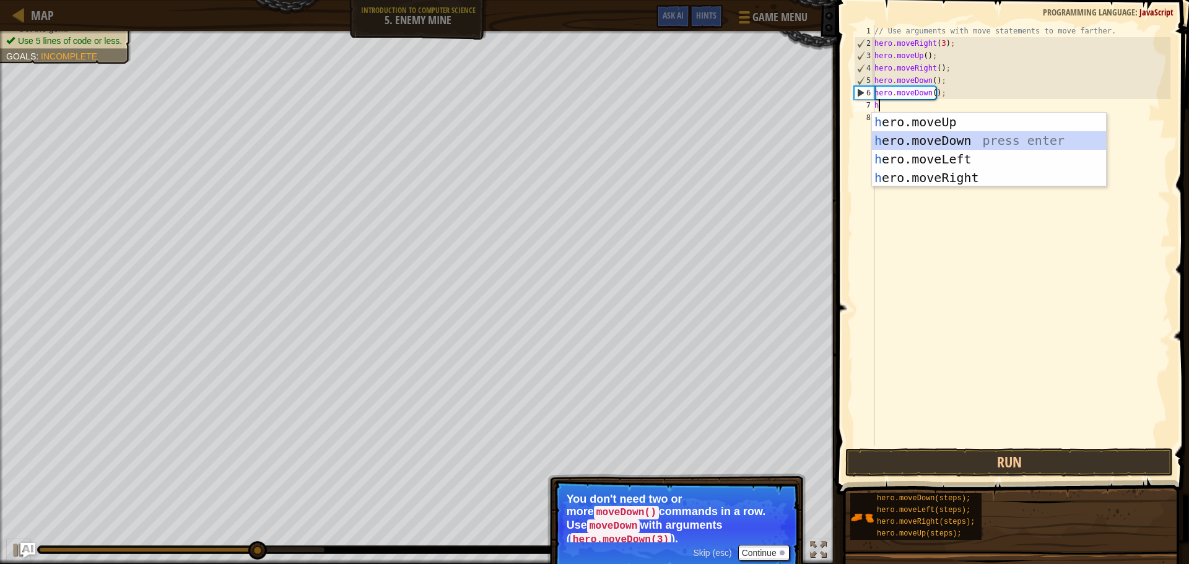
click at [668, 139] on div "h ero.moveUp press enter h ero.moveDown press enter h ero.moveLeft press enter …" at bounding box center [989, 168] width 234 height 111
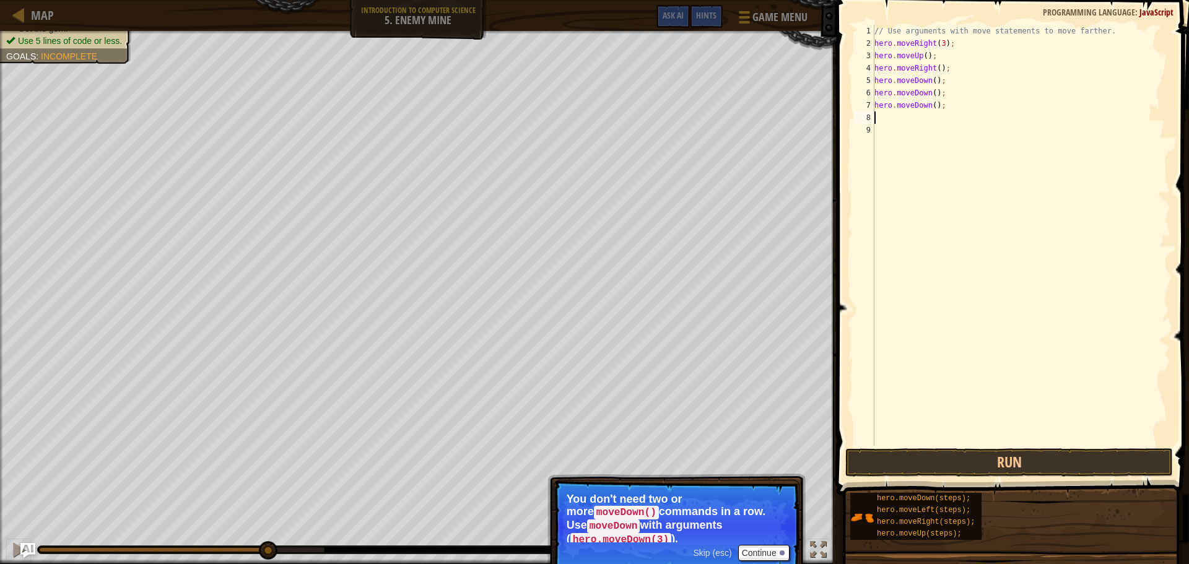
click at [668, 123] on div "// Use arguments with move statements to move farther. hero . moveRight ( 3 ) ;…" at bounding box center [1021, 248] width 298 height 446
type textarea "h"
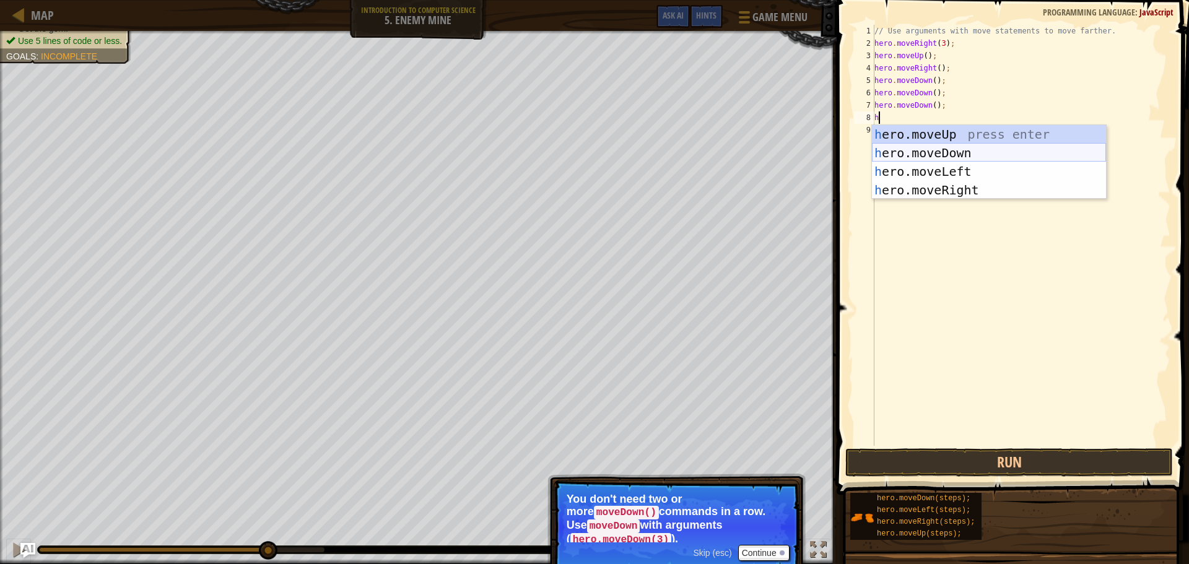
click at [668, 154] on div "h ero.moveUp press enter h ero.moveDown press enter h ero.moveLeft press enter …" at bounding box center [989, 180] width 234 height 111
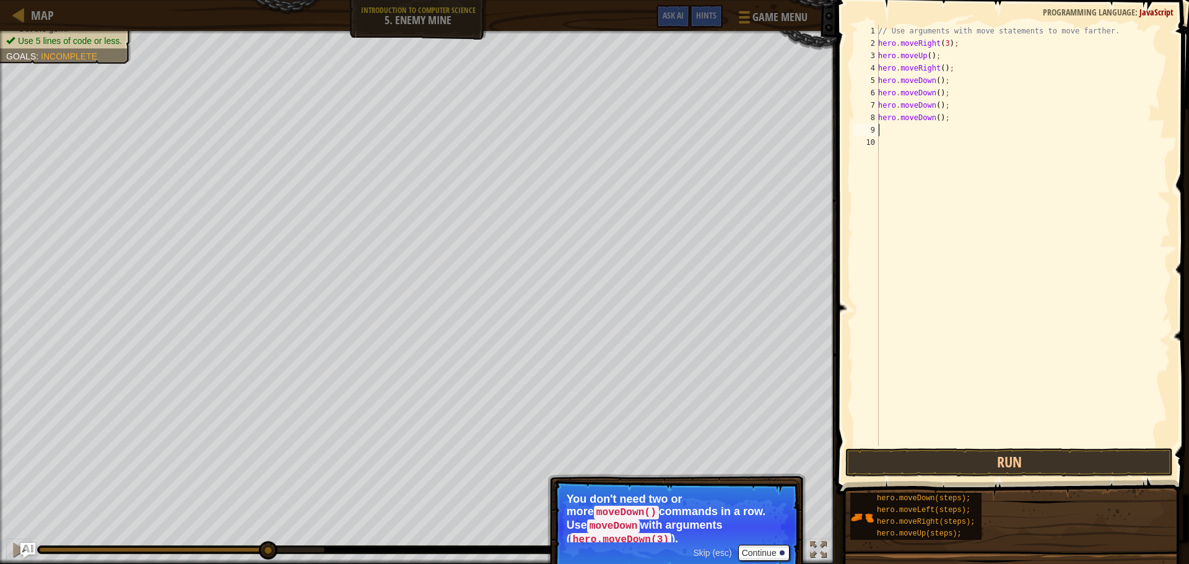
type textarea "h"
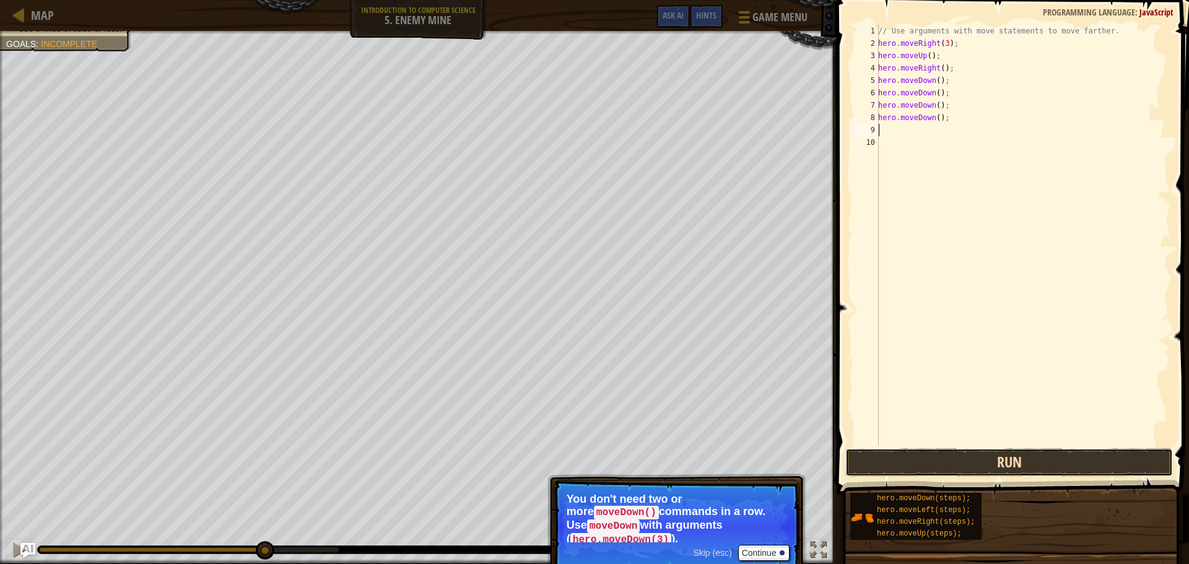
click at [668, 459] on button "Run" at bounding box center [1009, 462] width 328 height 28
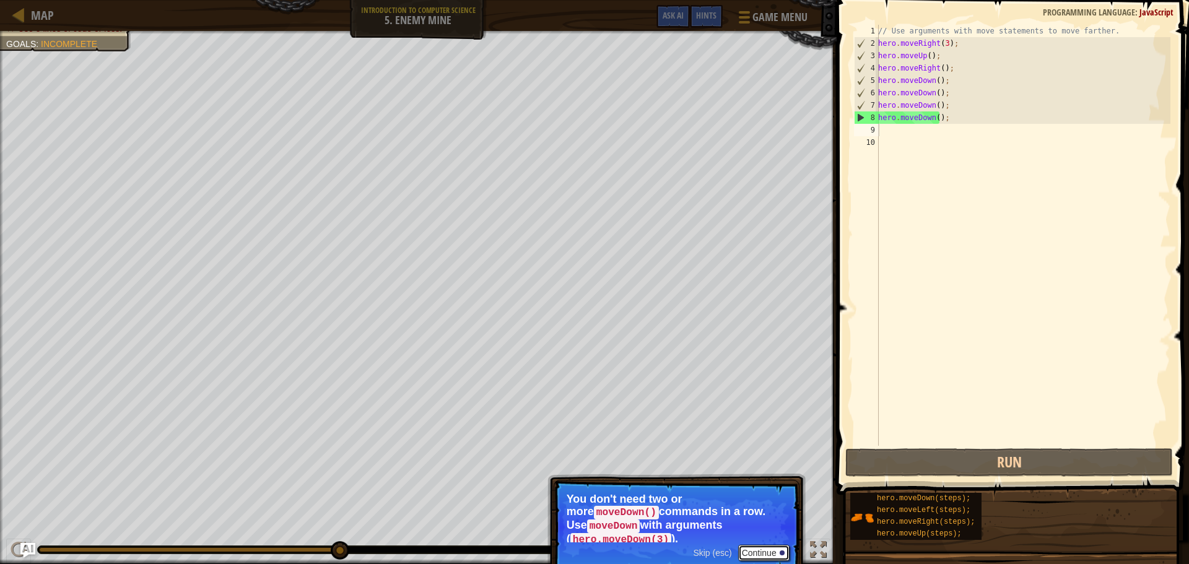
click at [668, 545] on button "Continue" at bounding box center [763, 553] width 51 height 16
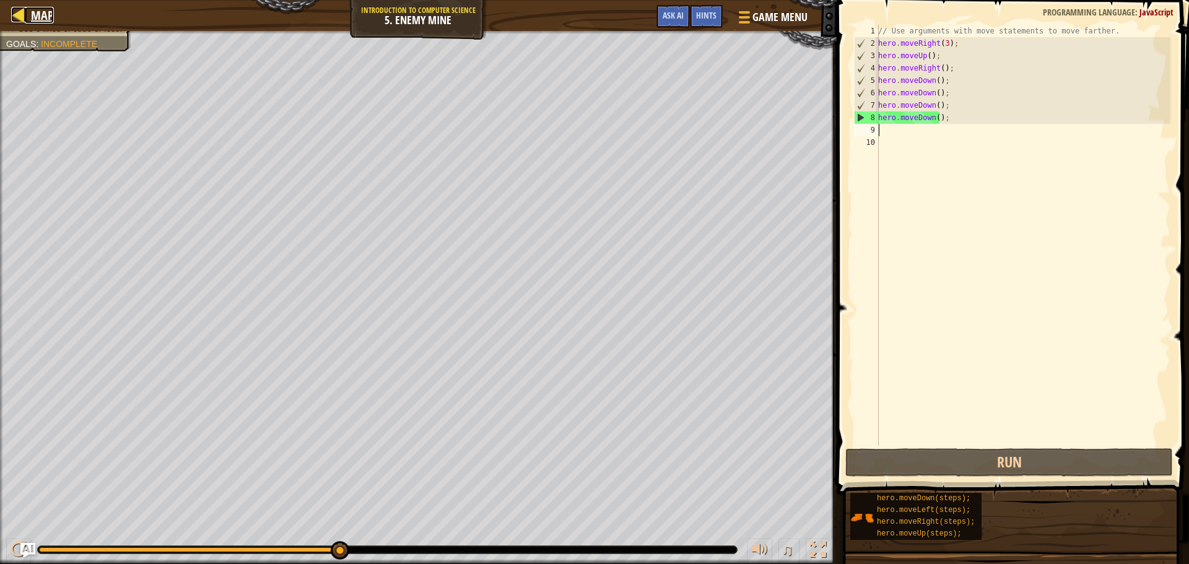
click at [29, 17] on link "Map" at bounding box center [39, 15] width 29 height 17
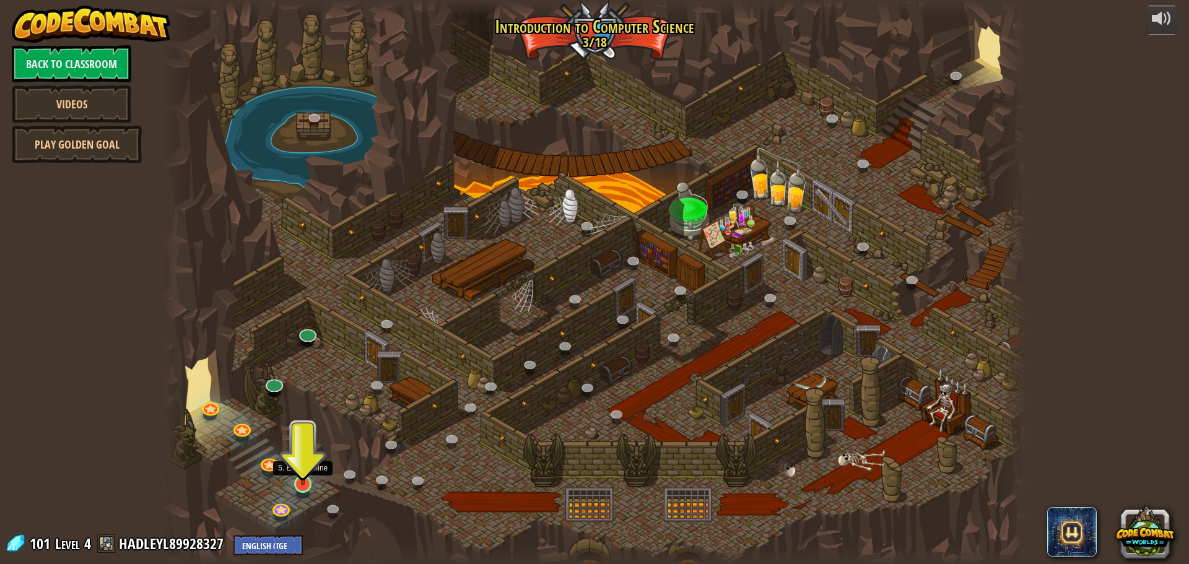
click at [308, 478] on img at bounding box center [303, 459] width 23 height 53
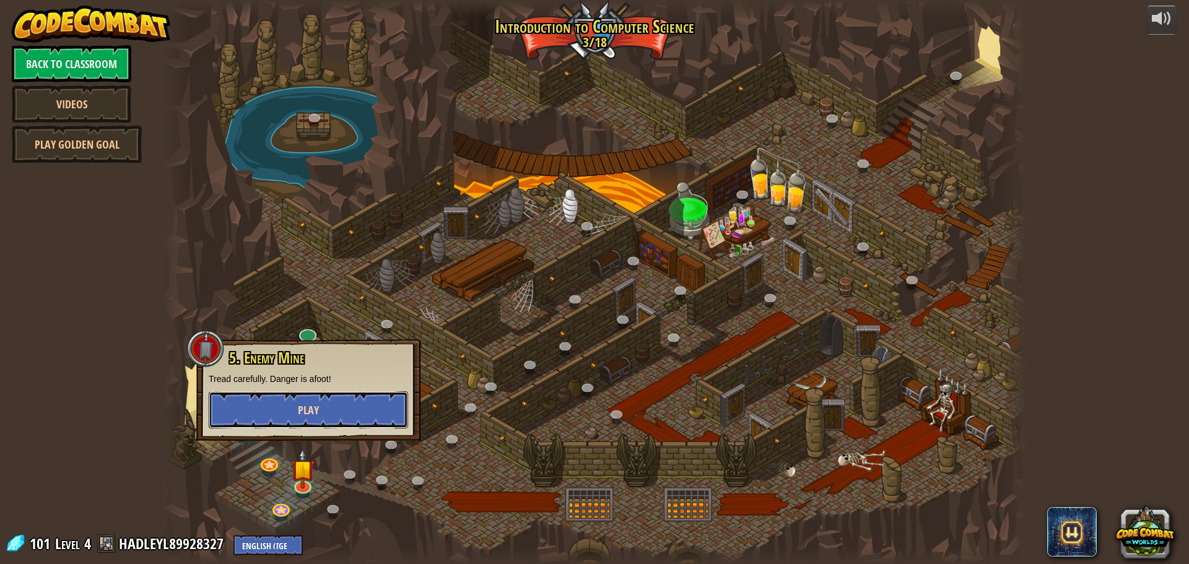
click at [313, 413] on span "Play" at bounding box center [308, 409] width 21 height 15
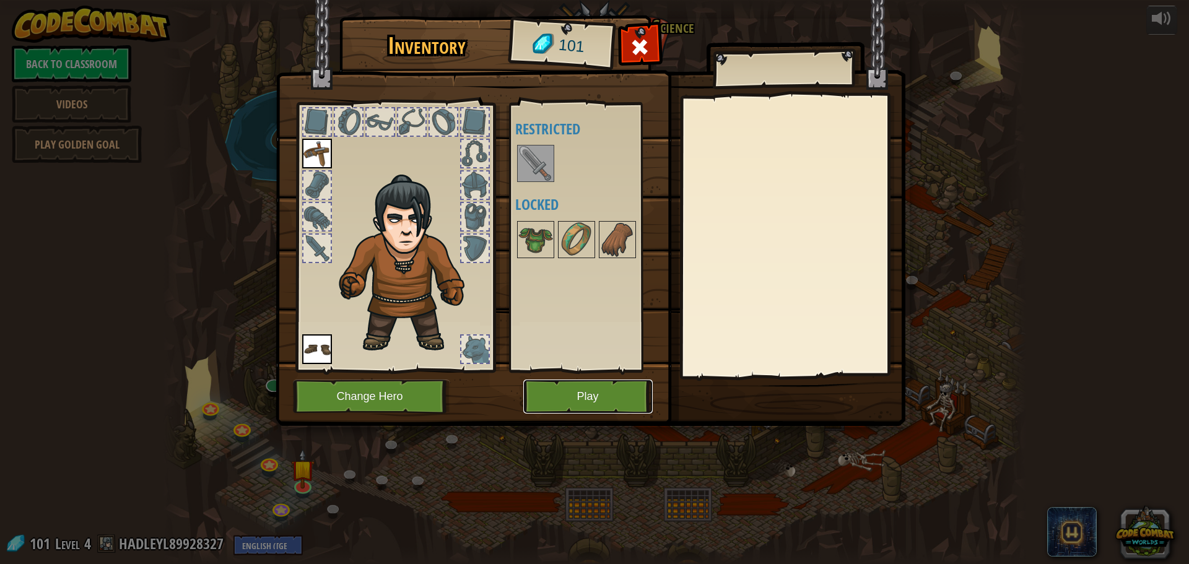
click at [594, 391] on button "Play" at bounding box center [587, 397] width 129 height 34
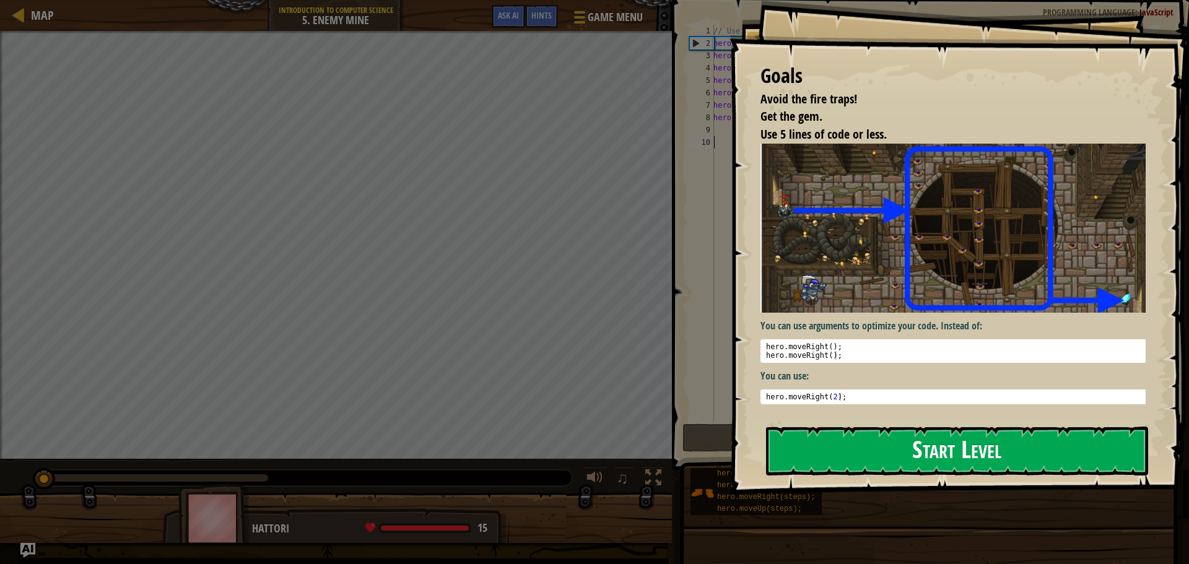
click at [668, 427] on button "Start Level" at bounding box center [957, 451] width 382 height 49
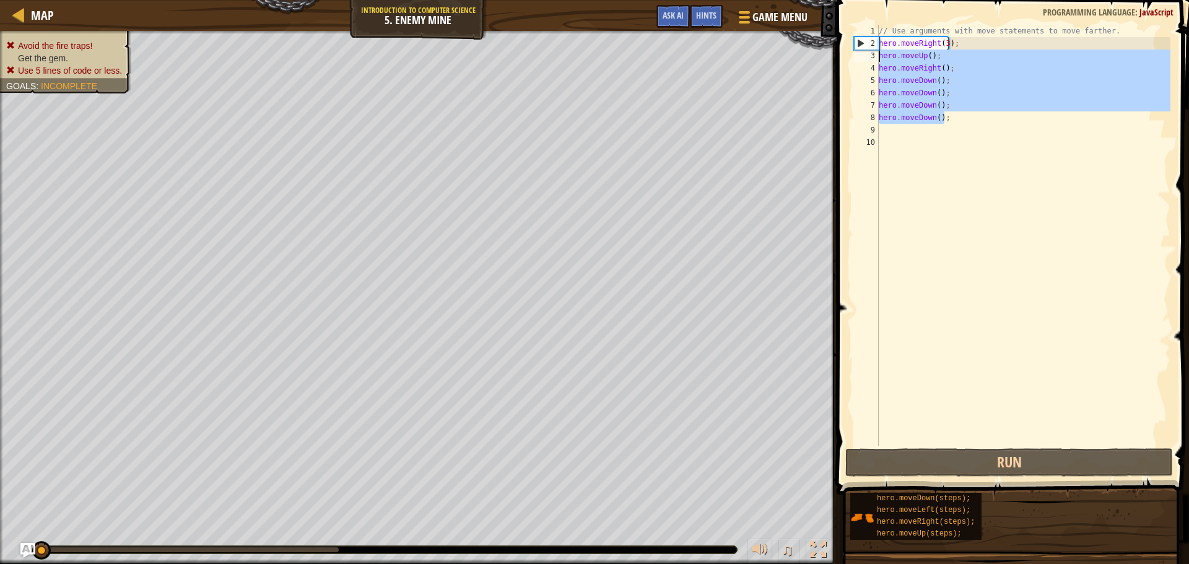
drag, startPoint x: 957, startPoint y: 119, endPoint x: 857, endPoint y: 59, distance: 116.9
click at [668, 59] on div "1 2 3 4 5 6 7 8 9 10 // Use arguments with move statements to move farther. her…" at bounding box center [1010, 235] width 319 height 421
type textarea "hero.moveUp(); hero.moveRight();"
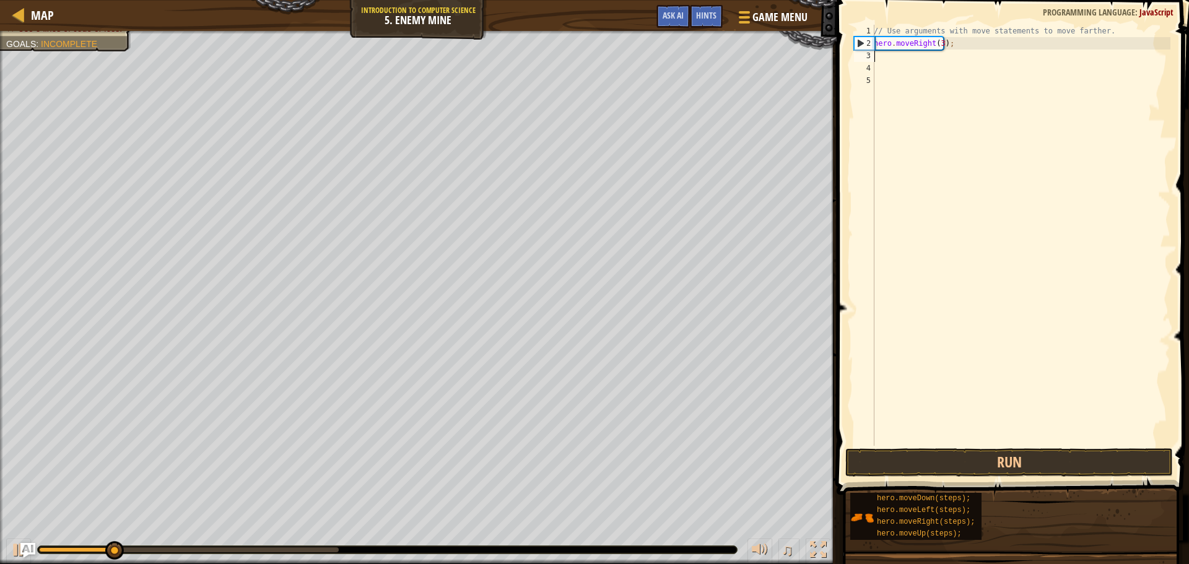
type textarea "h"
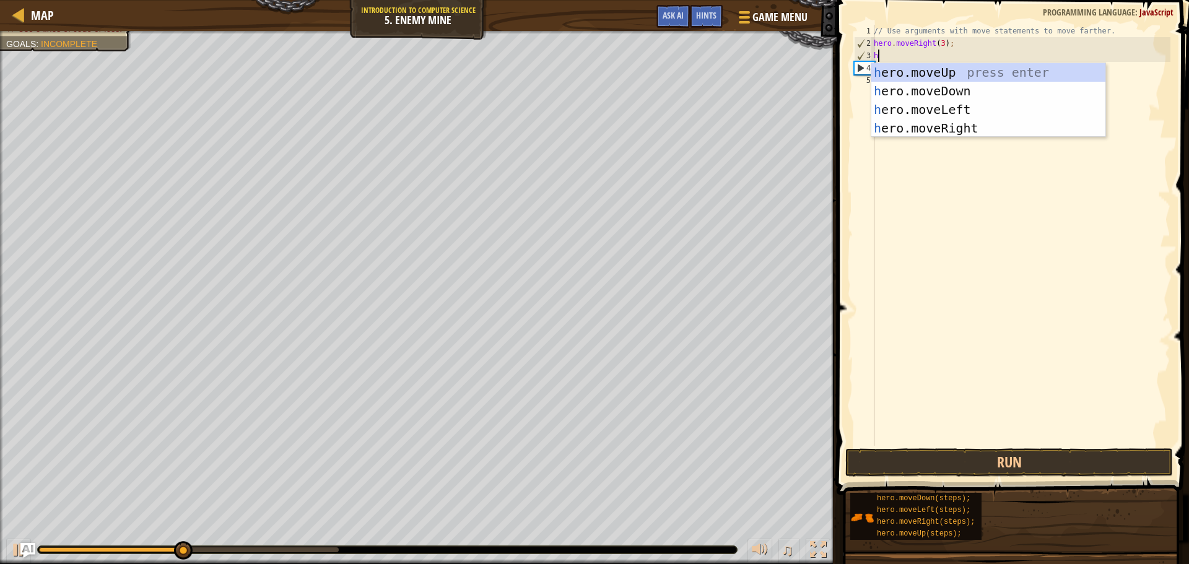
click at [668, 266] on div "// Use arguments with move statements to move farther. hero . moveRight ( 3 ) ;…" at bounding box center [1020, 248] width 299 height 446
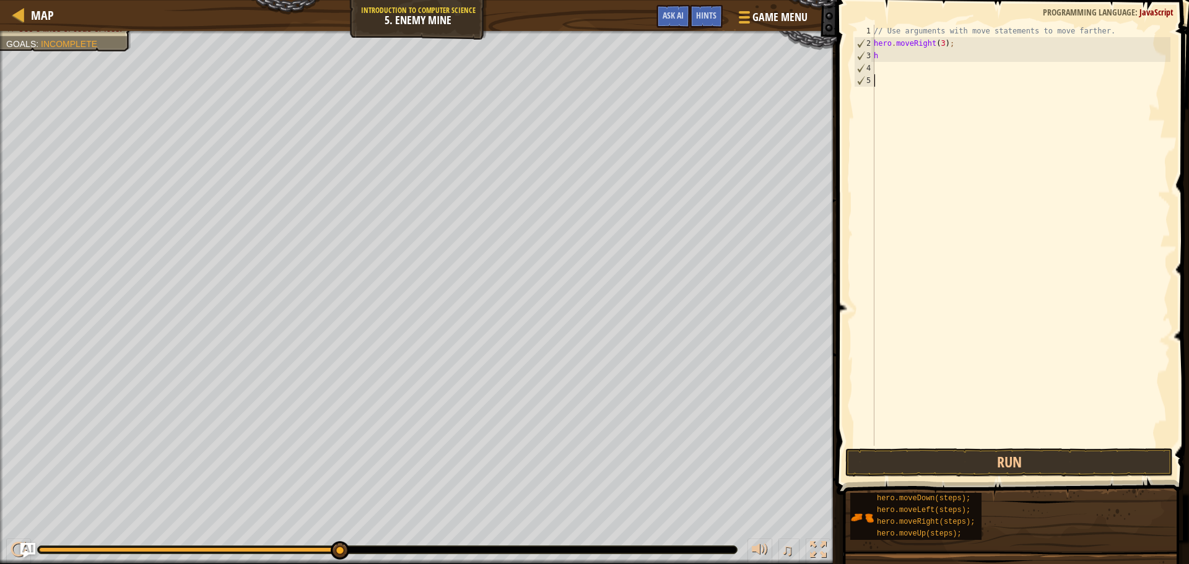
click at [668, 43] on div "// Use arguments with move statements to move farther. hero . moveRight ( 3 ) ;…" at bounding box center [1020, 248] width 299 height 446
click at [668, 54] on div "// Use arguments with move statements to move farther. hero . moveRight ( 3 ) ;…" at bounding box center [1020, 248] width 299 height 446
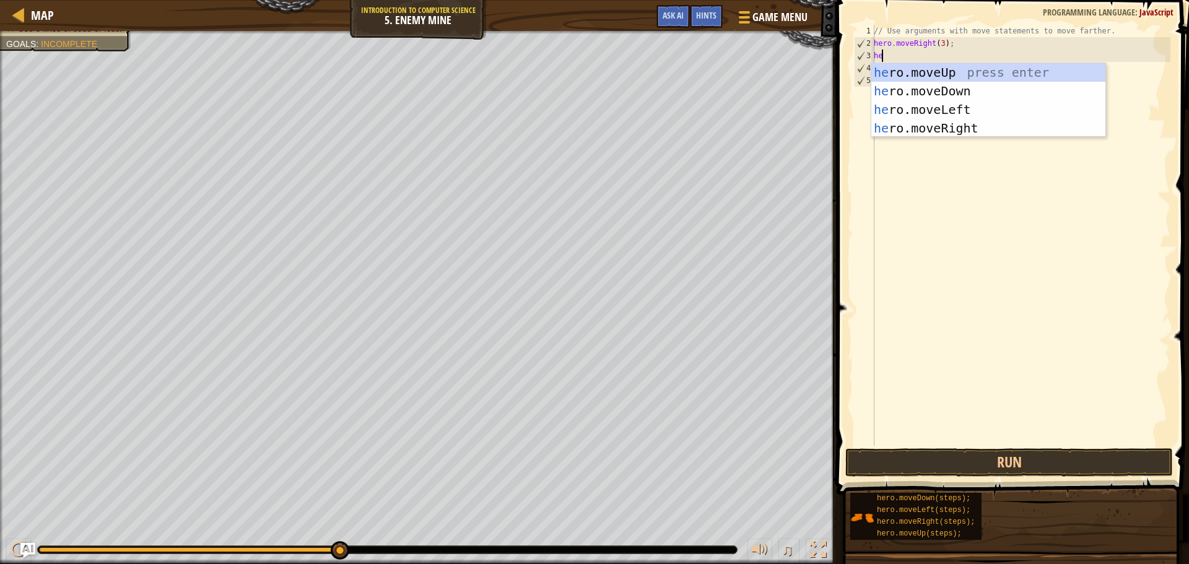
type textarea "her"
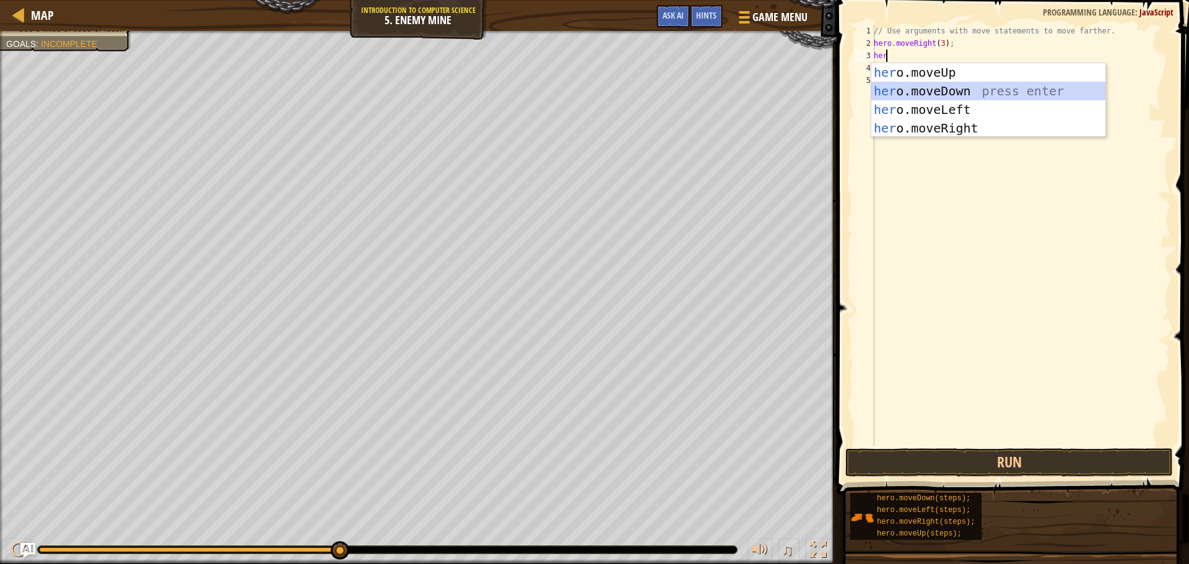
click at [668, 89] on div "her o.moveUp press enter her o.moveDown press enter her o.moveLeft press enter …" at bounding box center [988, 118] width 234 height 111
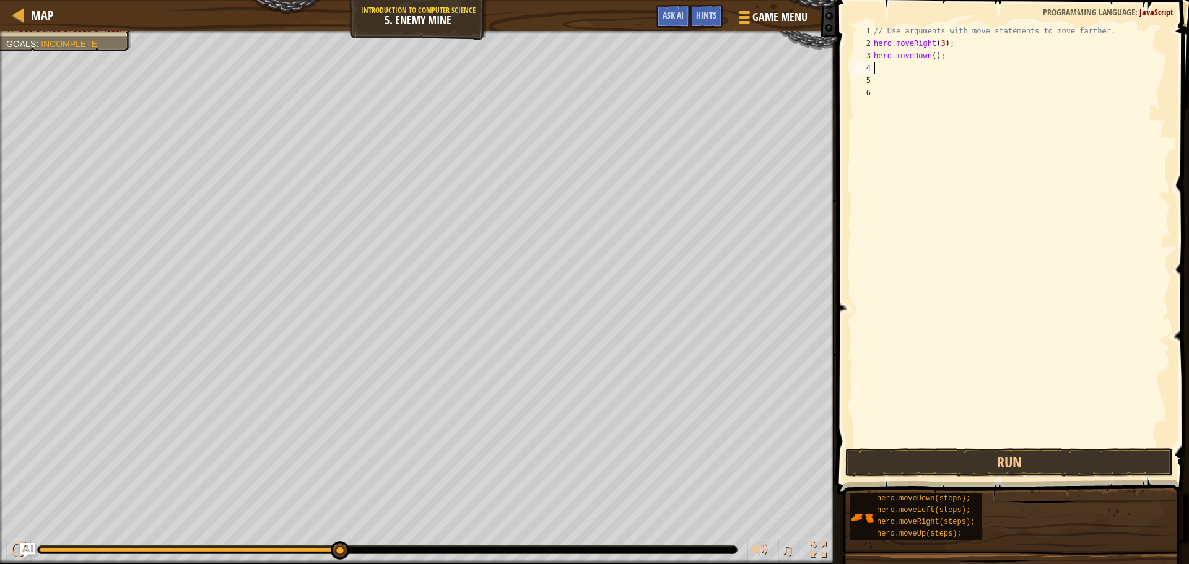
click at [668, 71] on div "// Use arguments with move statements to move farther. hero . moveRight ( 3 ) ;…" at bounding box center [1020, 248] width 299 height 446
type textarea "h"
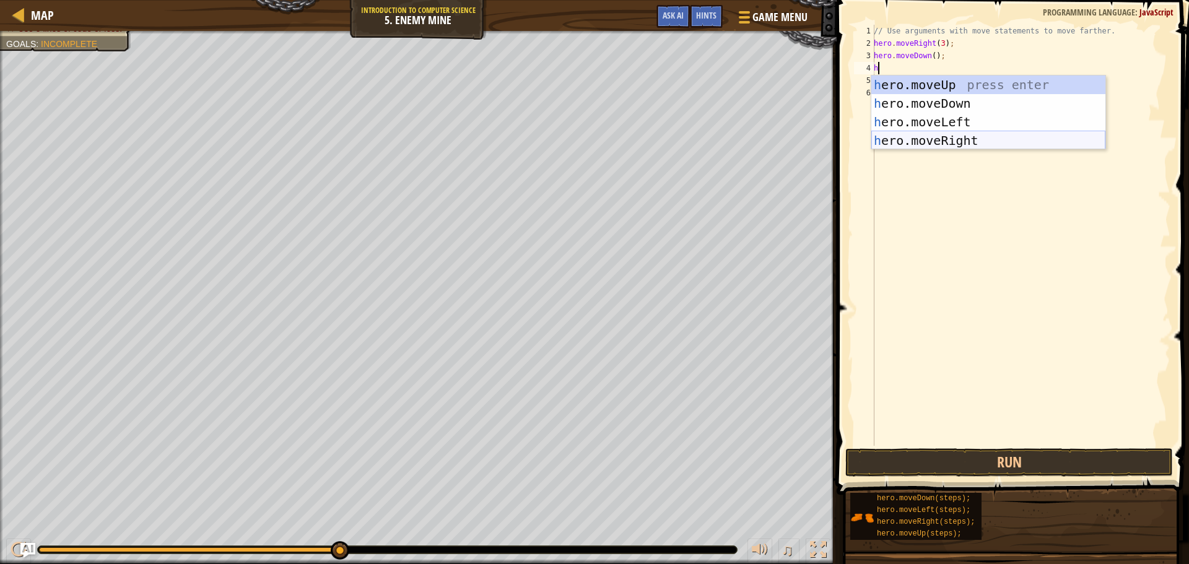
click at [668, 137] on div "h ero.moveUp press enter h ero.moveDown press enter h ero.moveLeft press enter …" at bounding box center [988, 131] width 234 height 111
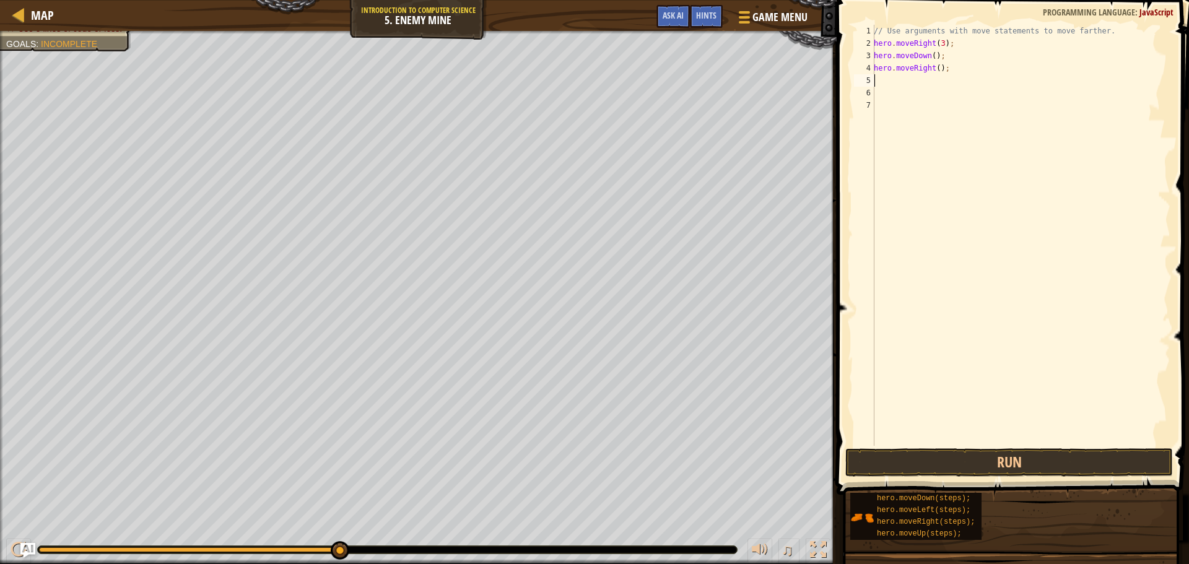
click at [668, 85] on div "// Use arguments with move statements to move farther. hero . moveRight ( 3 ) ;…" at bounding box center [1020, 248] width 299 height 446
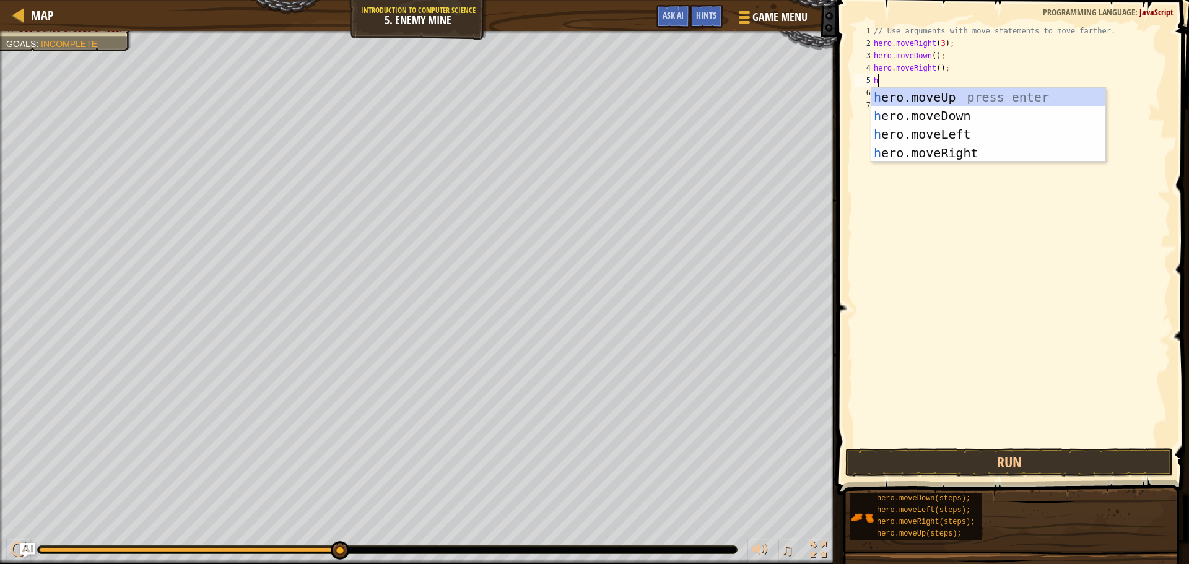
type textarea "h"
click at [668, 113] on div "h ero.moveUp press enter h ero.moveDown press enter h ero.moveLeft press enter …" at bounding box center [988, 143] width 234 height 111
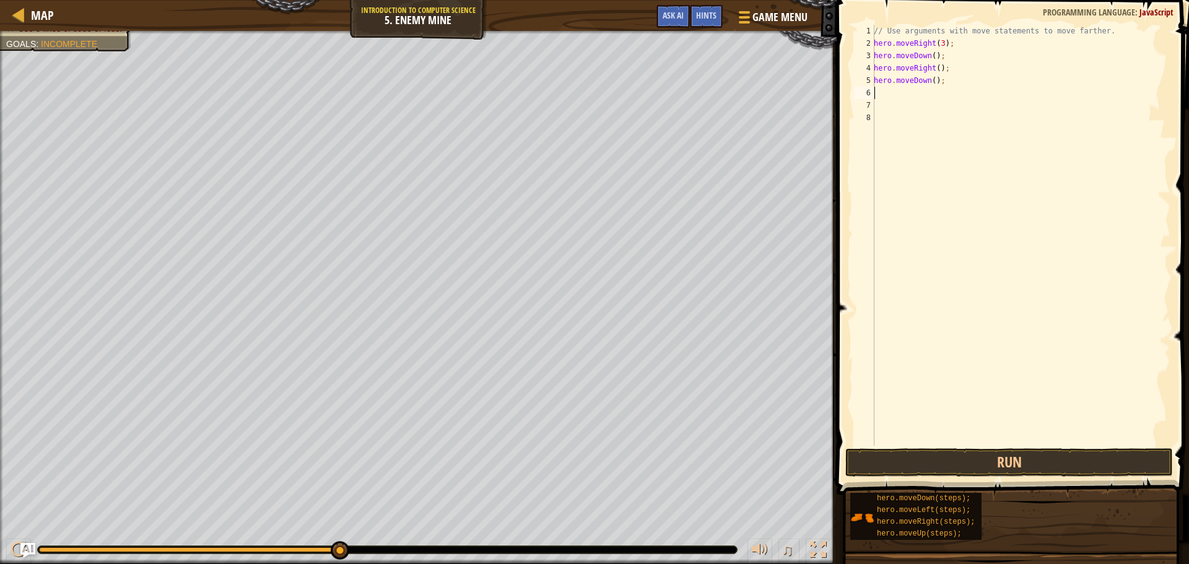
click at [668, 81] on div "// Use arguments with move statements to move farther. hero . moveRight ( 3 ) ;…" at bounding box center [1020, 248] width 299 height 446
click at [668, 458] on button "Run" at bounding box center [1009, 462] width 328 height 28
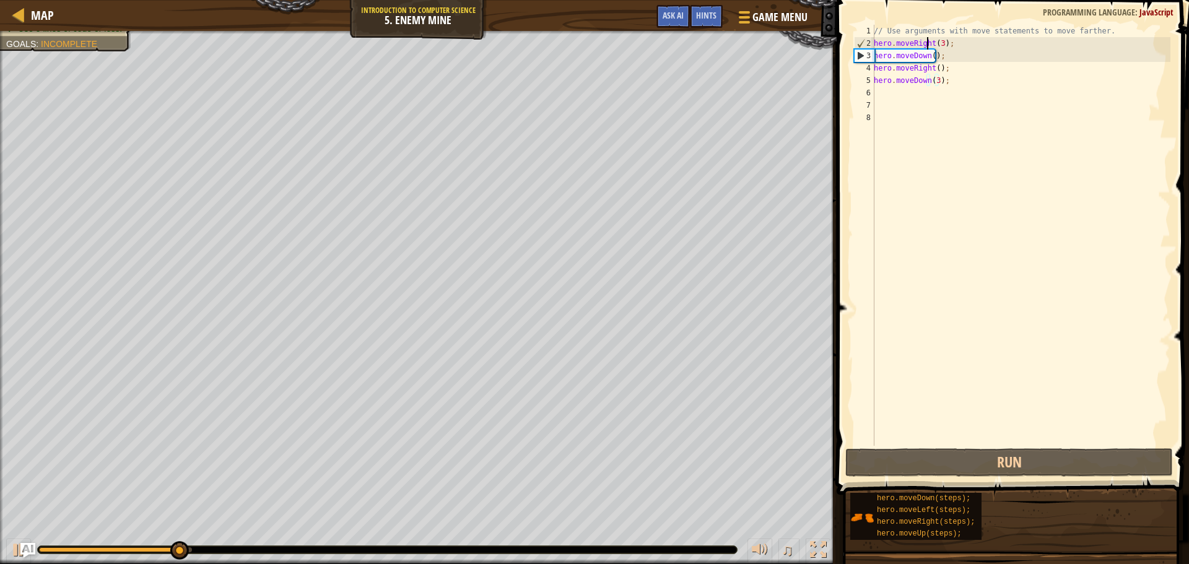
click at [668, 43] on div "// Use arguments with move statements to move farther. hero . moveRight ( 3 ) ;…" at bounding box center [1020, 248] width 299 height 446
click at [668, 60] on div "// Use arguments with move statements to move farther. hero . moveRight ( 3 ) ;…" at bounding box center [1020, 248] width 299 height 446
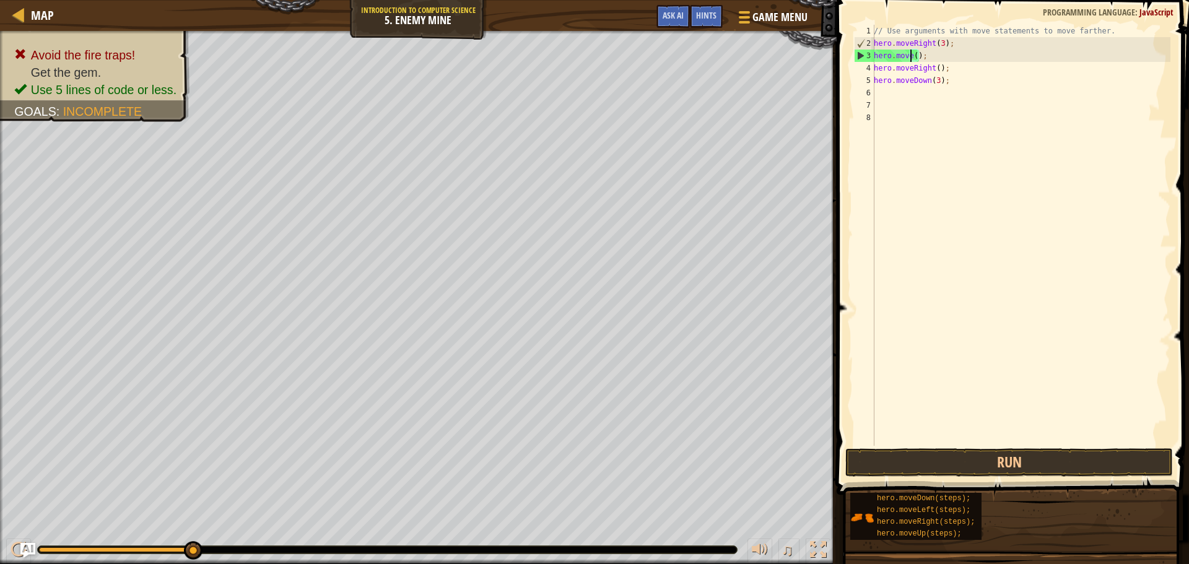
type textarea "hero.mov();"
click at [668, 60] on div "// Use arguments with move statements to move farther. hero . moveRight ( 3 ) ;…" at bounding box center [1020, 248] width 299 height 446
drag, startPoint x: 926, startPoint y: 60, endPoint x: 851, endPoint y: 51, distance: 76.1
click at [668, 51] on div "hero.mov(); 1 2 3 4 5 6 7 8 // Use arguments with move statements to move farth…" at bounding box center [1010, 235] width 319 height 421
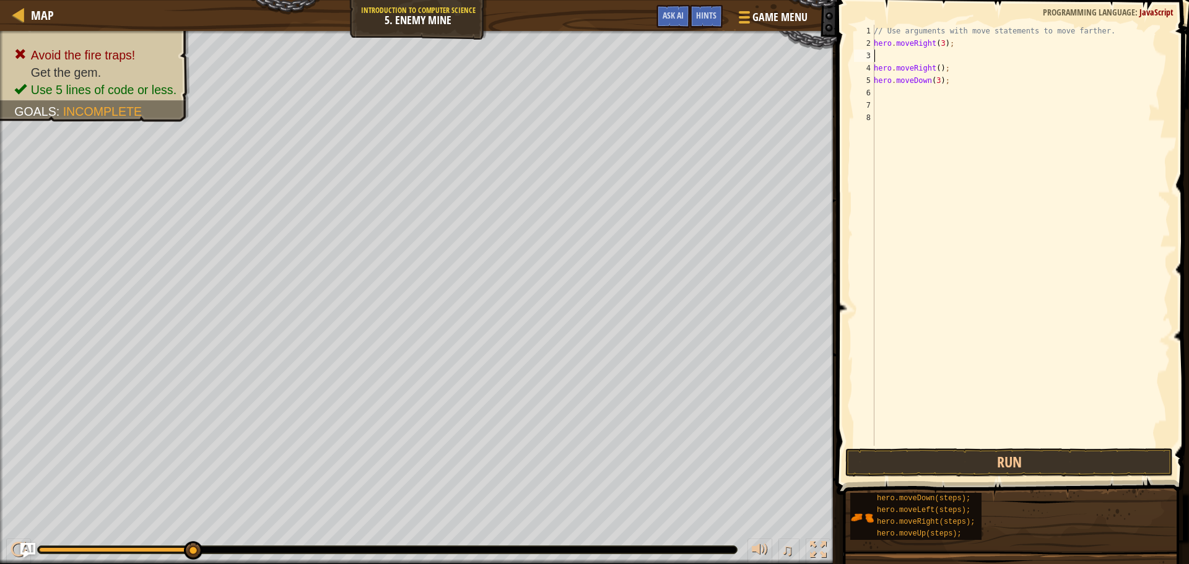
scroll to position [6, 0]
